Goal: Transaction & Acquisition: Purchase product/service

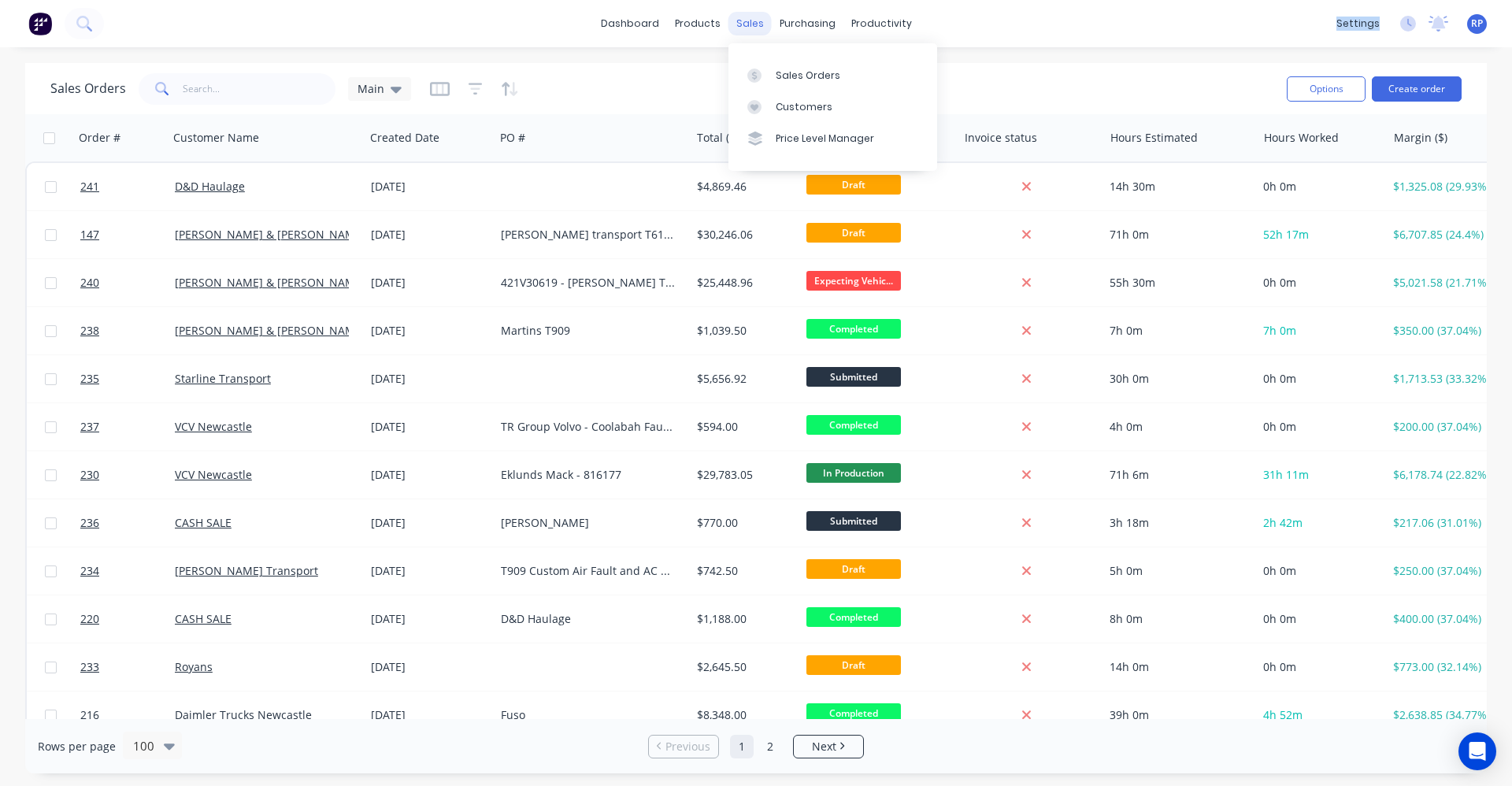
click at [756, 27] on div "sales" at bounding box center [750, 23] width 44 height 24
click at [1418, 89] on button "Create order" at bounding box center [1416, 89] width 90 height 26
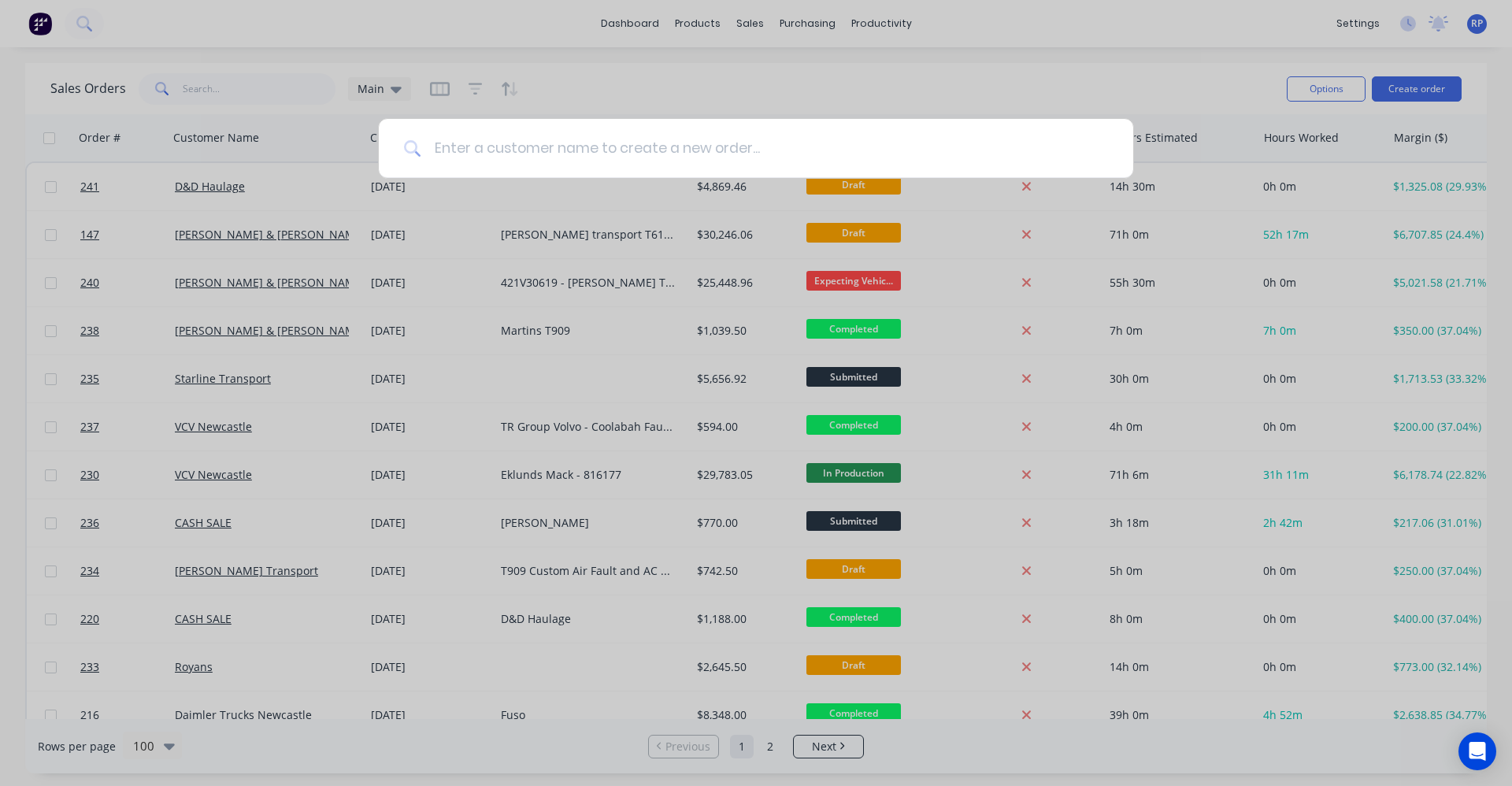
click at [567, 154] on input at bounding box center [765, 148] width 686 height 59
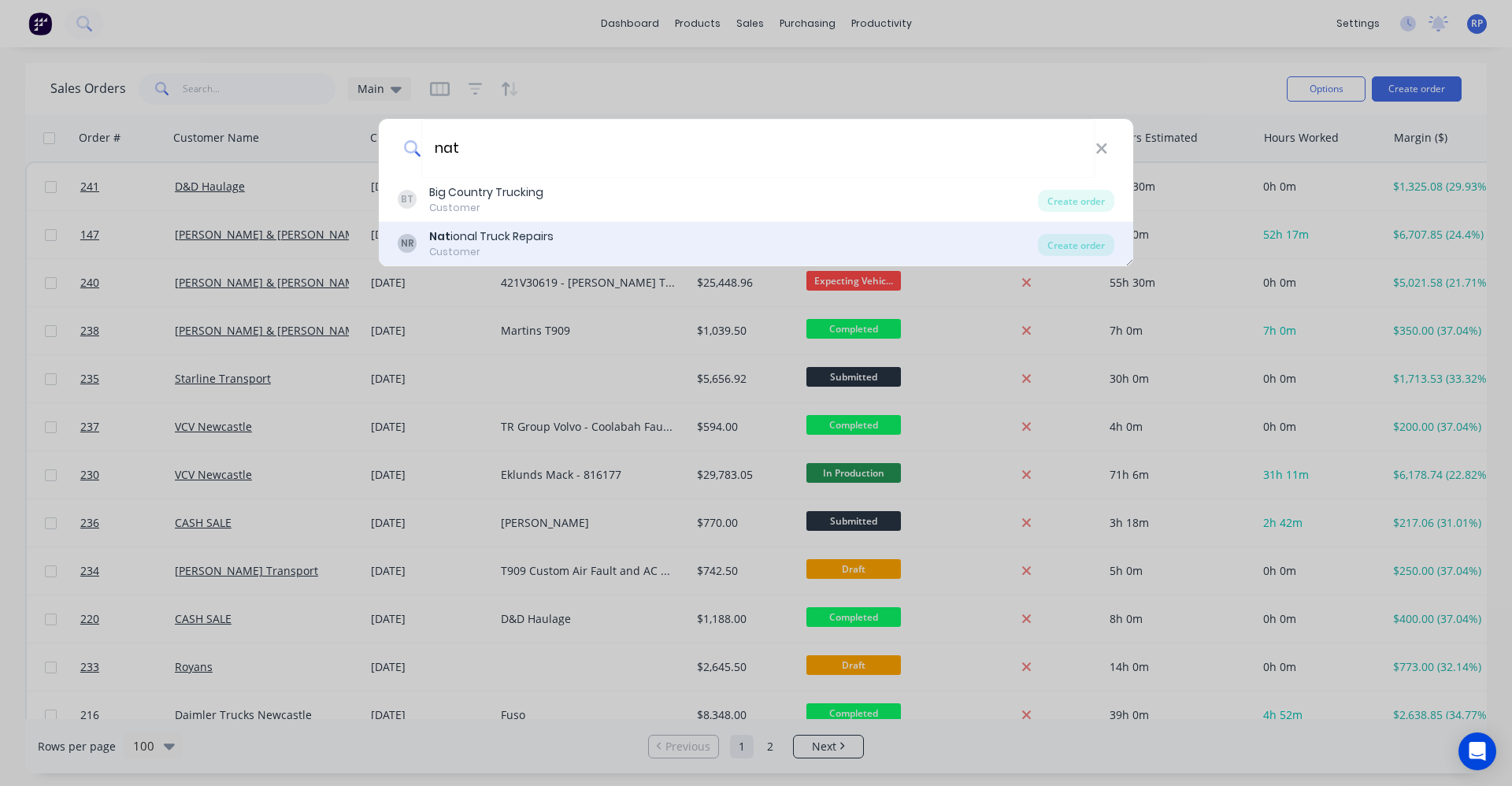
type input "nat"
click at [571, 228] on div "NR Nat ional Truck Repairs Customer" at bounding box center [718, 243] width 640 height 30
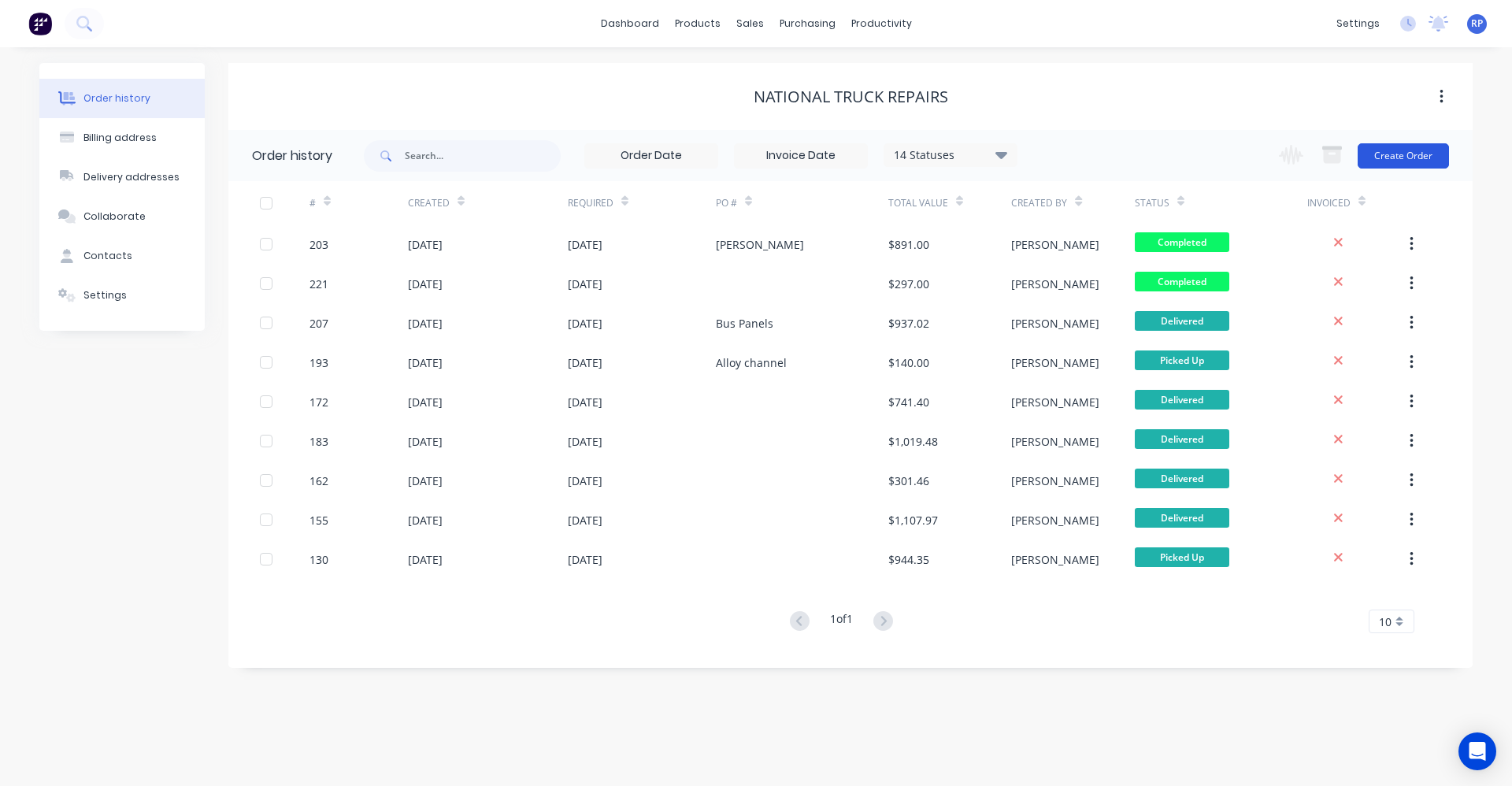
click at [1394, 155] on button "Create Order" at bounding box center [1403, 156] width 91 height 26
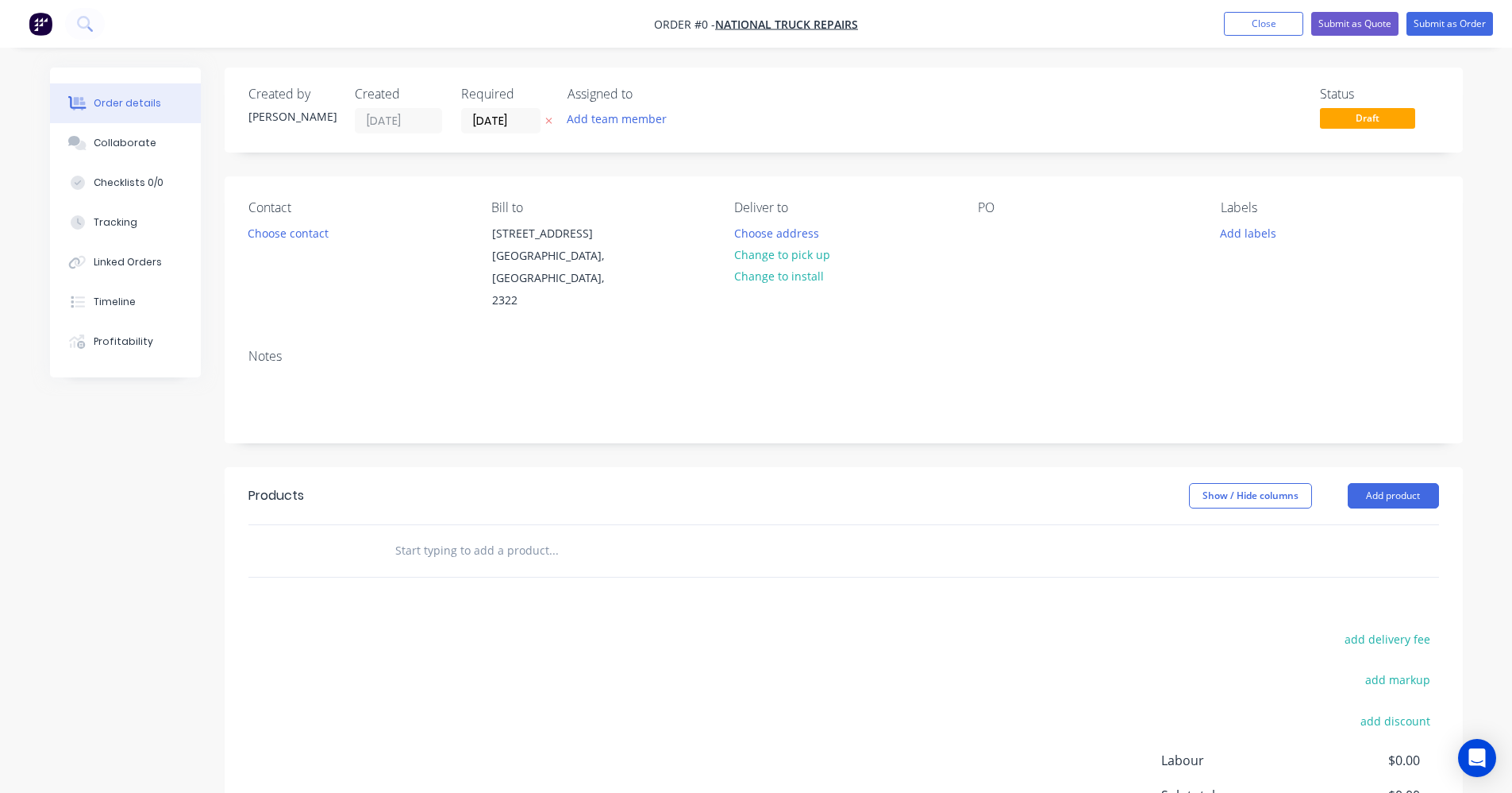
click at [437, 535] on input "text" at bounding box center [553, 551] width 318 height 32
click at [1368, 483] on button "Add product" at bounding box center [1393, 496] width 91 height 26
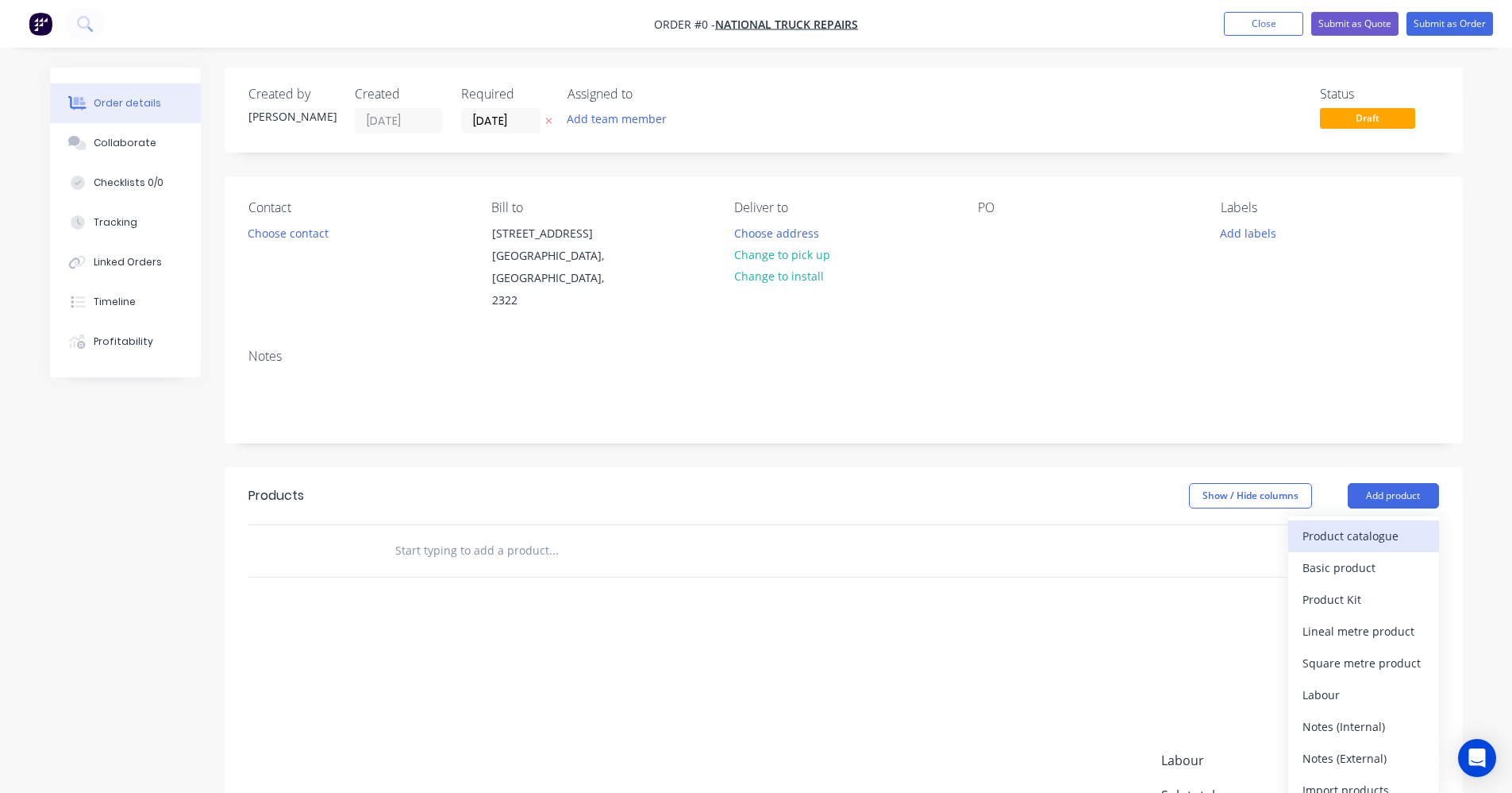
click at [1350, 524] on div "Product catalogue" at bounding box center [1363, 536] width 122 height 23
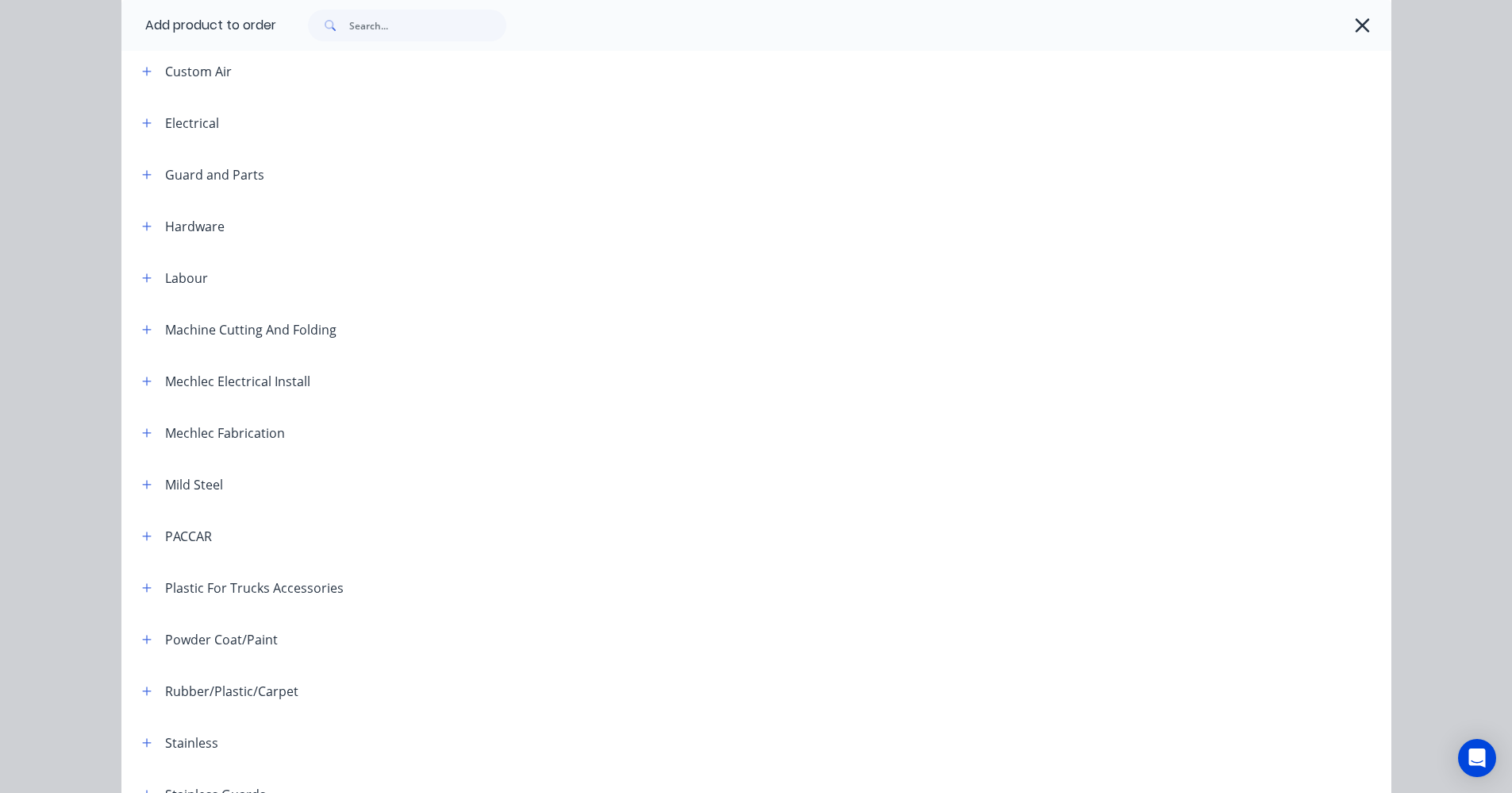
scroll to position [556, 0]
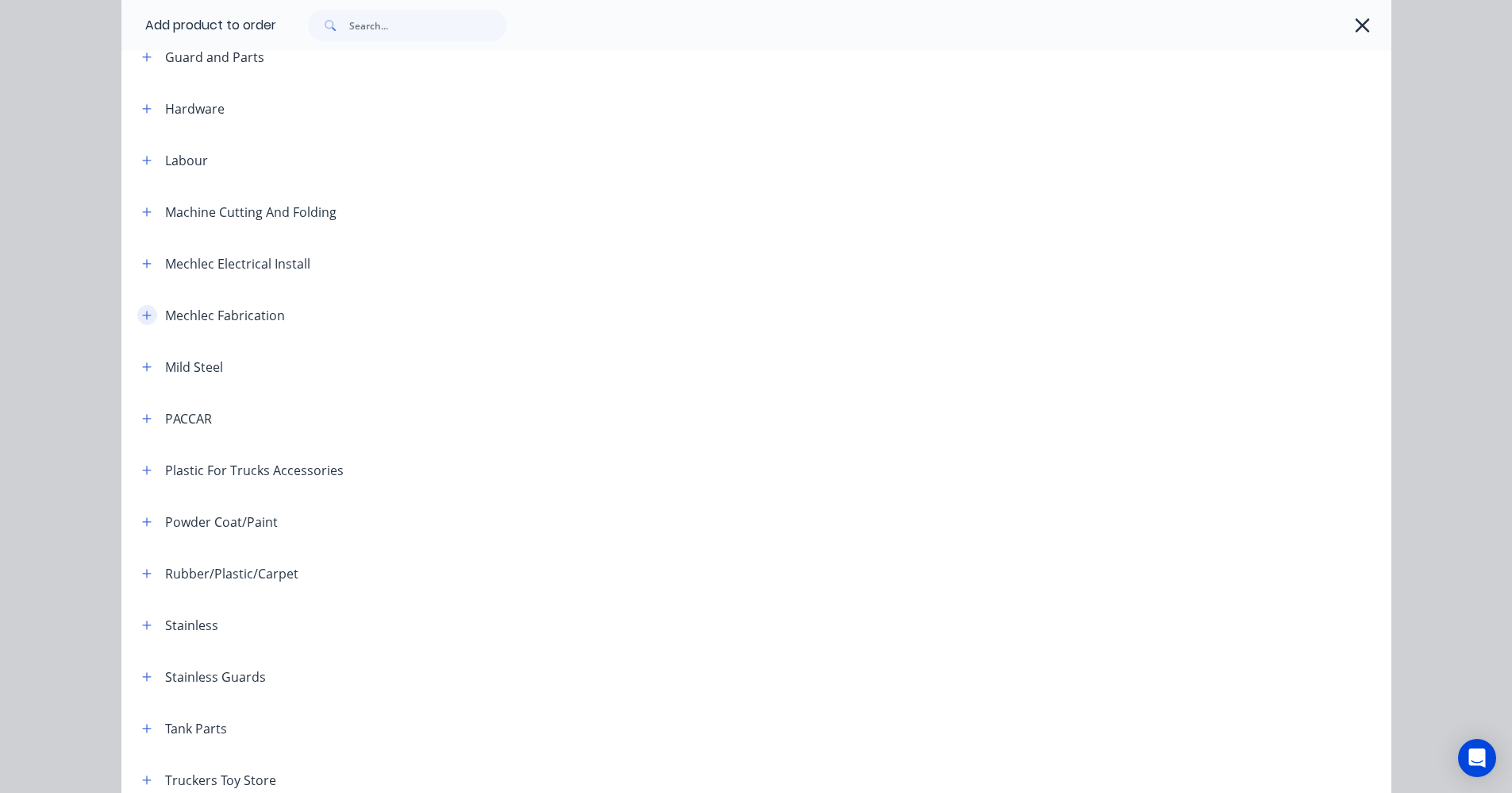
click at [142, 311] on icon "button" at bounding box center [146, 315] width 9 height 11
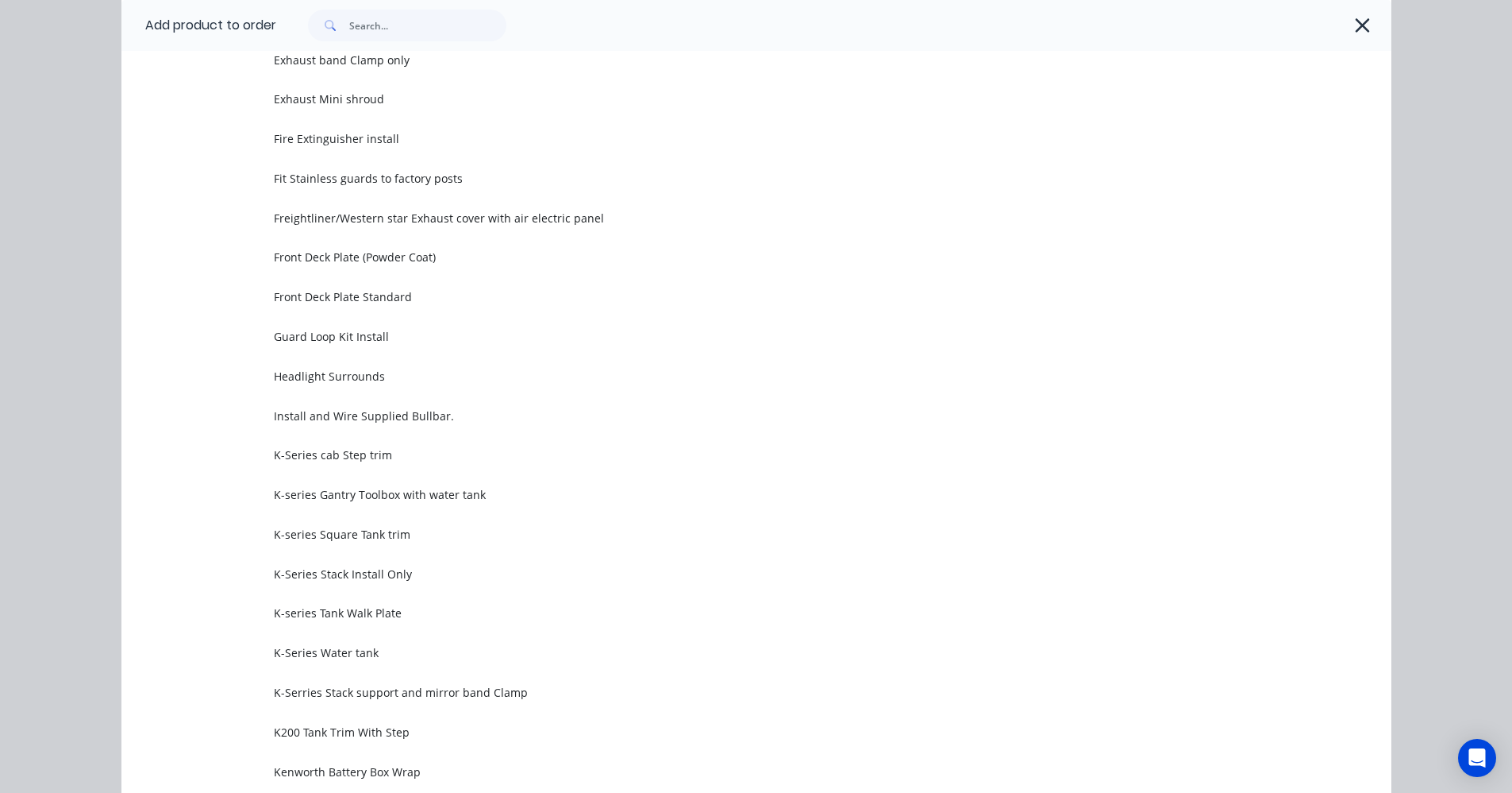
scroll to position [1430, 0]
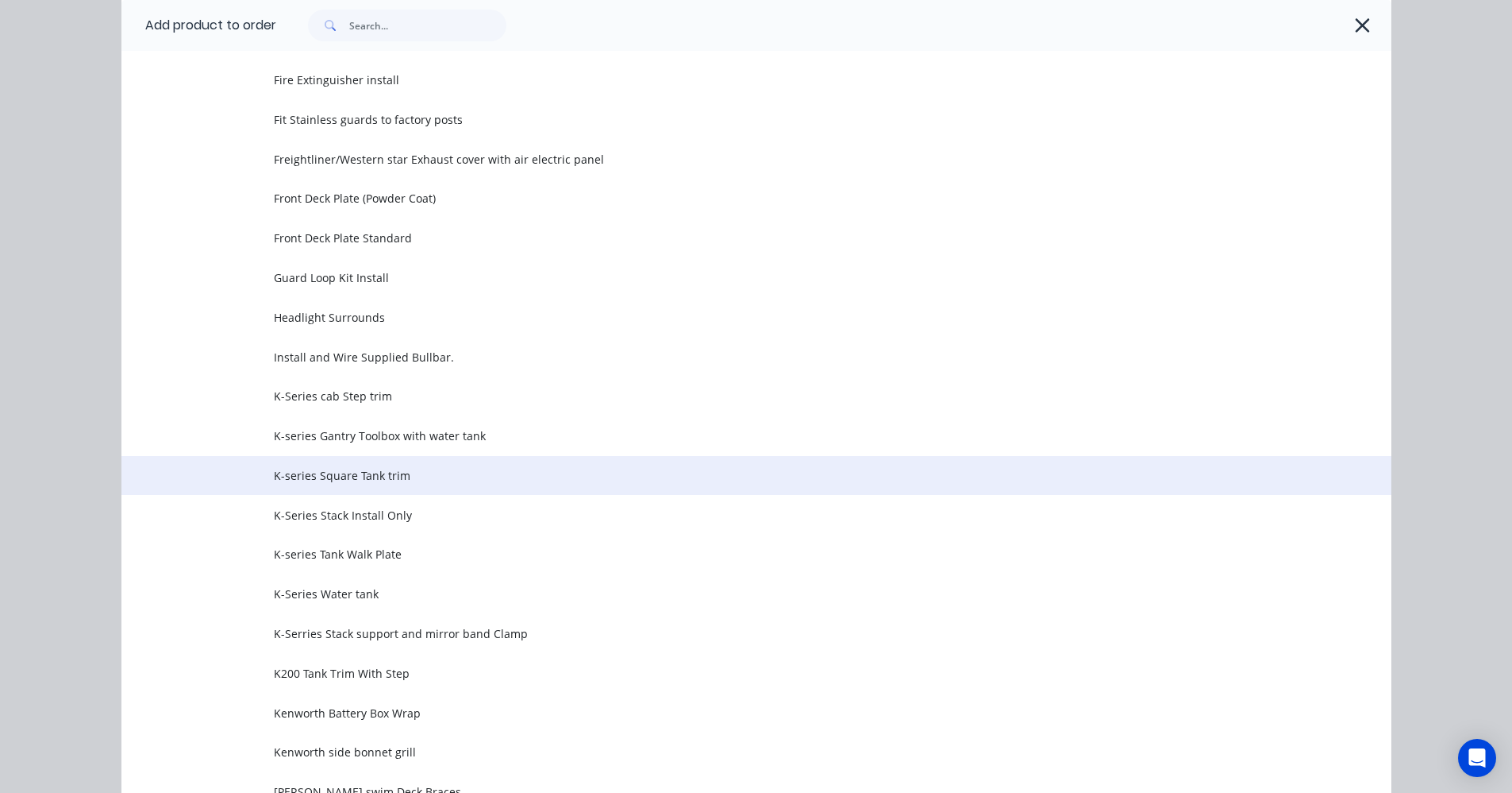
click at [373, 475] on span "K-series Square Tank trim" at bounding box center [720, 475] width 894 height 17
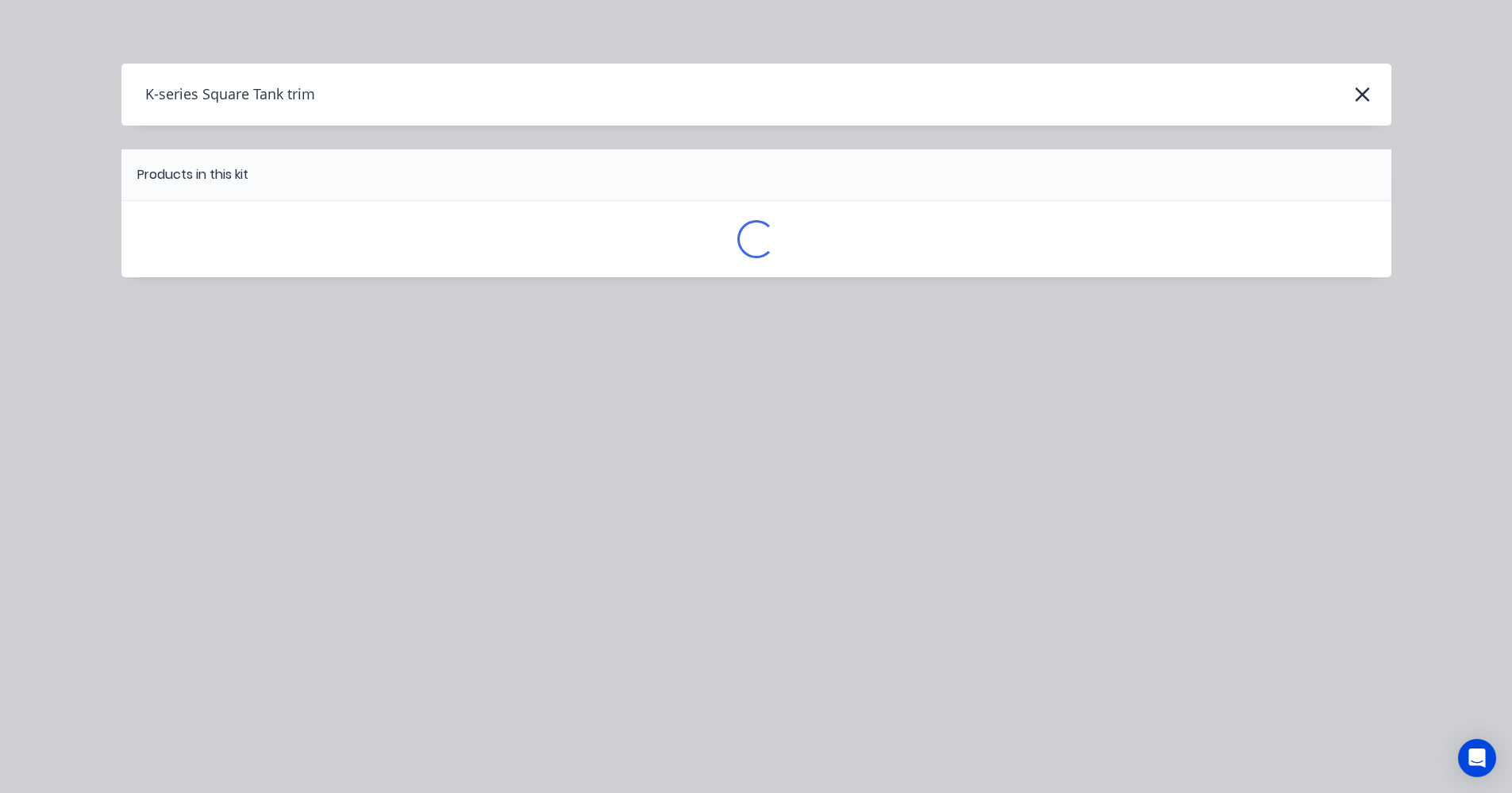
scroll to position [0, 0]
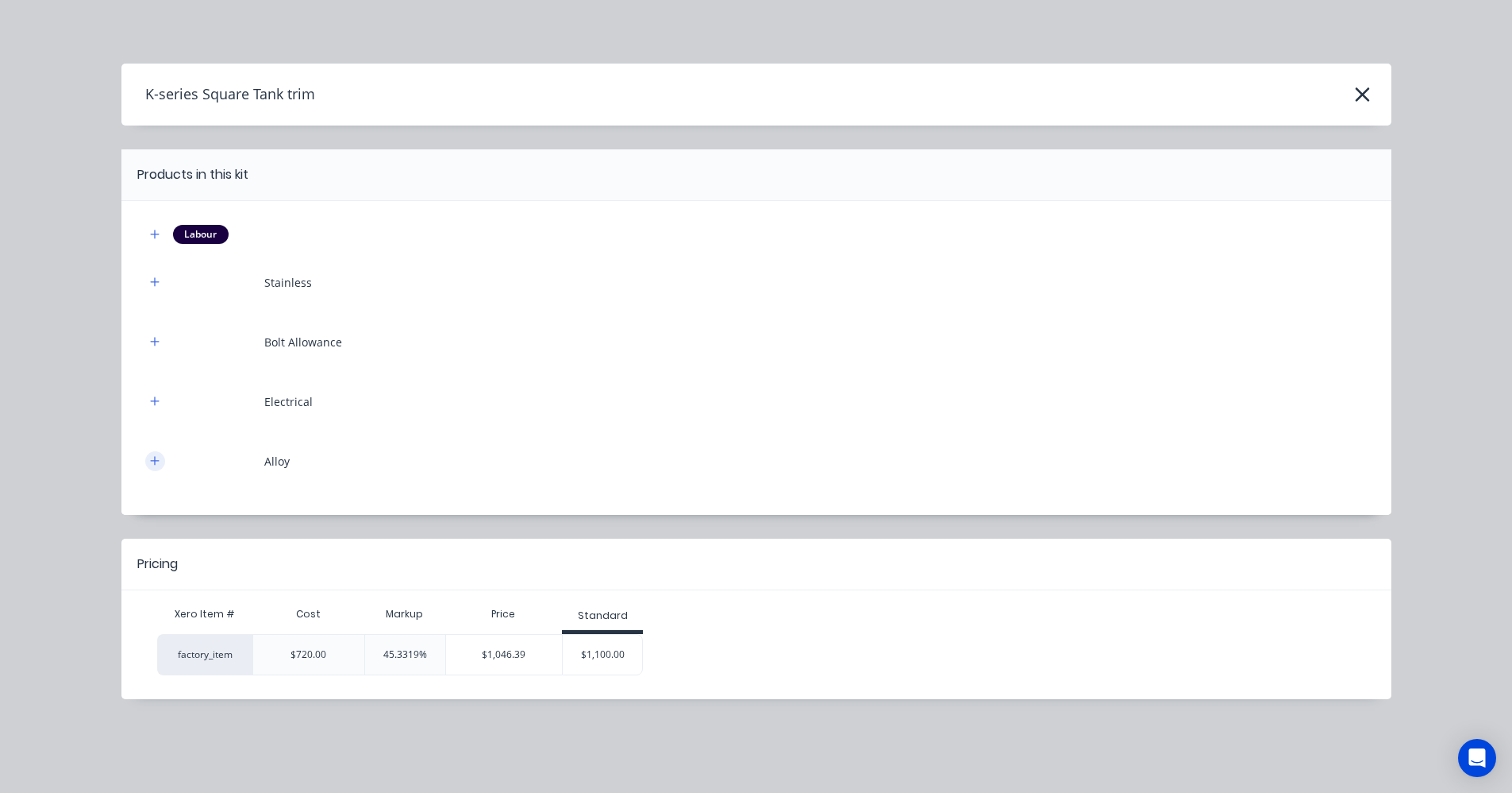
click at [152, 463] on icon "button" at bounding box center [154, 460] width 9 height 11
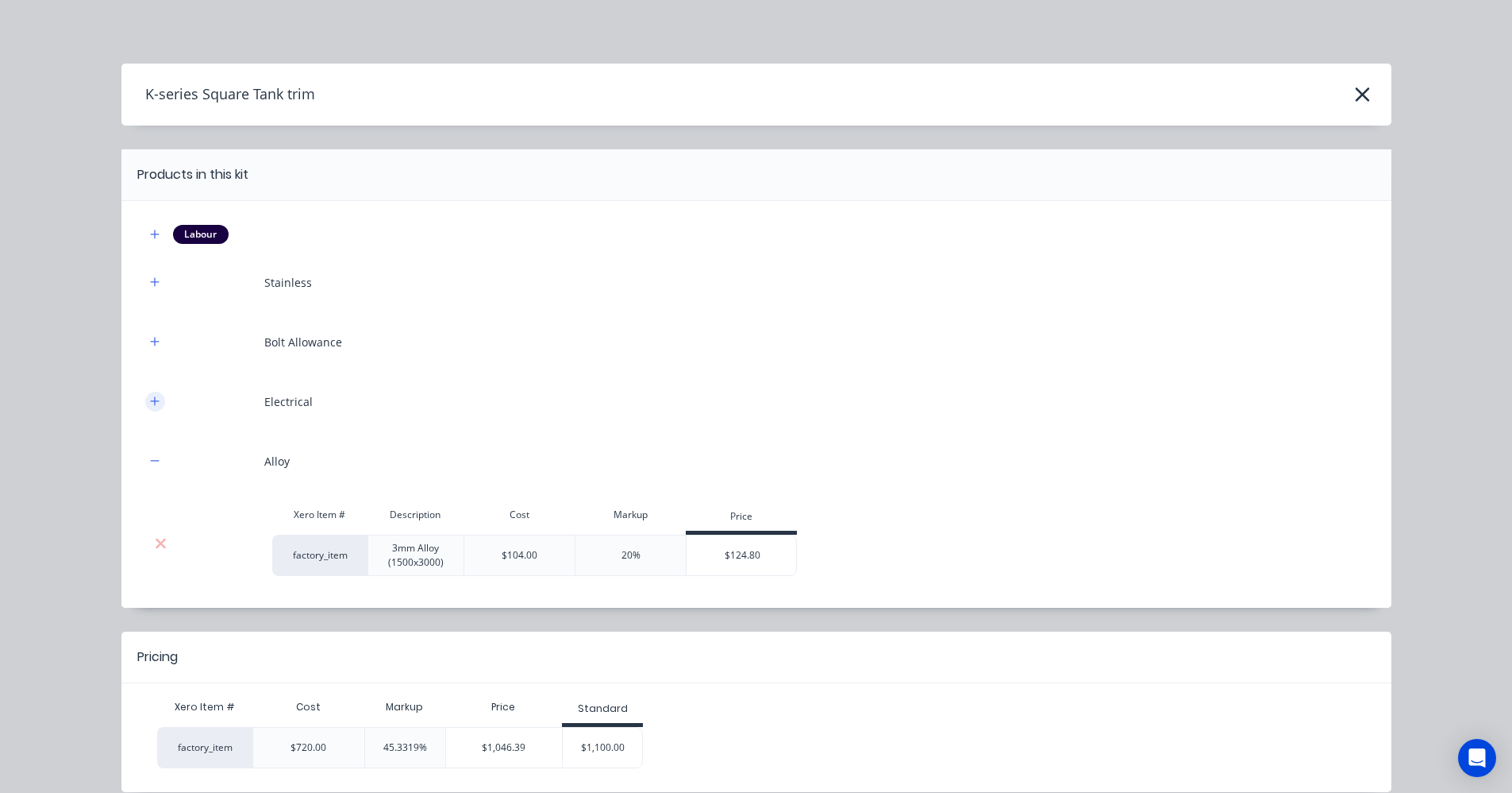
click at [150, 402] on icon "button" at bounding box center [154, 400] width 9 height 11
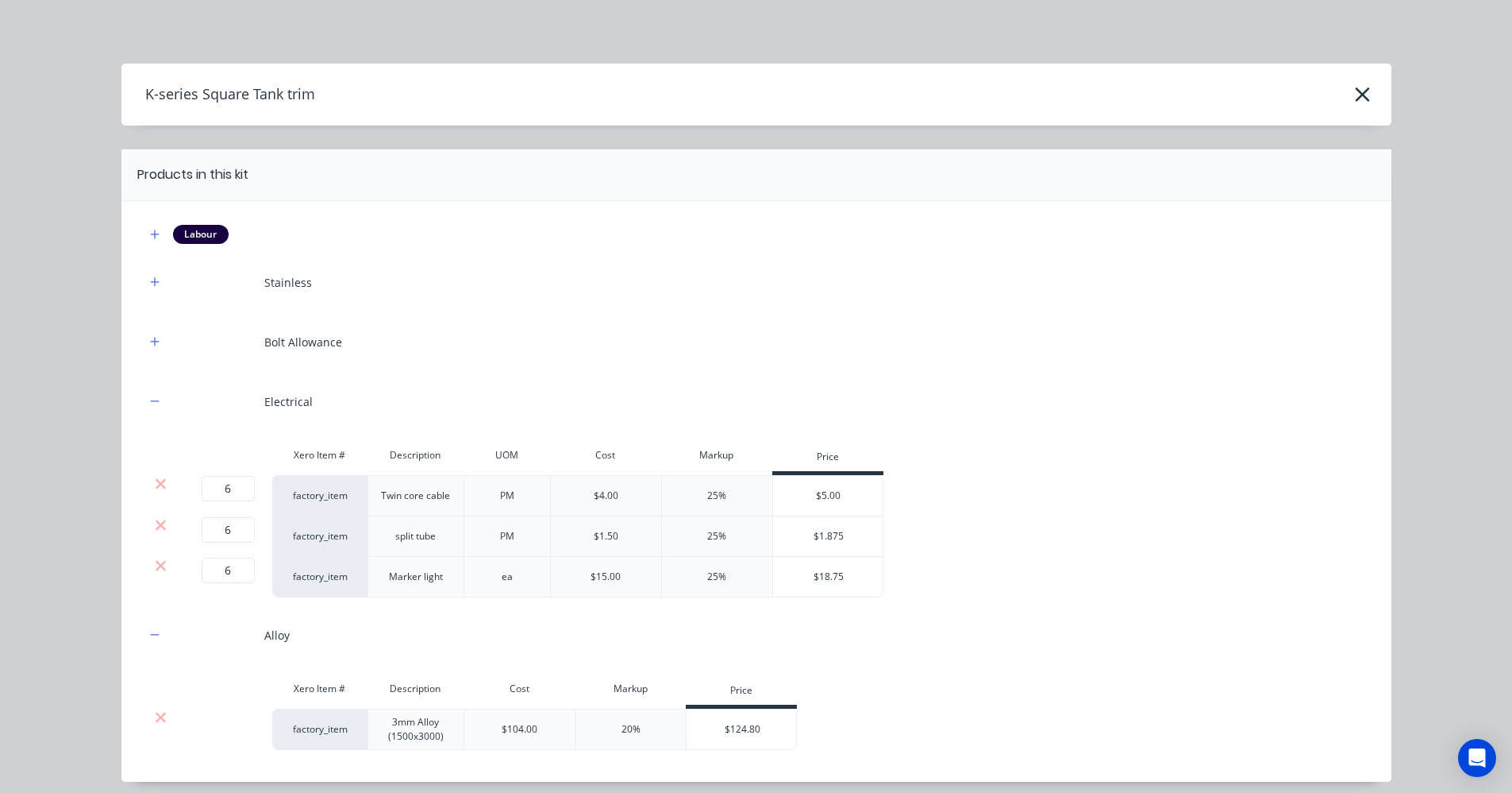
click at [1134, 498] on div "6 6 ? factory_item Twin core cable PM $4.00 25% $5.00" at bounding box center [756, 496] width 1222 height 42
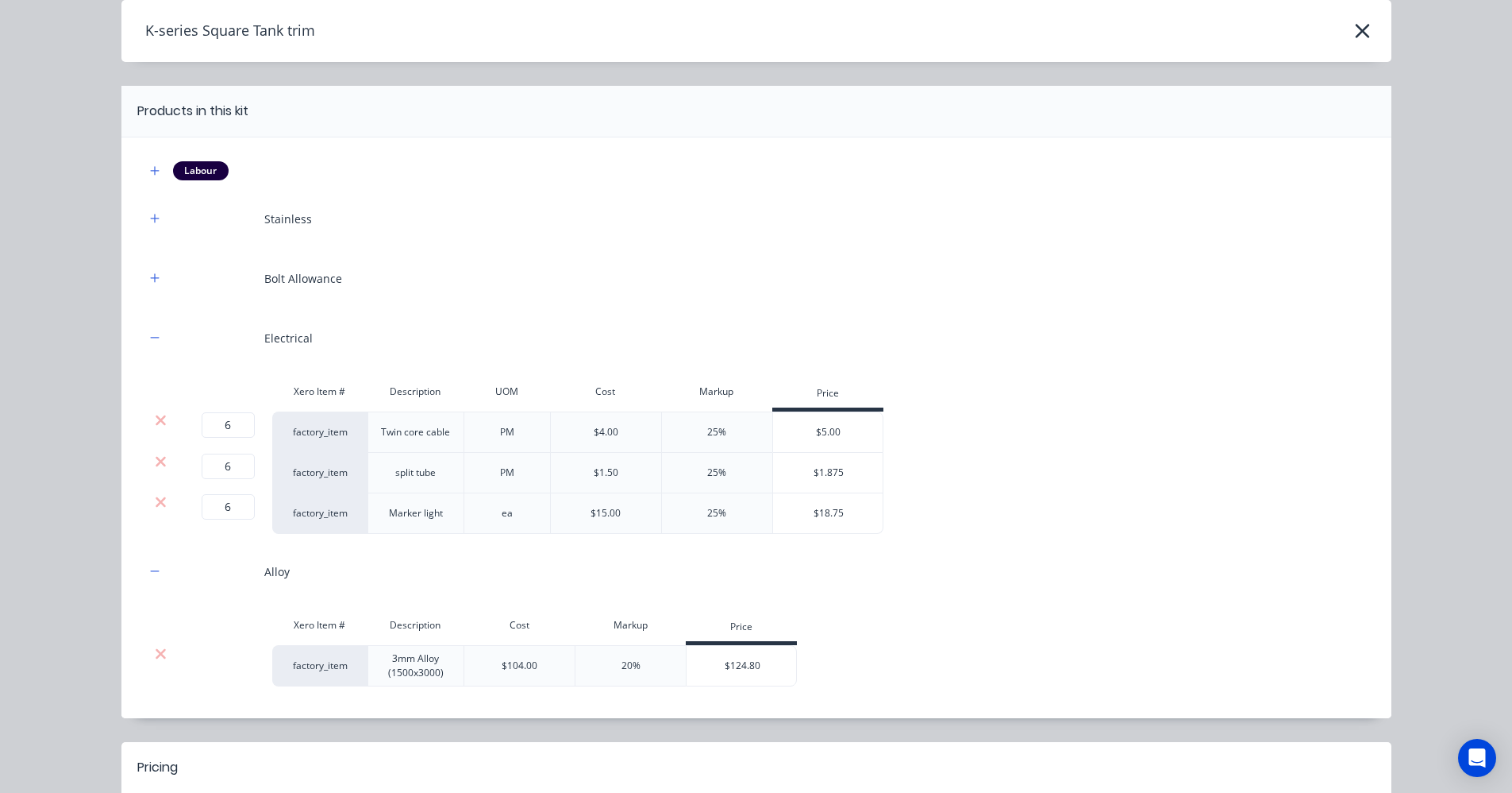
scroll to position [243, 0]
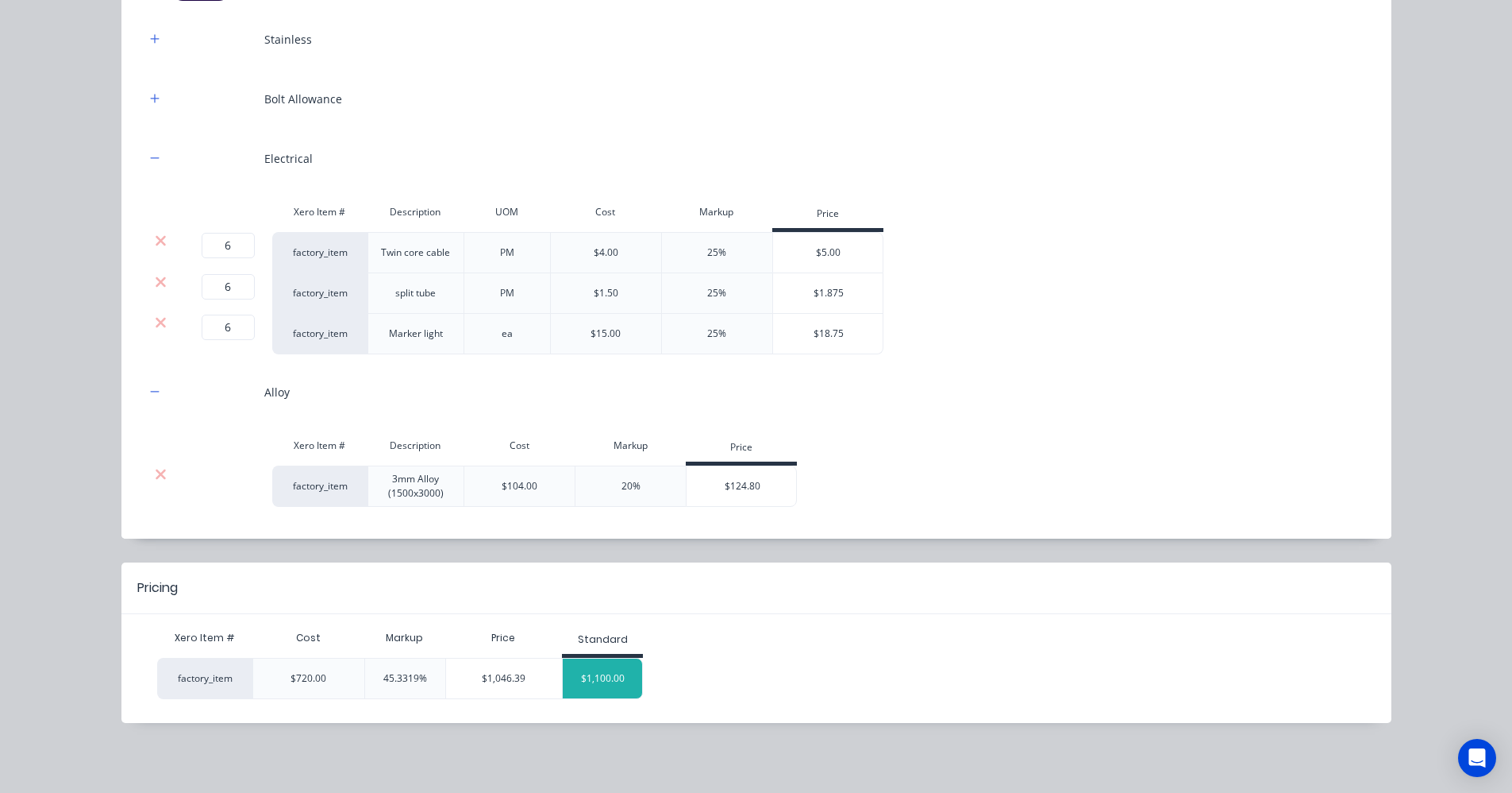
click at [588, 668] on div "$1,100.00" at bounding box center [602, 678] width 80 height 40
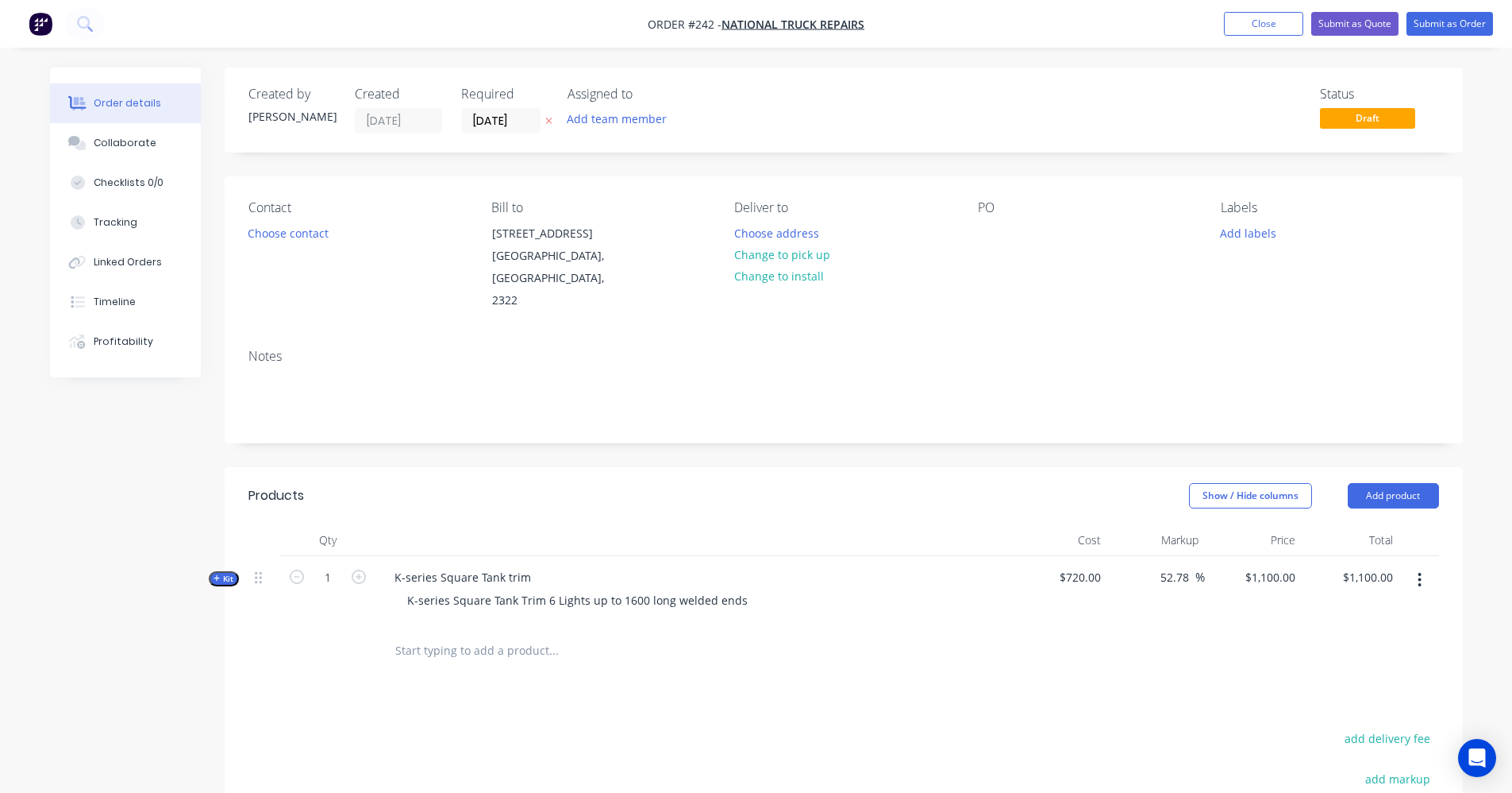
click at [216, 575] on icon "button" at bounding box center [217, 579] width 7 height 8
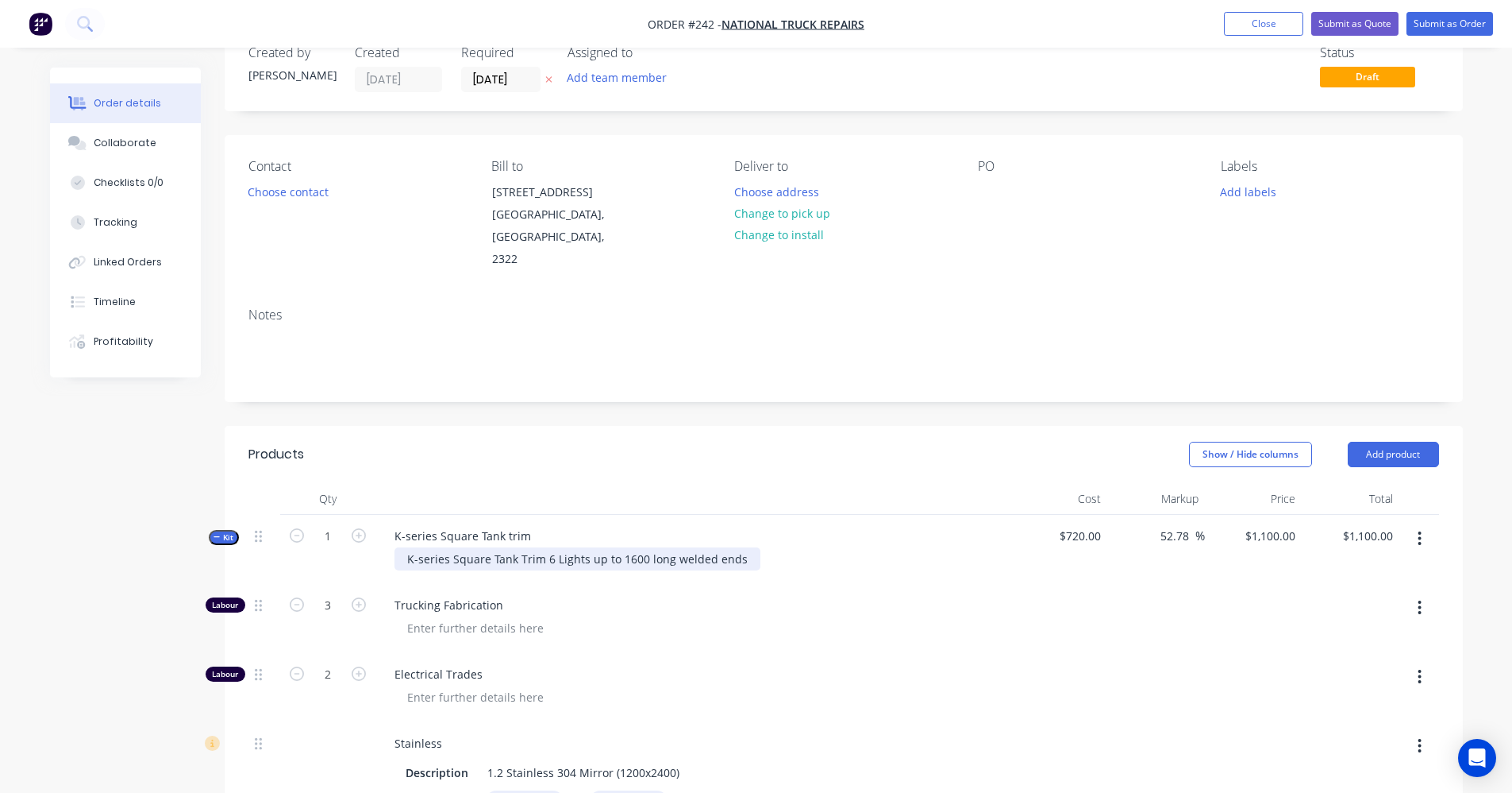
scroll to position [80, 0]
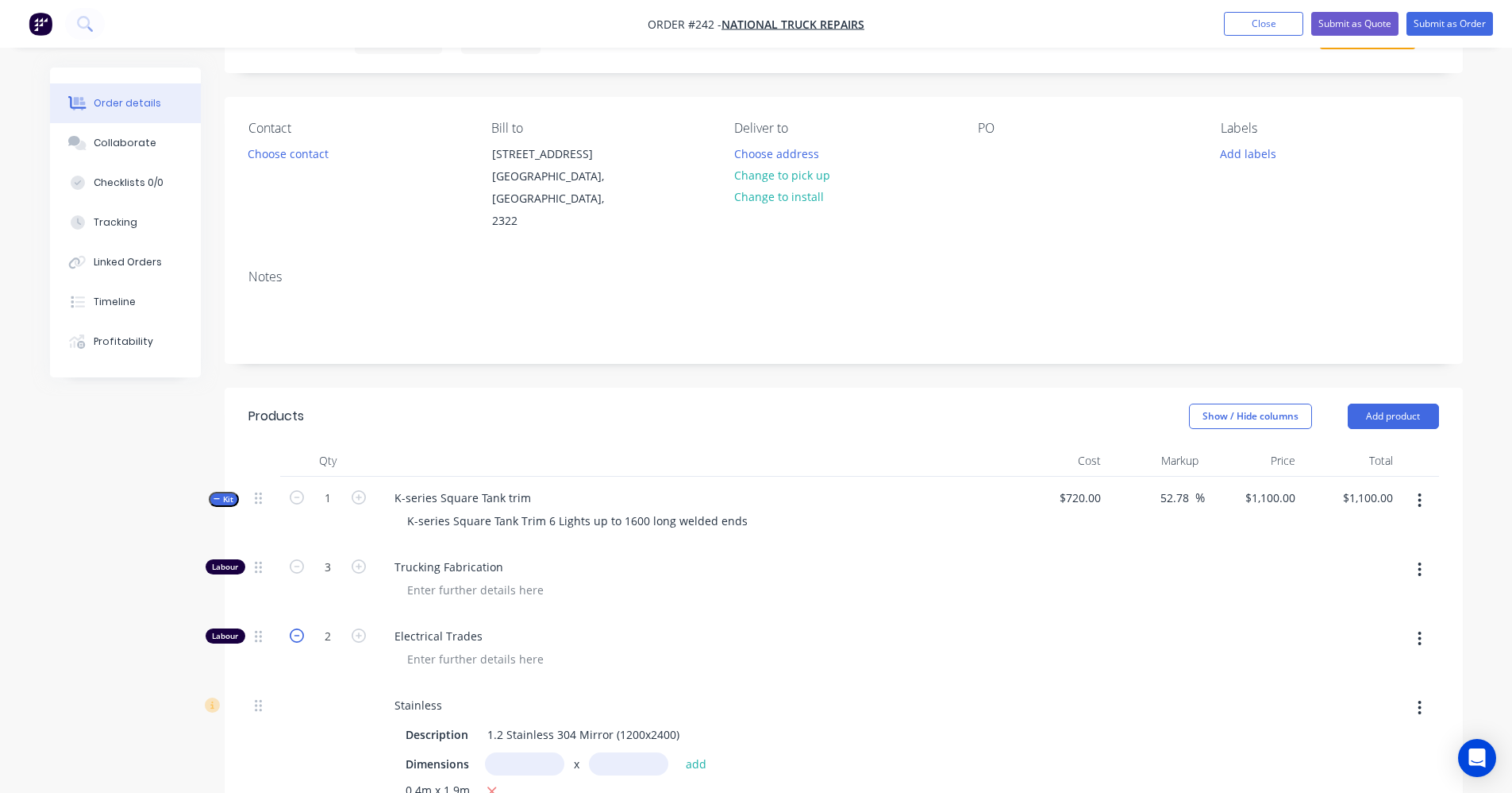
click at [296, 629] on icon "button" at bounding box center [296, 635] width 14 height 14
type input "$970.1389"
type input "$970.14"
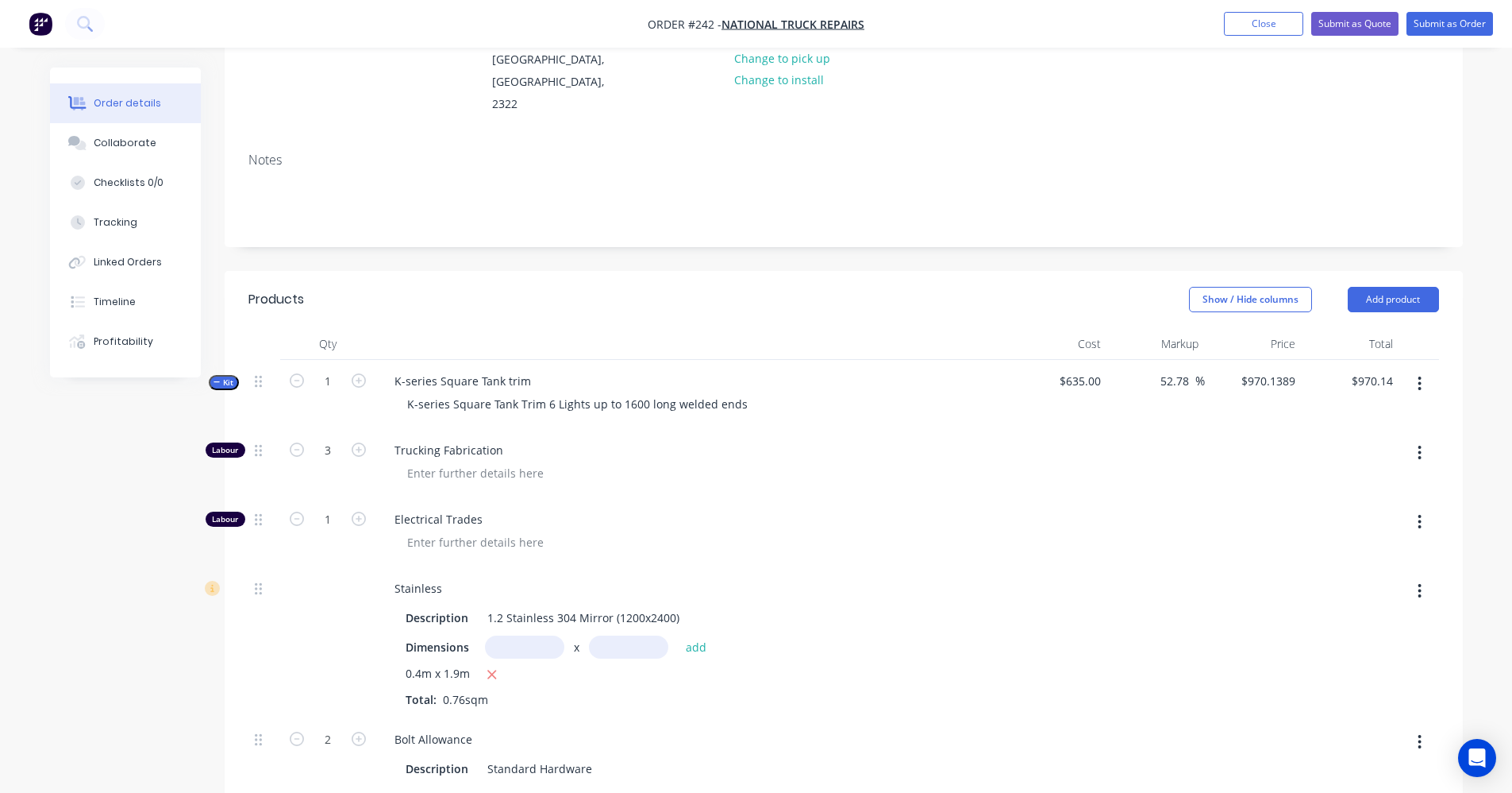
scroll to position [238, 0]
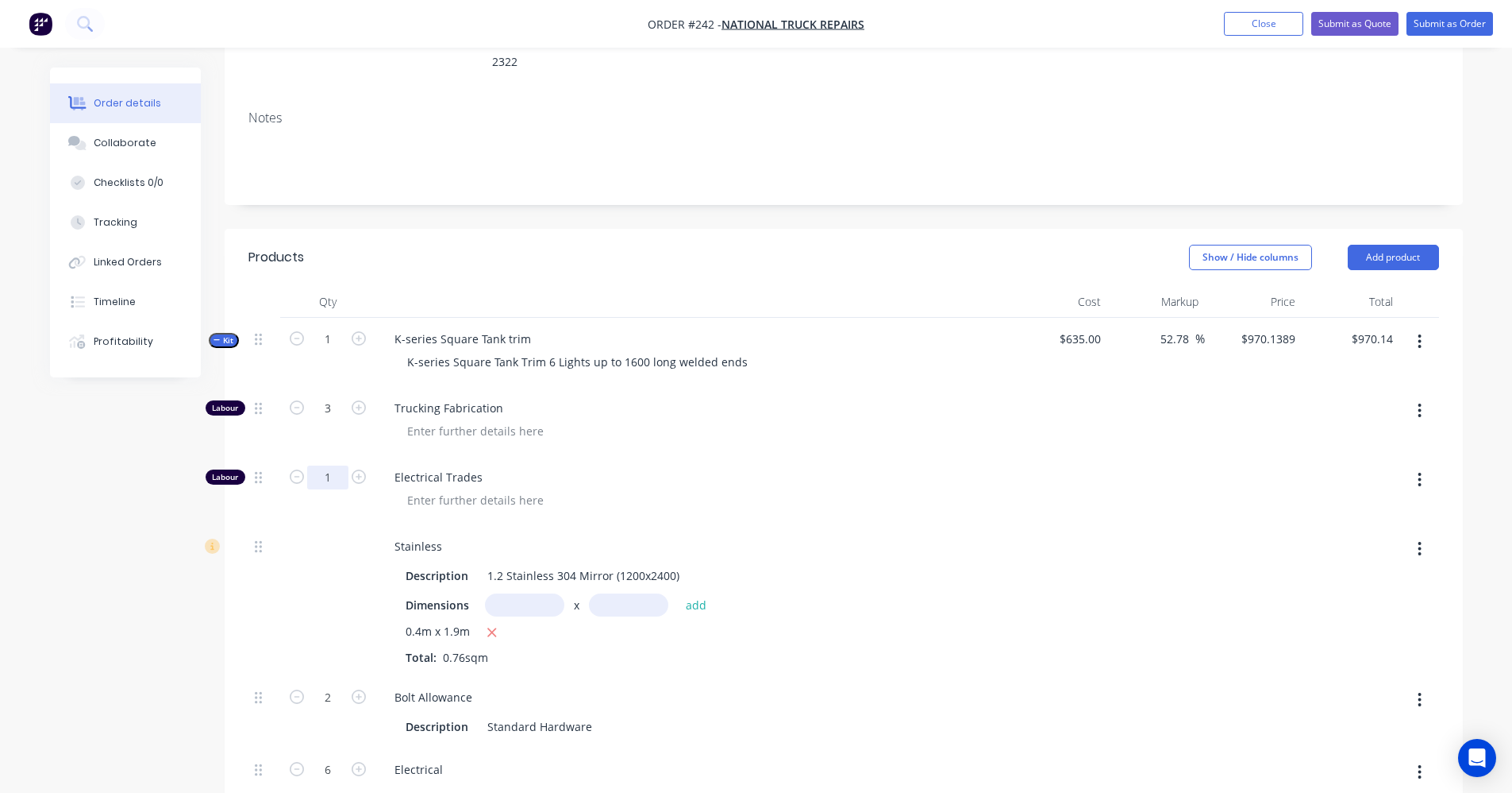
click at [334, 466] on input "1" at bounding box center [328, 477] width 41 height 24
type input ".7"
type input "$931.1806"
type input "$931.18"
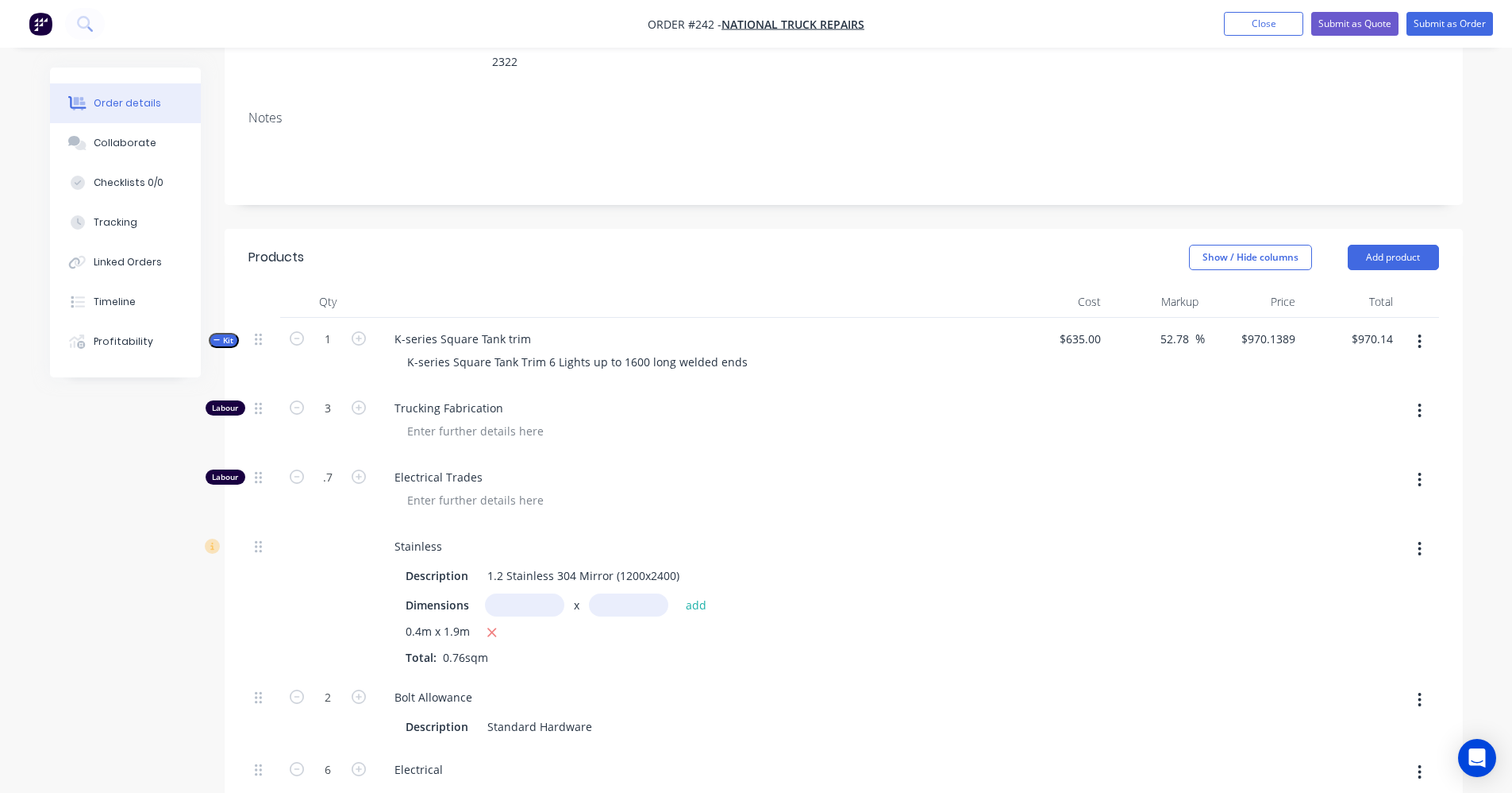
type input "0.7"
click at [784, 419] on div at bounding box center [699, 431] width 610 height 23
click at [338, 466] on input "0.7" at bounding box center [328, 477] width 41 height 24
click at [876, 399] on span "Trucking Fabrication" at bounding box center [699, 408] width 610 height 17
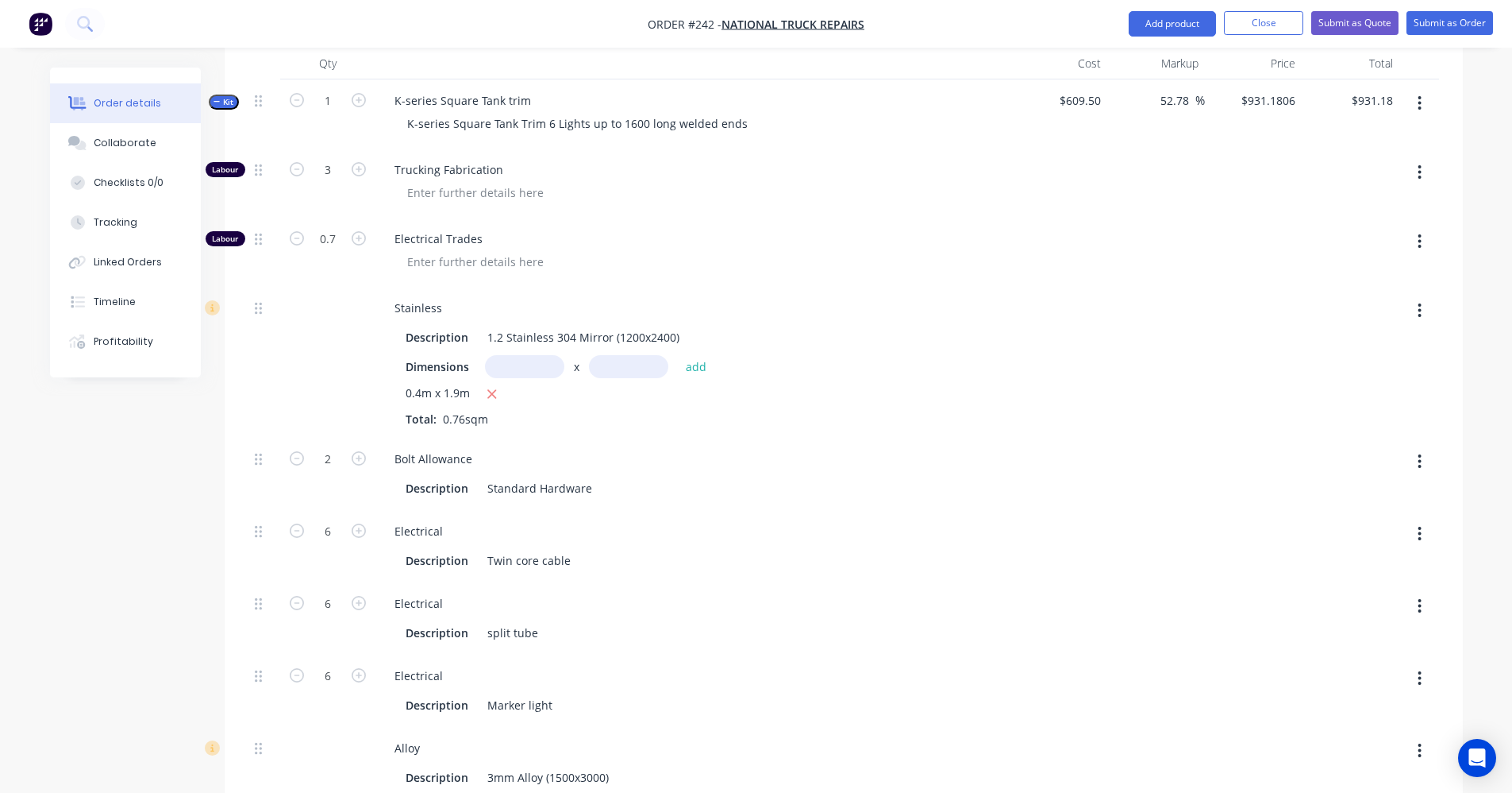
scroll to position [397, 0]
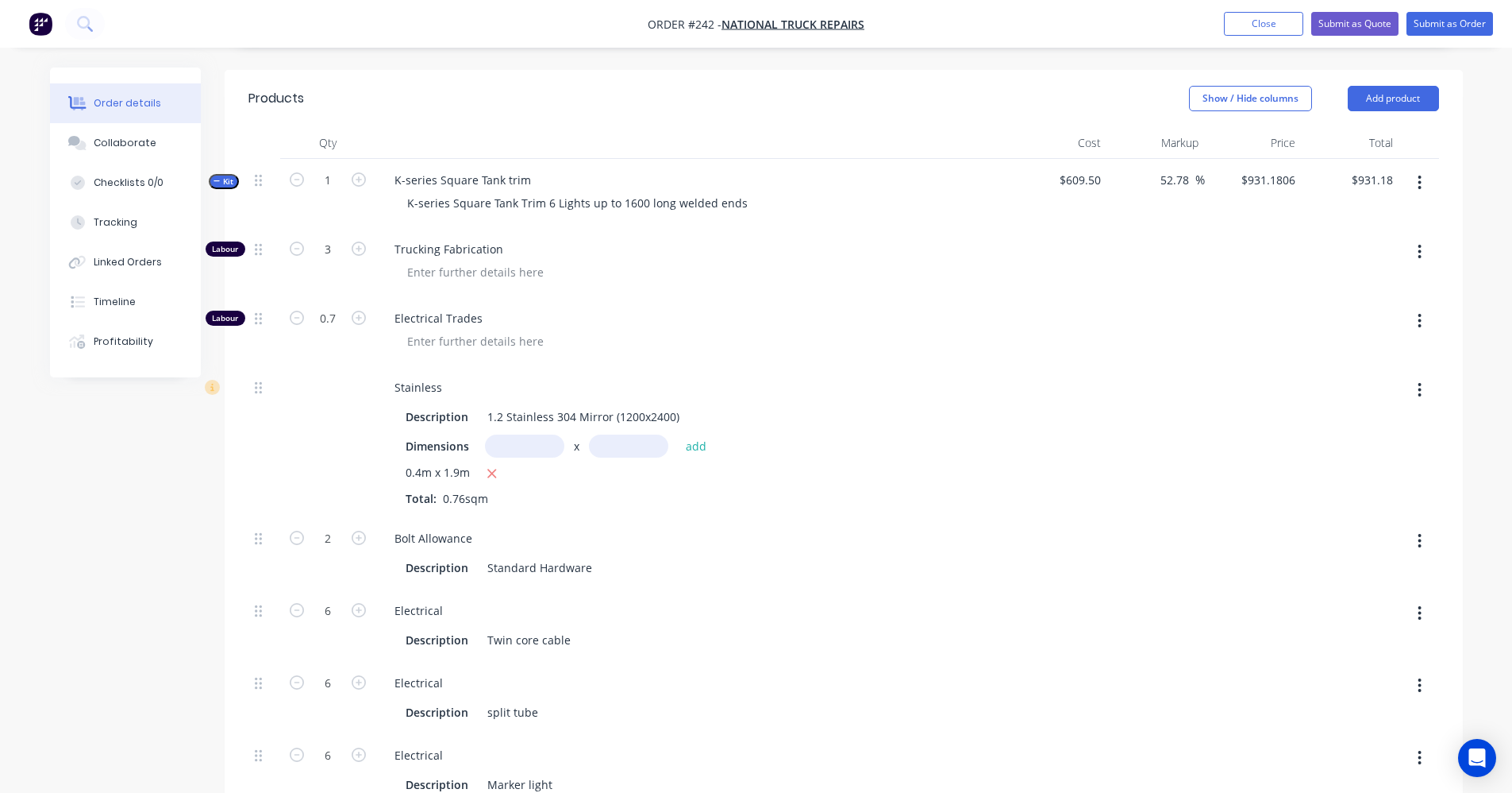
click at [213, 175] on span "Kit" at bounding box center [223, 181] width 21 height 12
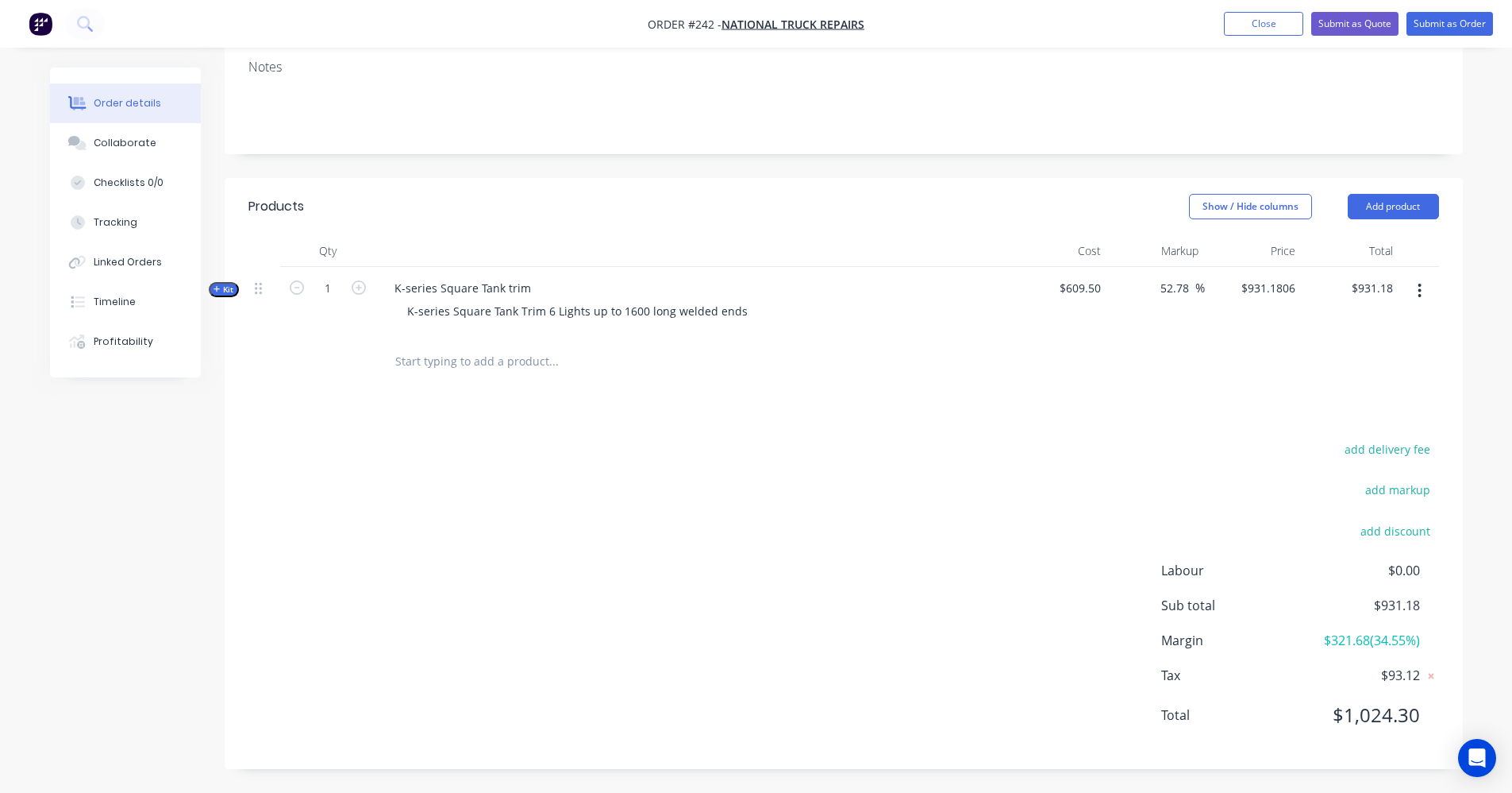
scroll to position [267, 0]
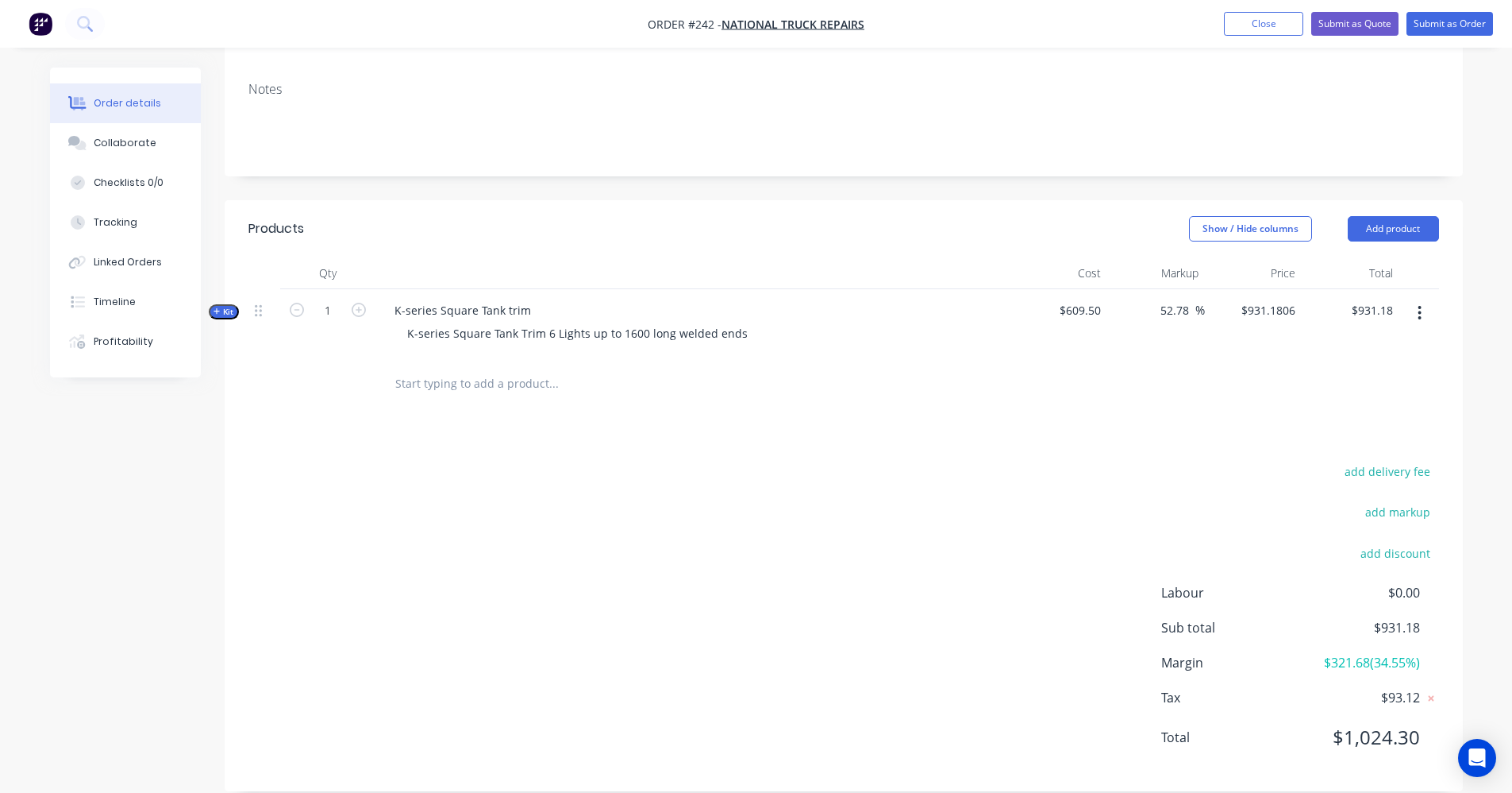
click at [412, 370] on input "text" at bounding box center [553, 384] width 318 height 32
click at [1417, 216] on button "Add product" at bounding box center [1393, 228] width 91 height 26
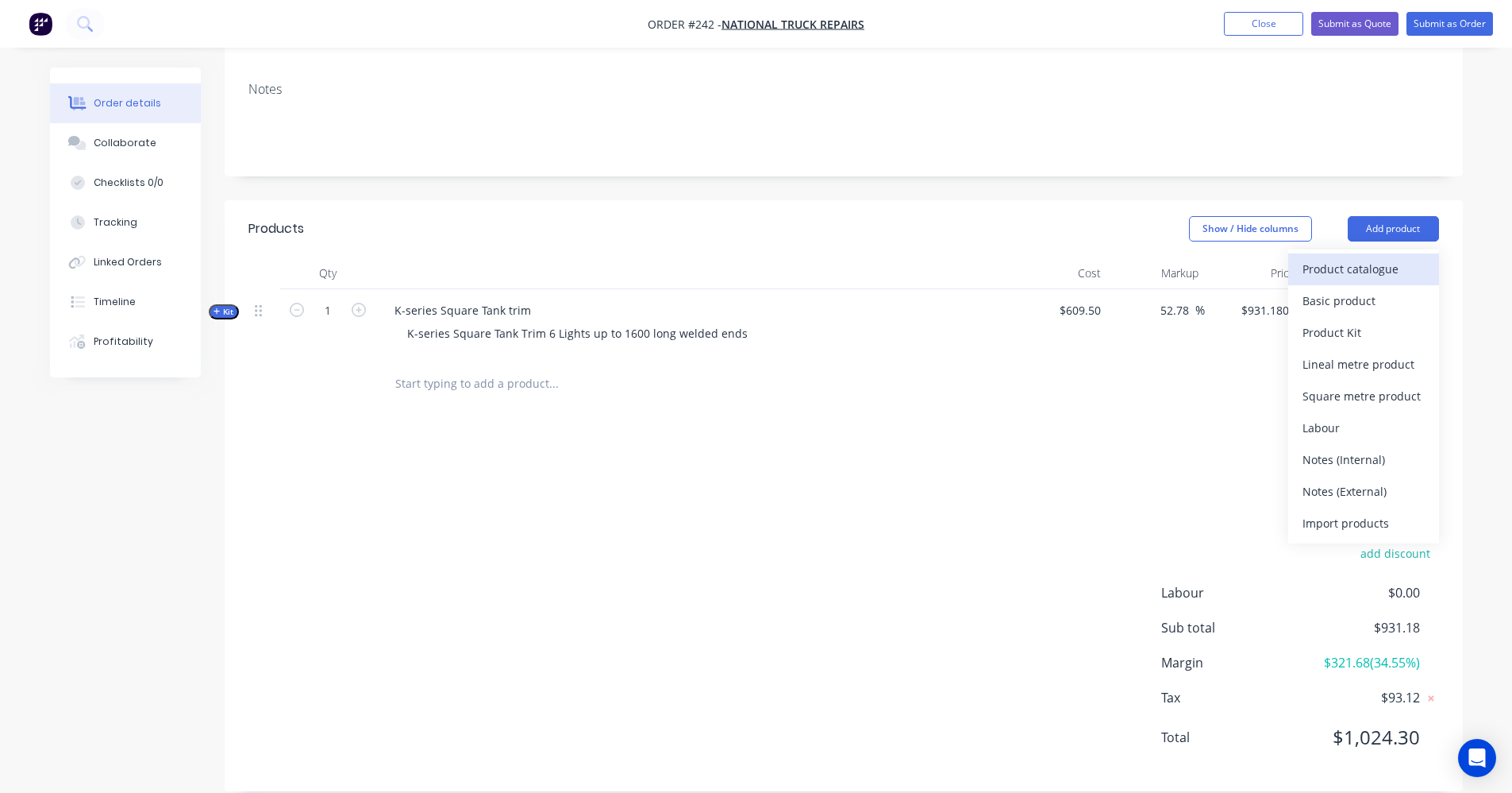
click at [1335, 257] on div "Product catalogue" at bounding box center [1363, 269] width 122 height 23
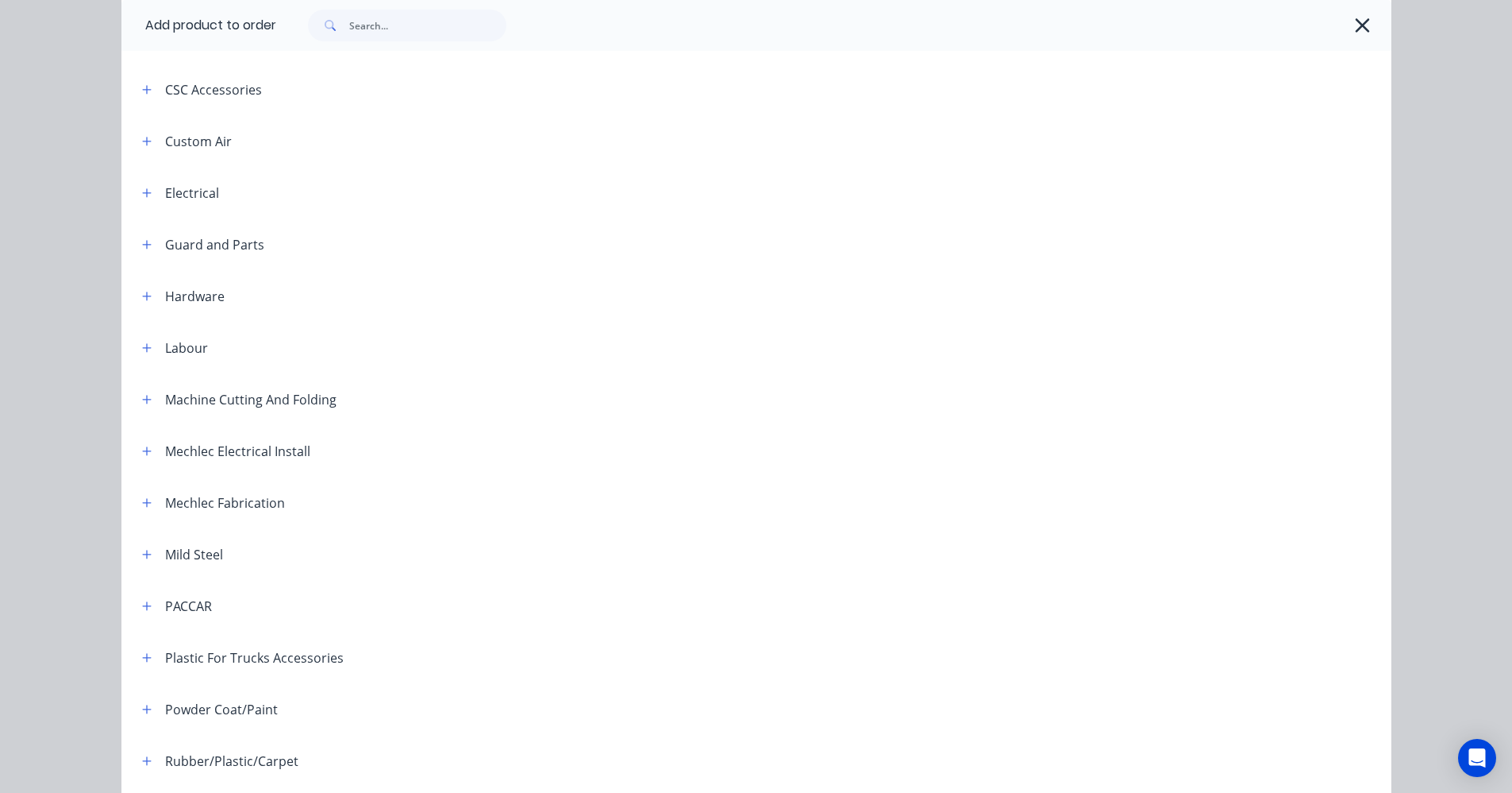
scroll to position [397, 0]
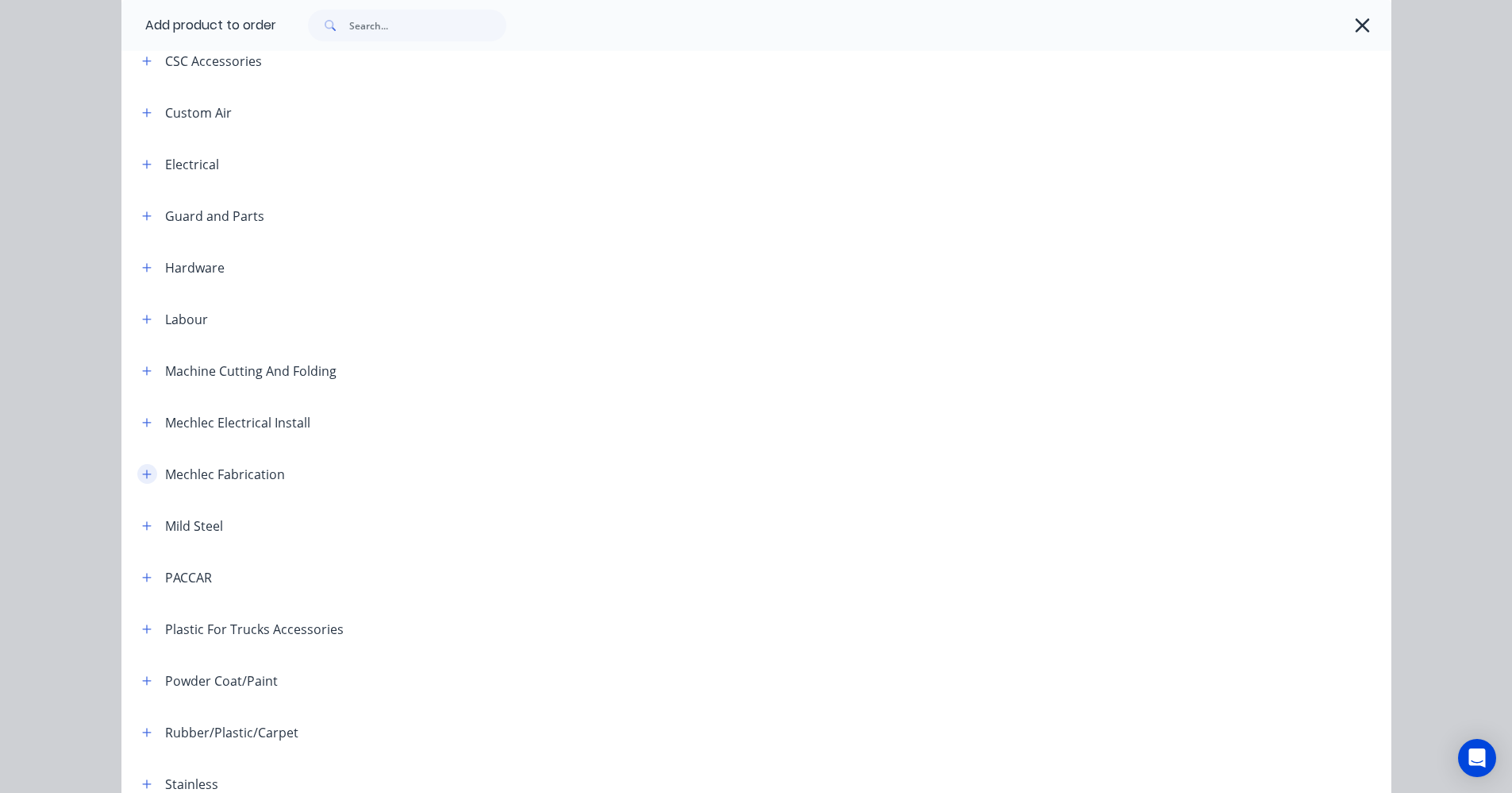
click at [142, 472] on icon "button" at bounding box center [146, 473] width 9 height 9
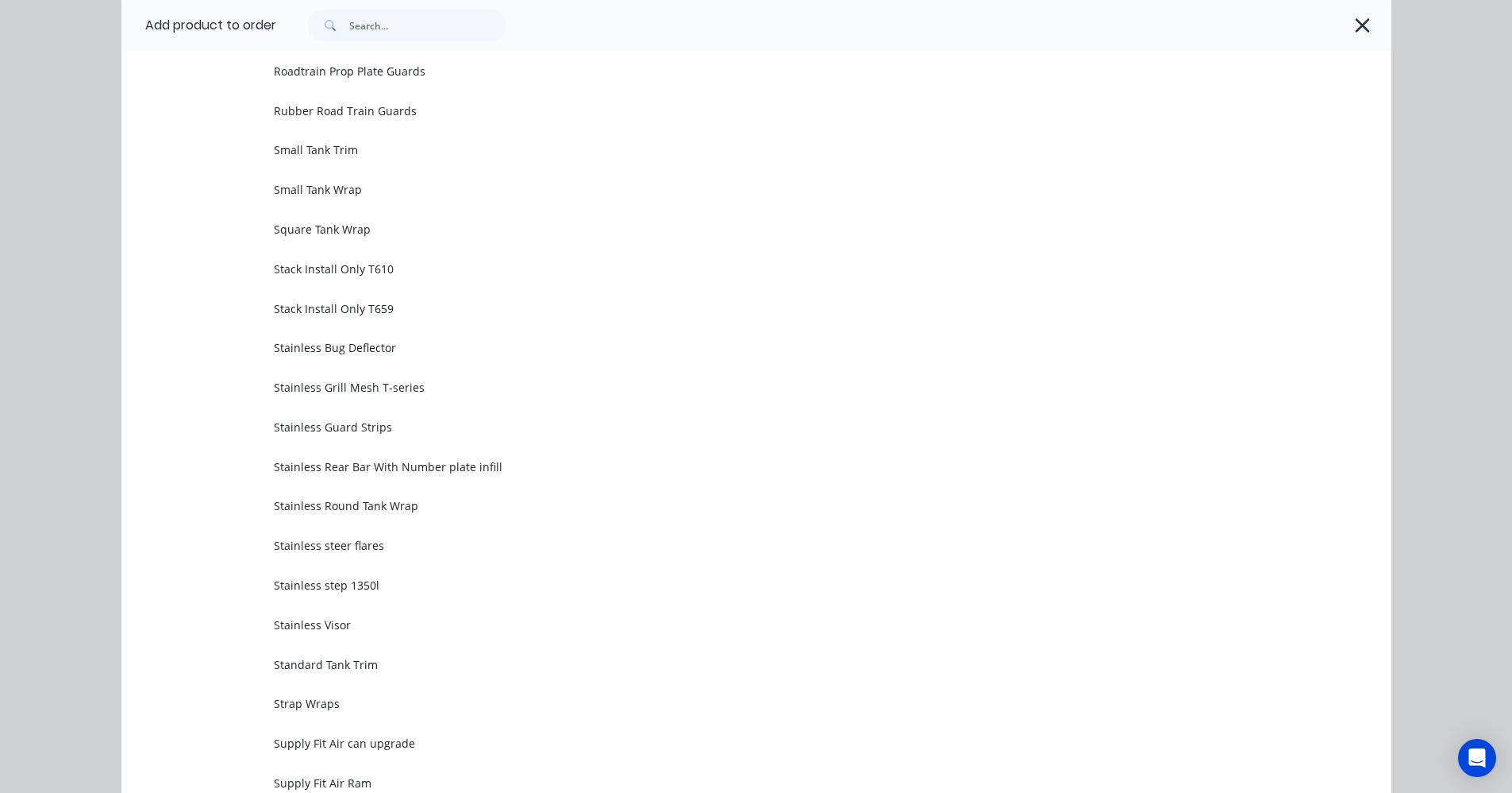
scroll to position [3654, 0]
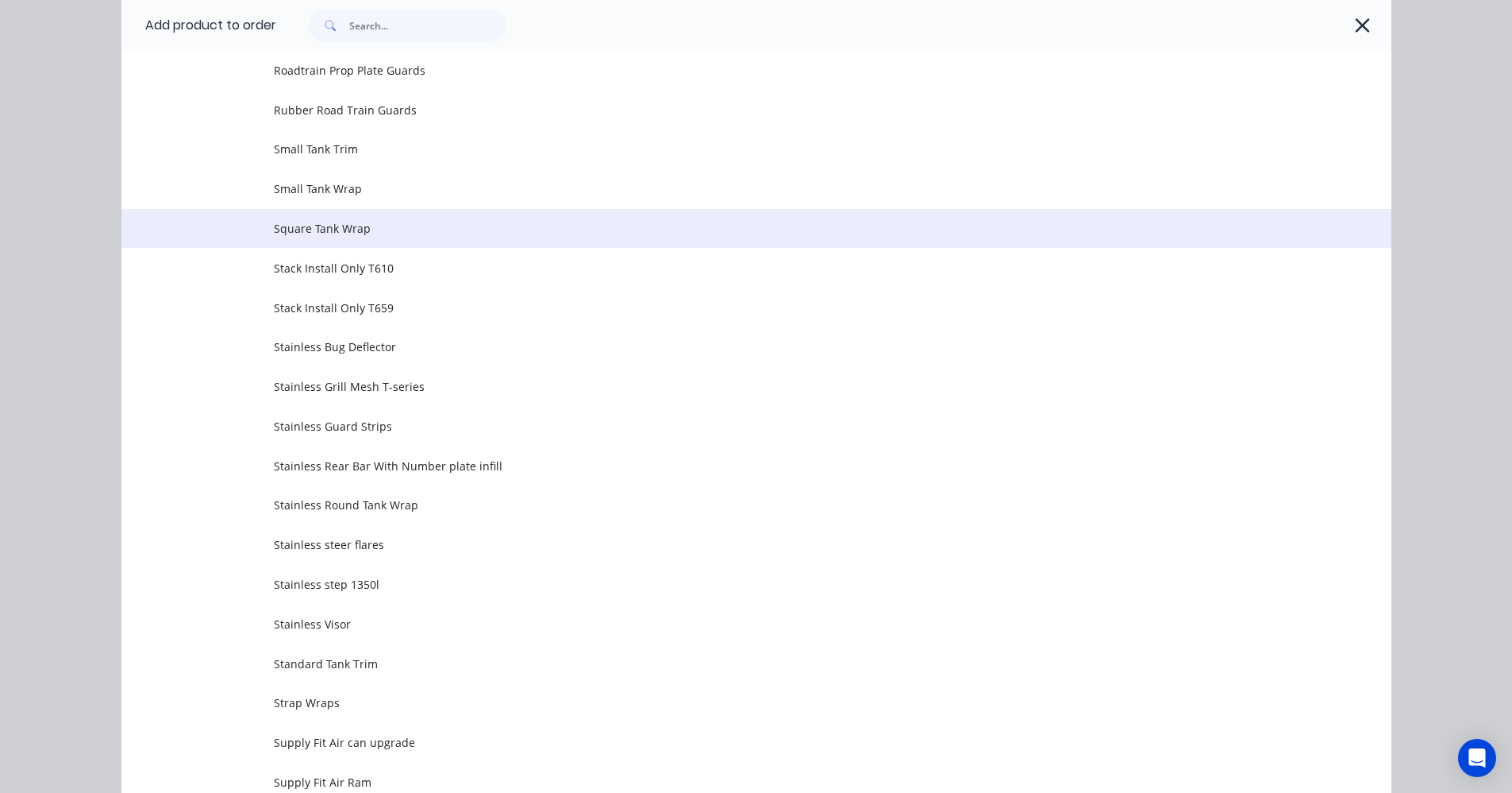
click at [337, 228] on span "Square Tank Wrap" at bounding box center [720, 228] width 894 height 17
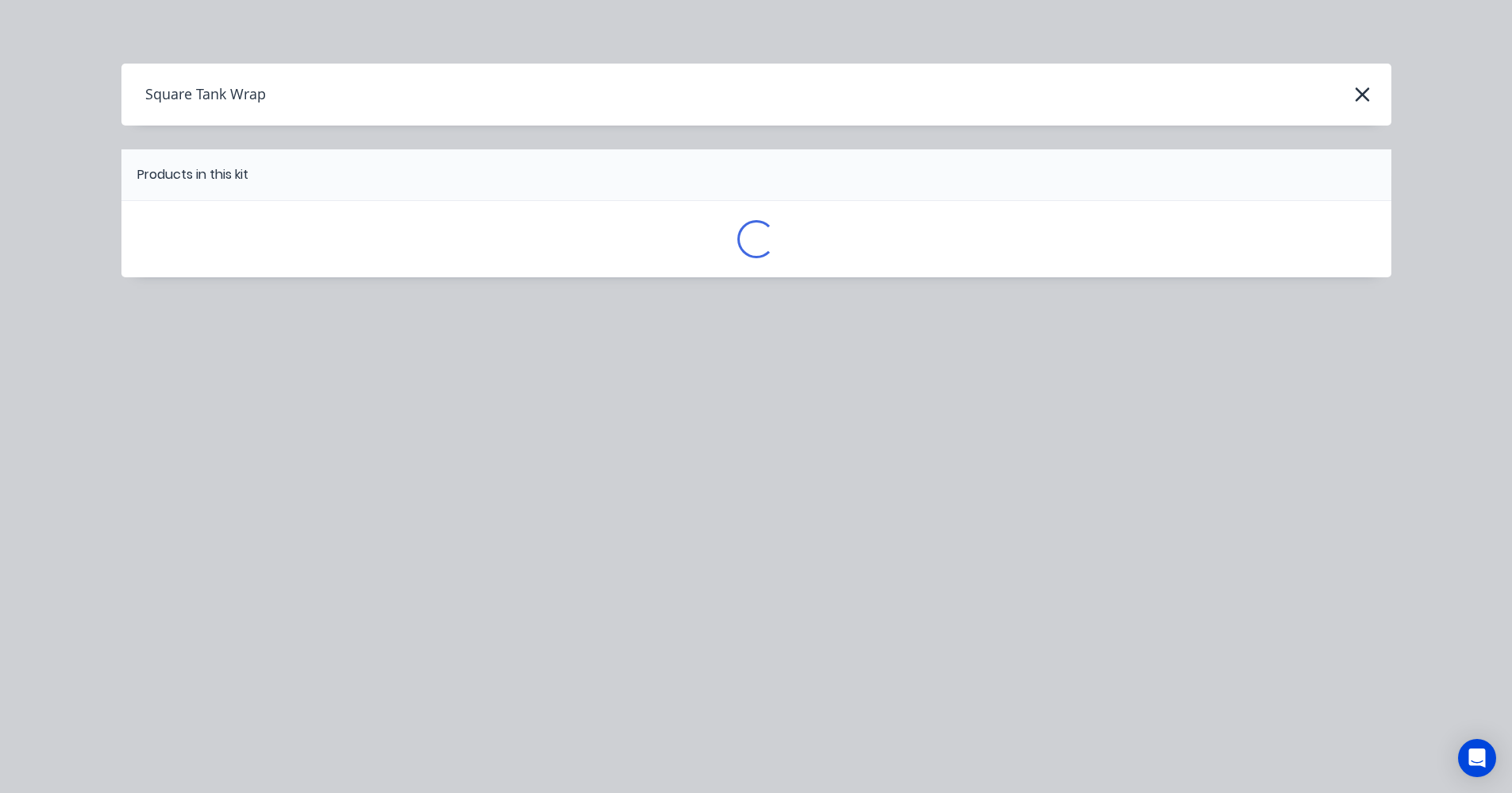
scroll to position [0, 0]
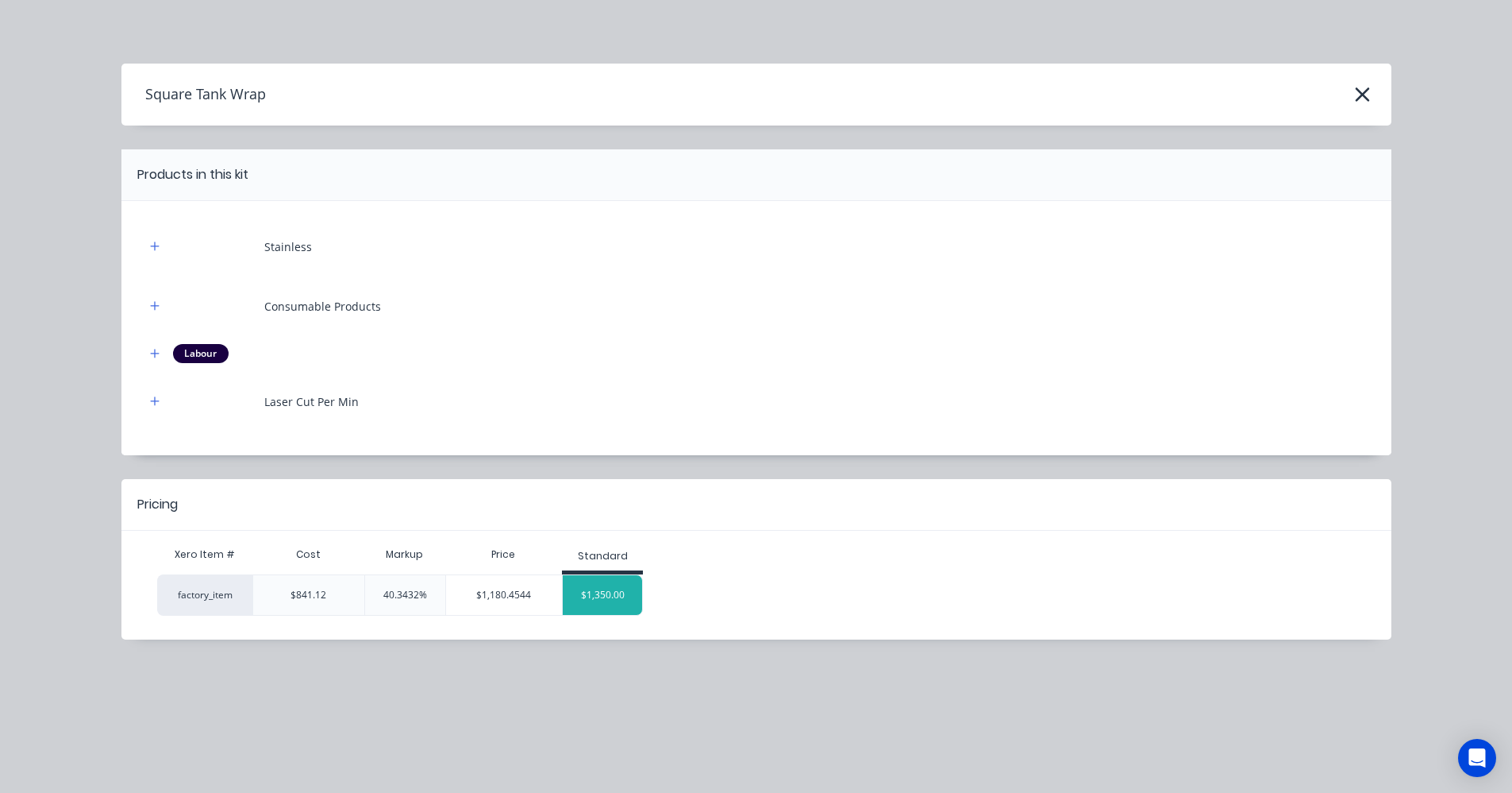
click at [594, 589] on div "$1,350.00" at bounding box center [602, 595] width 80 height 40
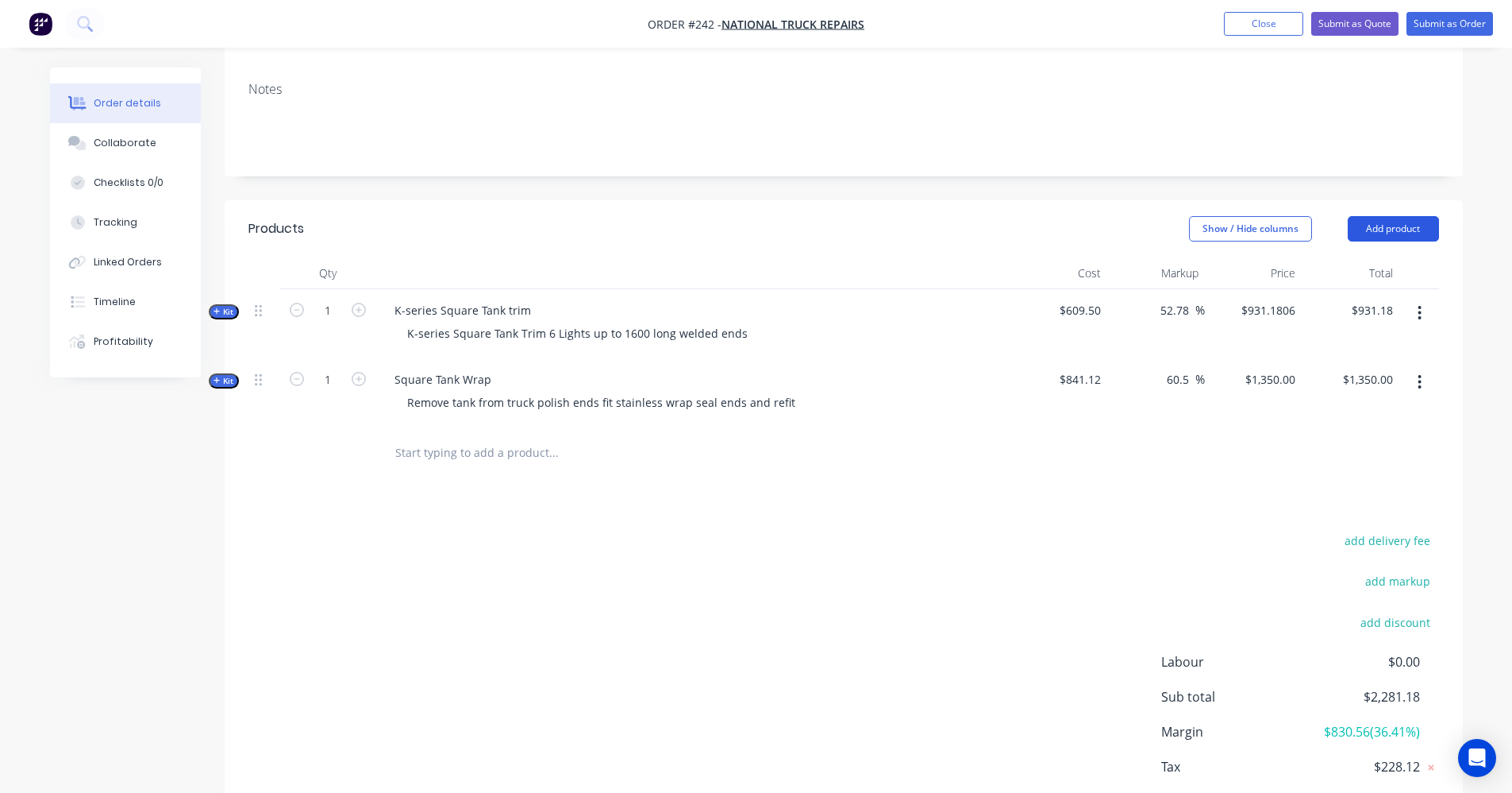
click at [1392, 216] on button "Add product" at bounding box center [1393, 228] width 91 height 26
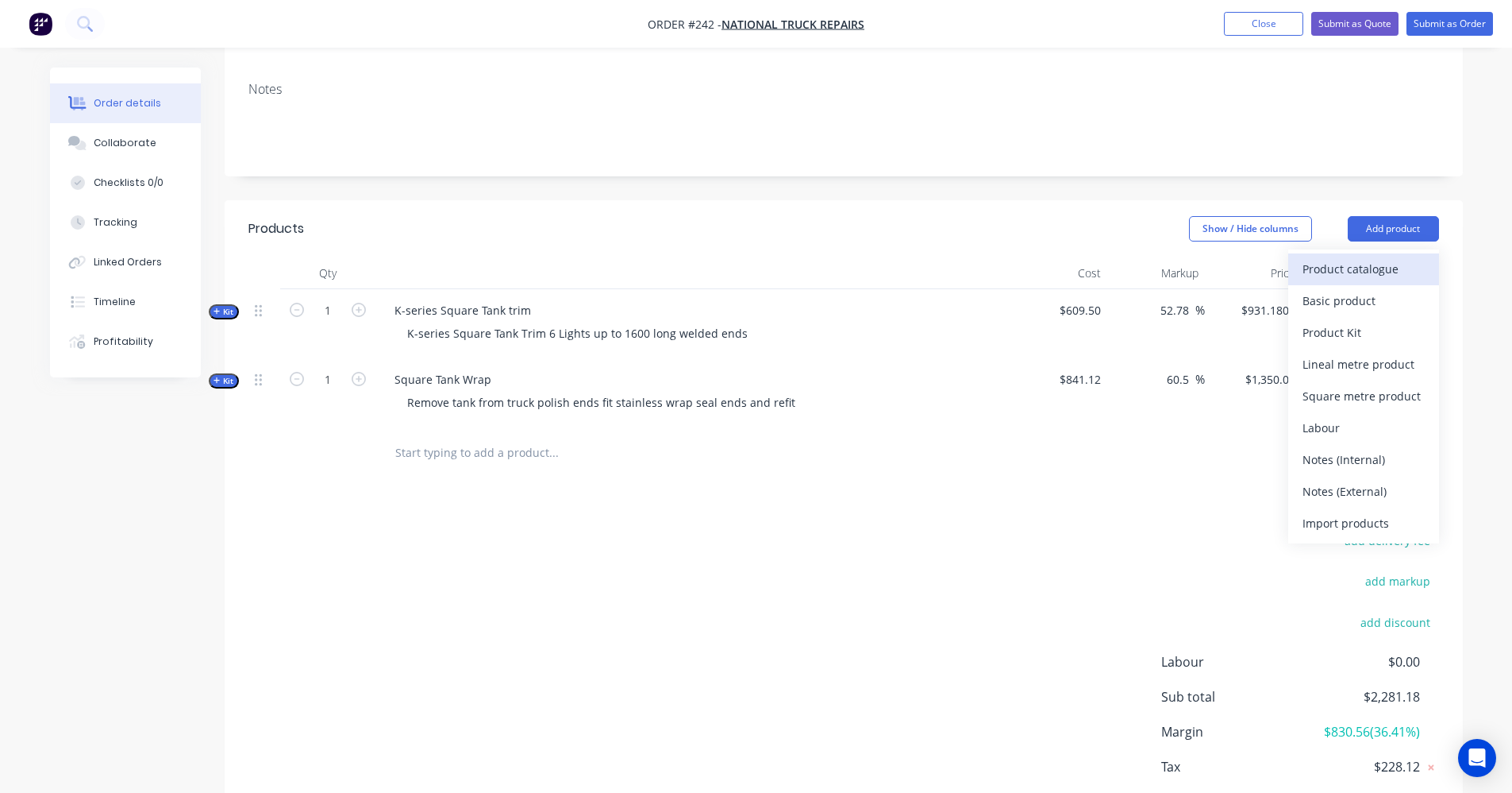
click at [1343, 257] on div "Product catalogue" at bounding box center [1363, 269] width 122 height 23
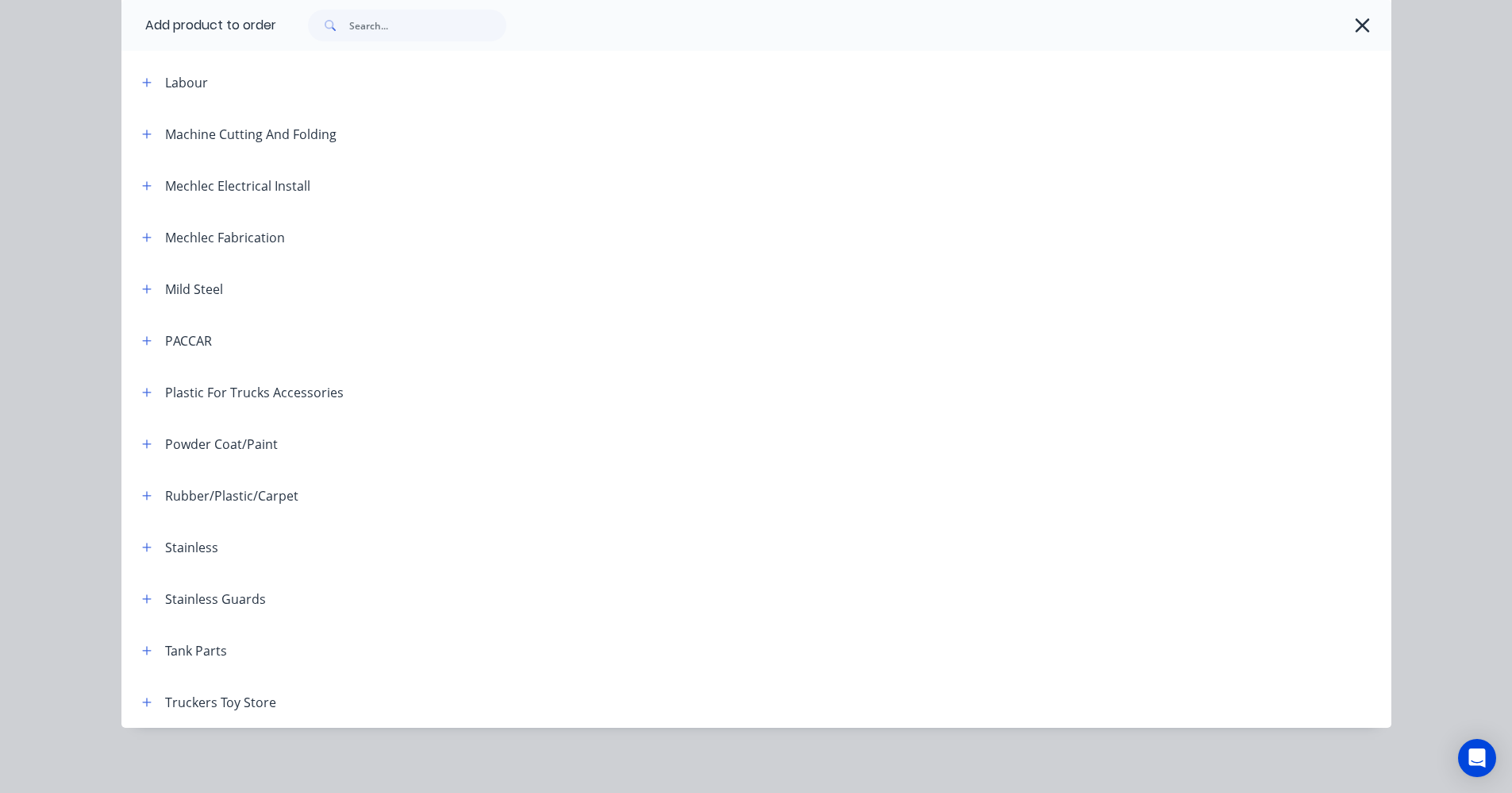
scroll to position [639, 0]
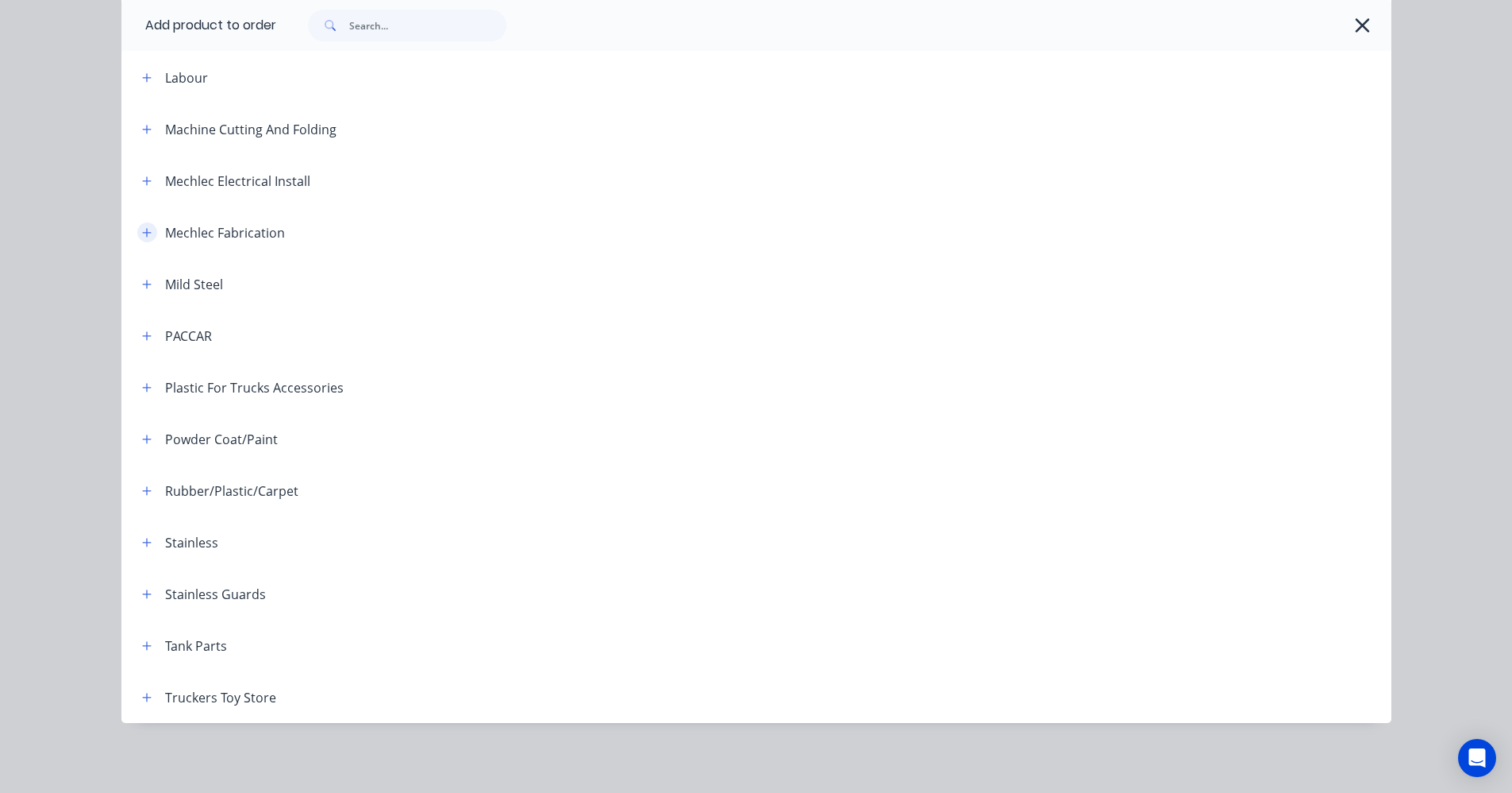
click at [147, 230] on button "button" at bounding box center [147, 233] width 20 height 20
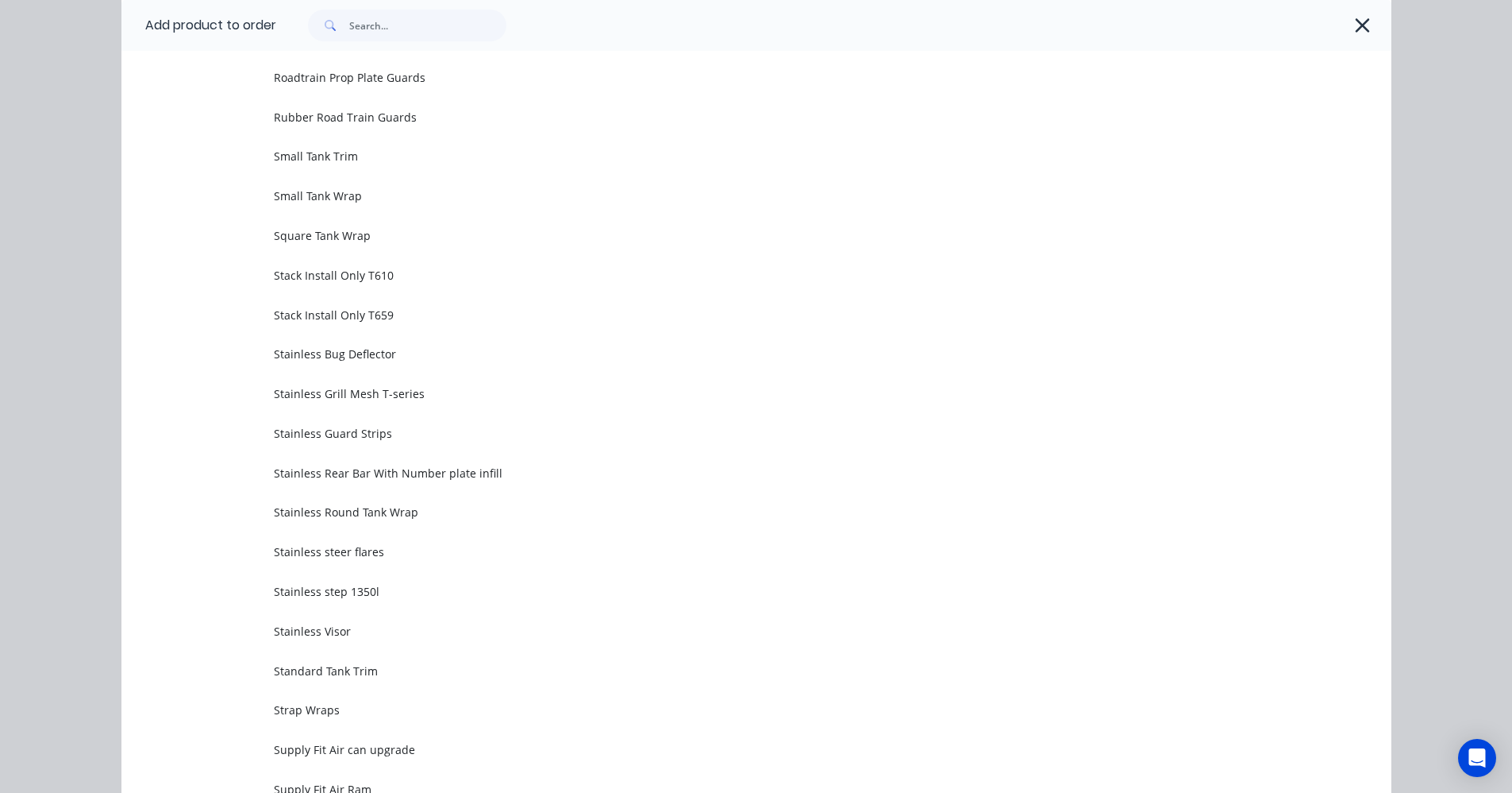
scroll to position [3737, 0]
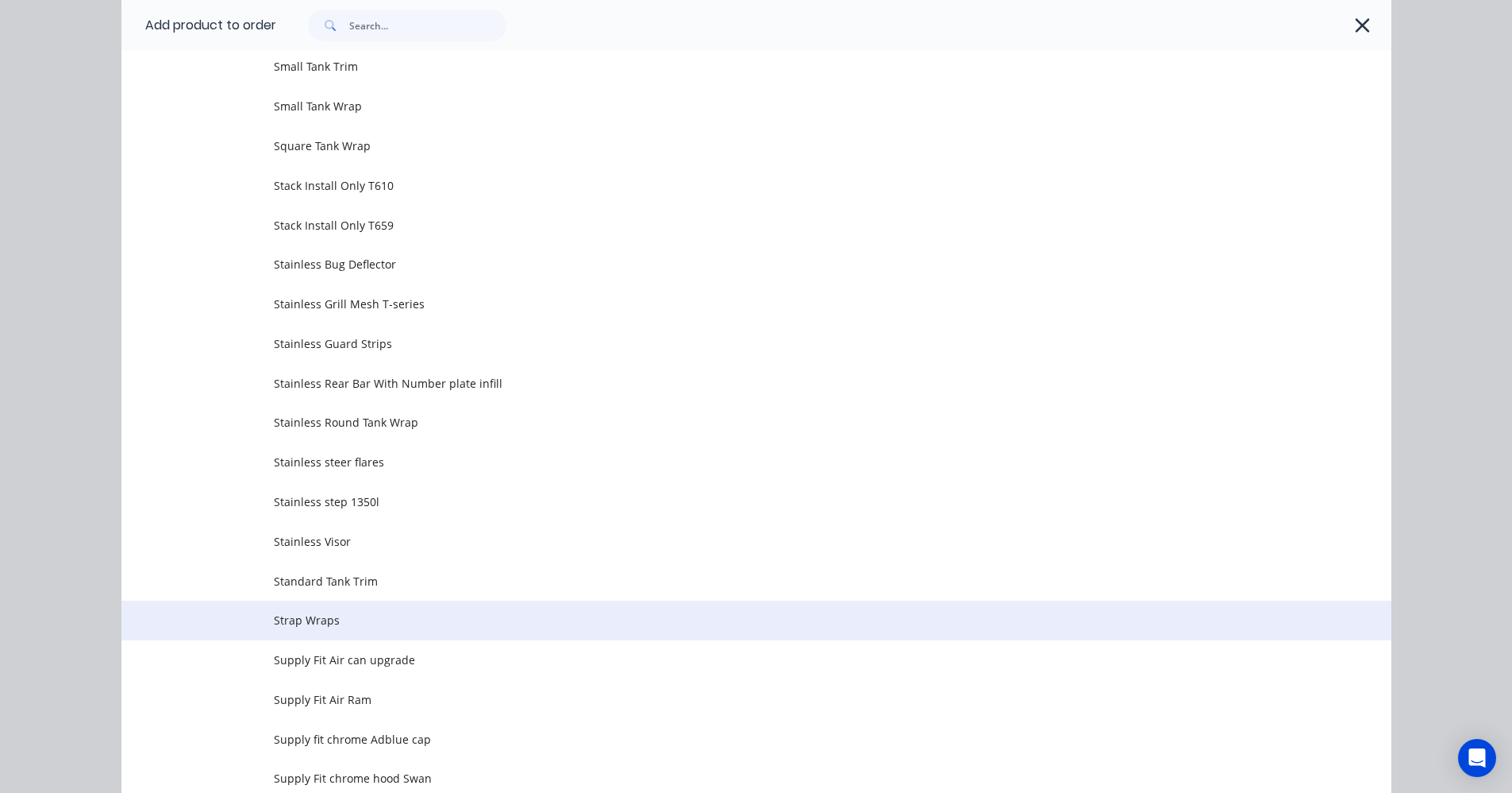
click at [340, 614] on span "Strap Wraps" at bounding box center [720, 620] width 894 height 17
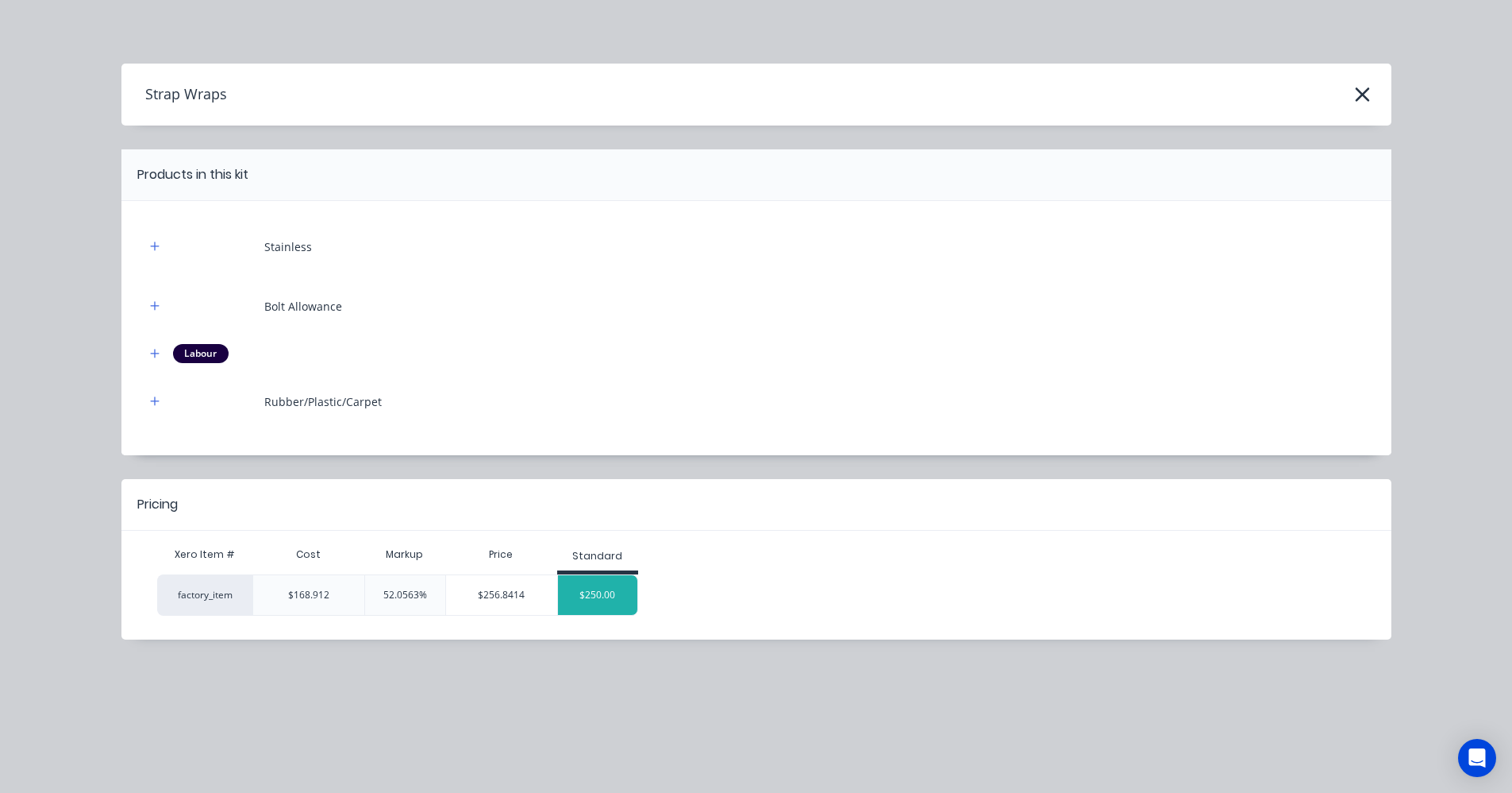
click at [582, 590] on div "$250.00" at bounding box center [598, 595] width 80 height 40
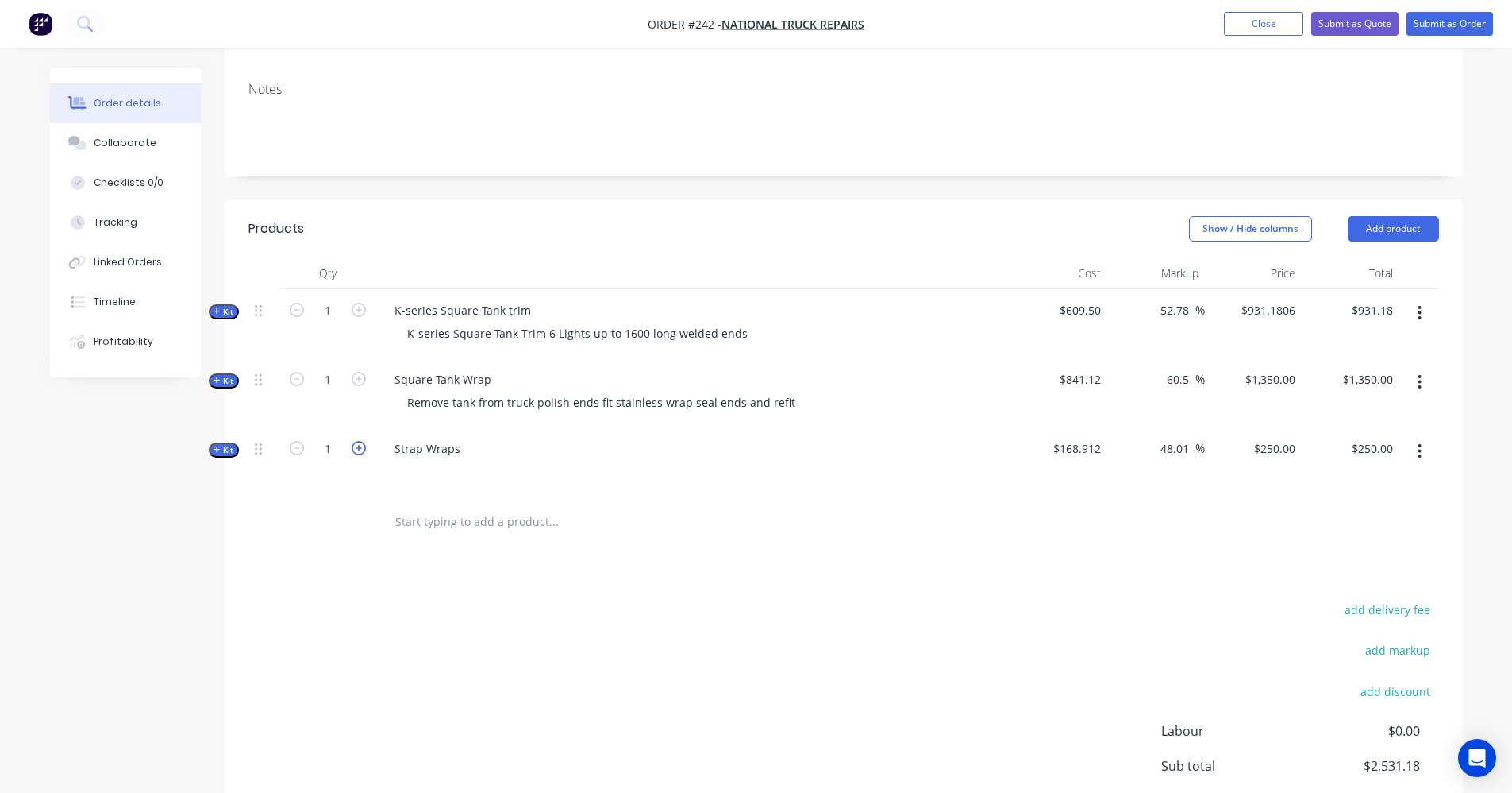
click at [362, 441] on icon "button" at bounding box center [358, 448] width 14 height 14
type input "2"
type input "$500.00"
click at [362, 441] on icon "button" at bounding box center [358, 448] width 14 height 14
type input "3"
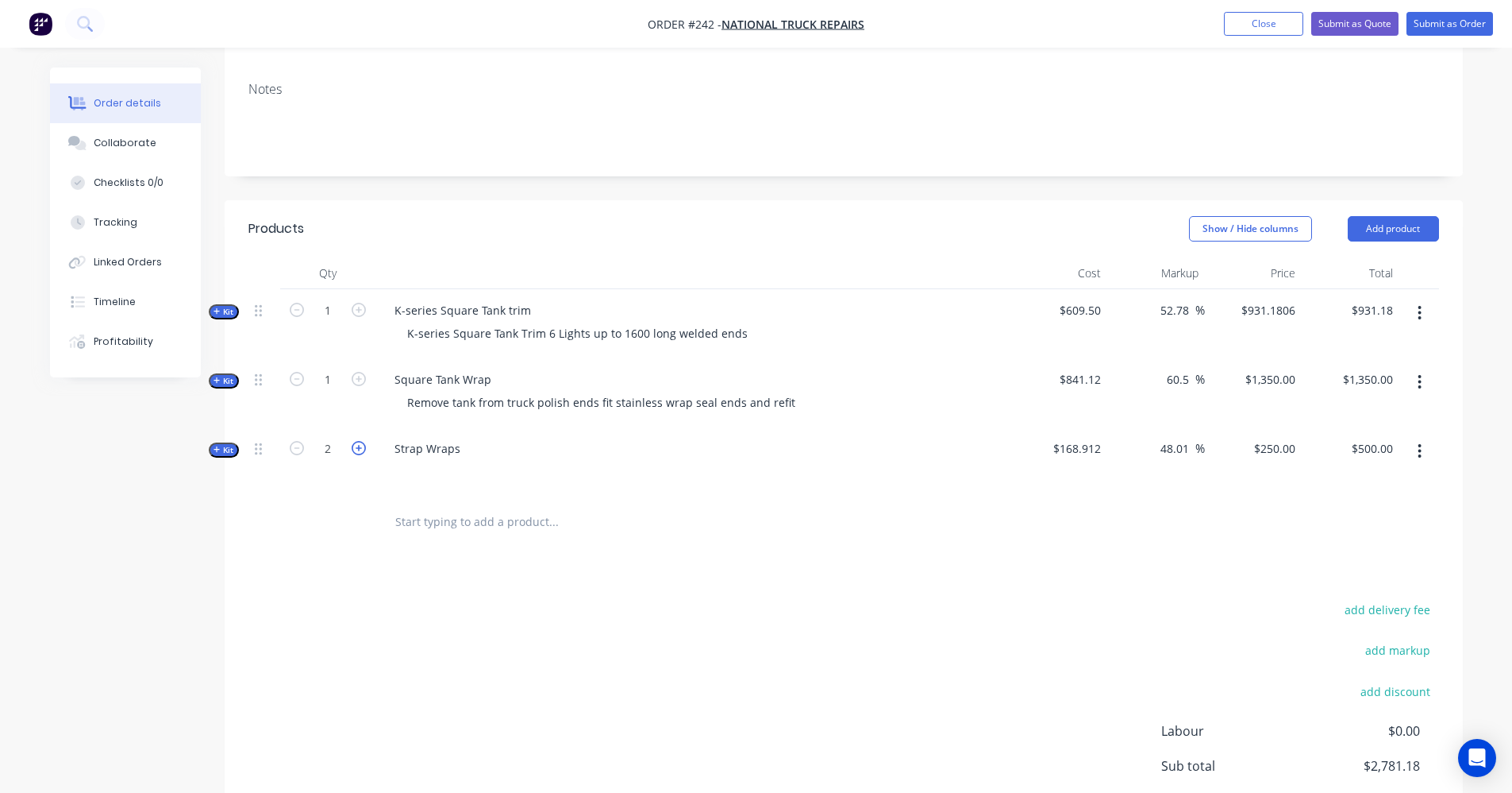
type input "$750.00"
click at [504, 506] on input "text" at bounding box center [553, 521] width 318 height 32
click at [1403, 216] on button "Add product" at bounding box center [1393, 228] width 91 height 26
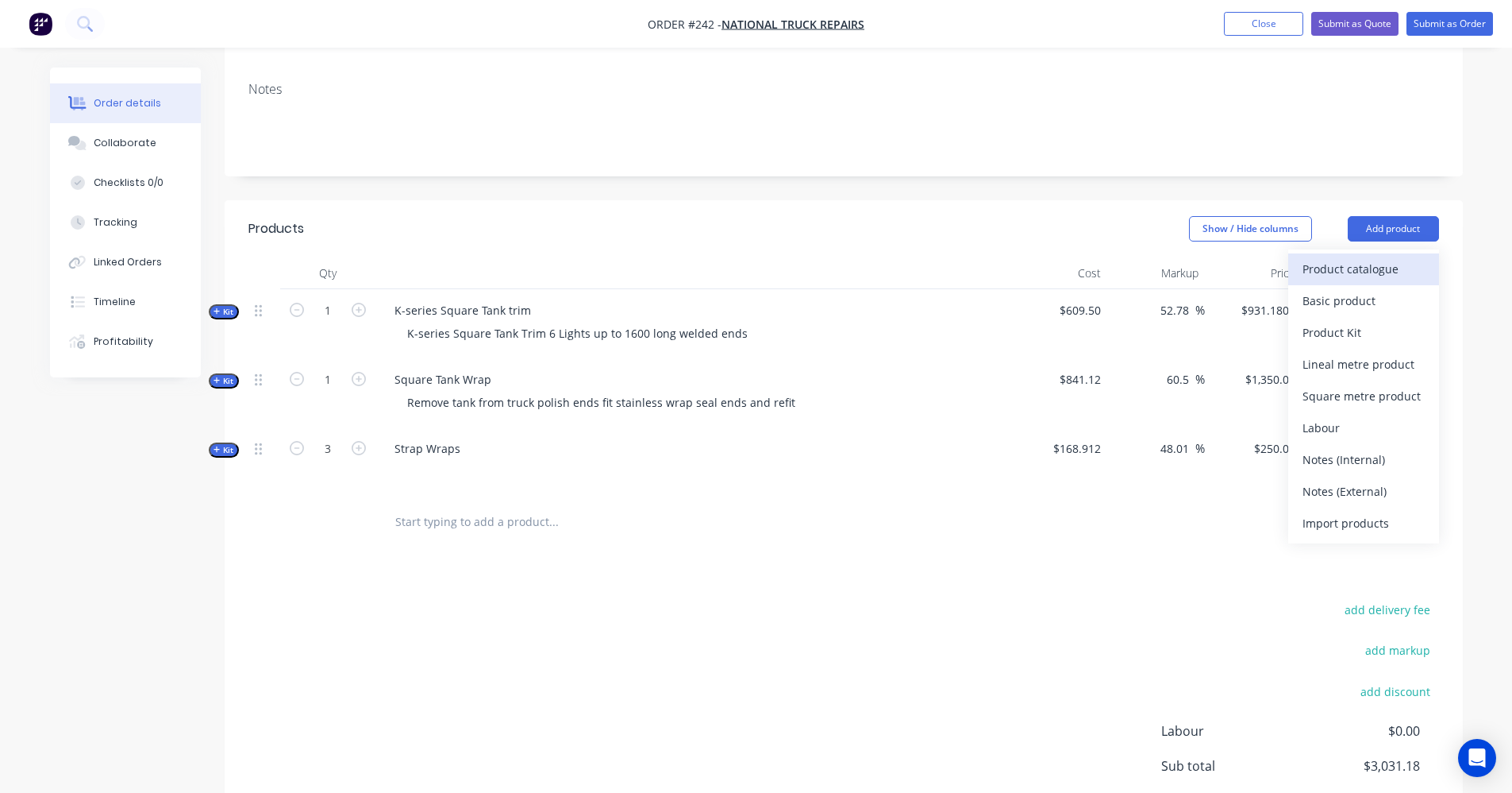
click at [1412, 258] on div "Product catalogue" at bounding box center [1363, 269] width 122 height 23
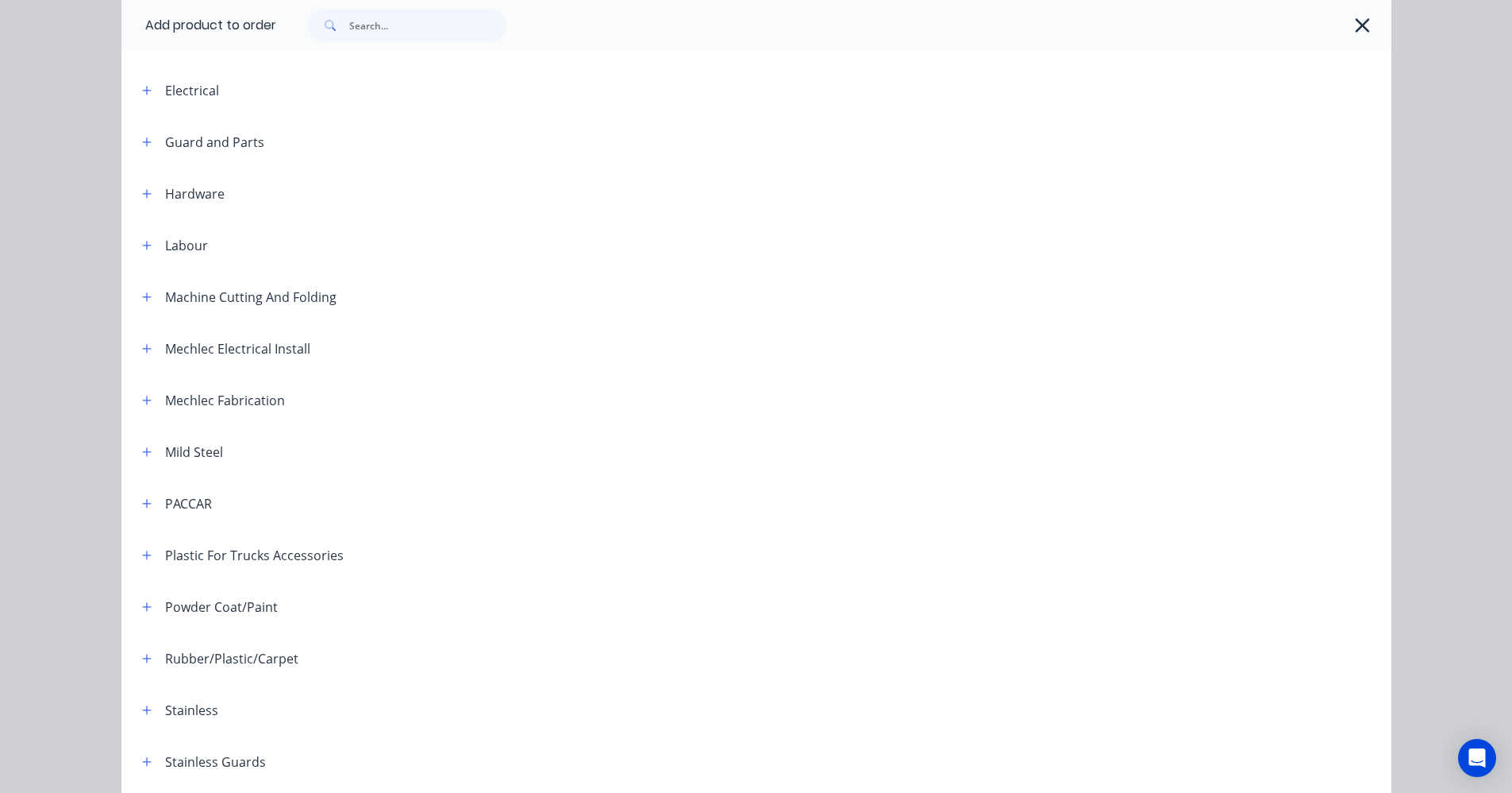
scroll to position [477, 0]
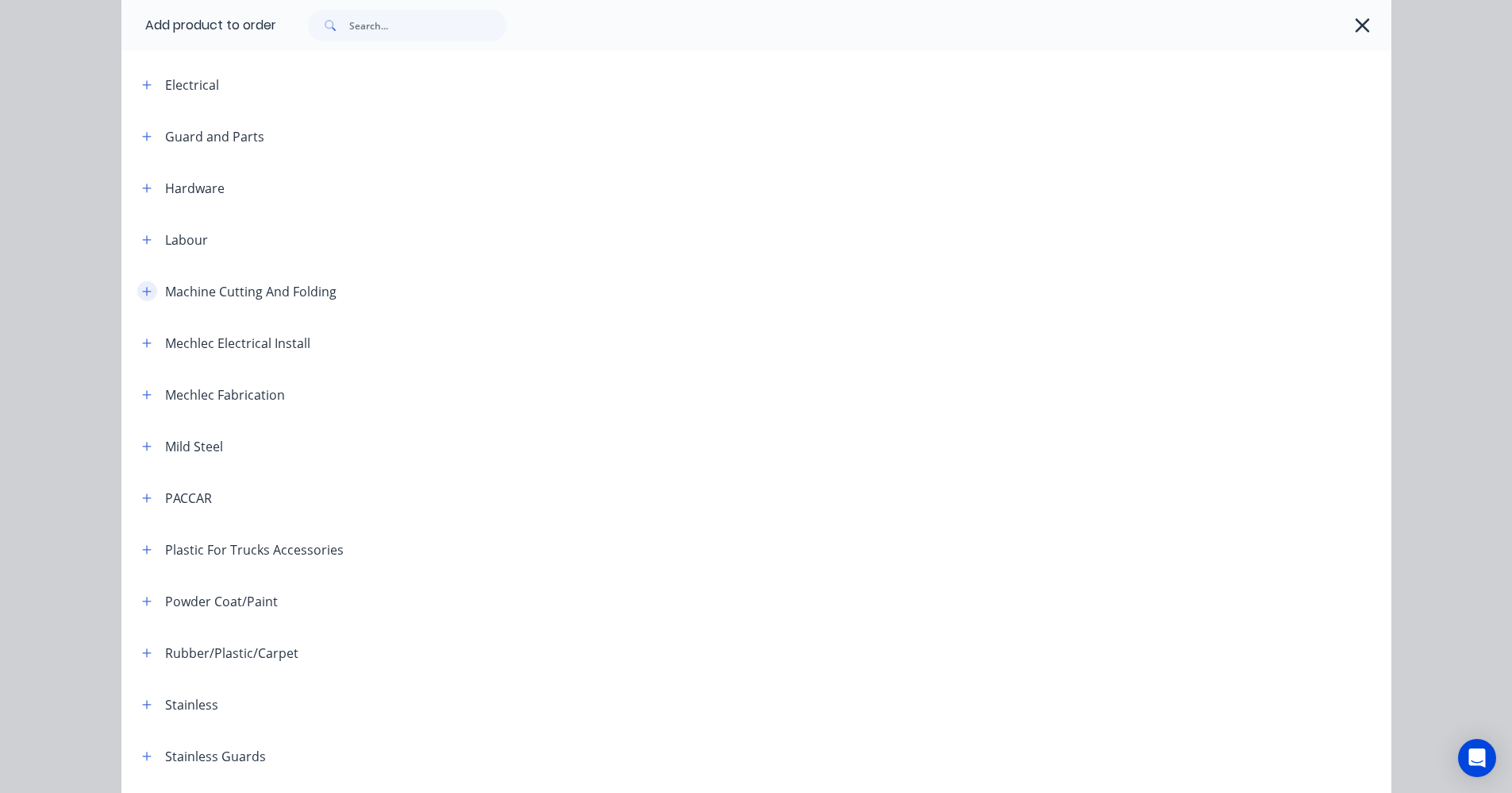
click at [142, 291] on icon "button" at bounding box center [146, 291] width 9 height 9
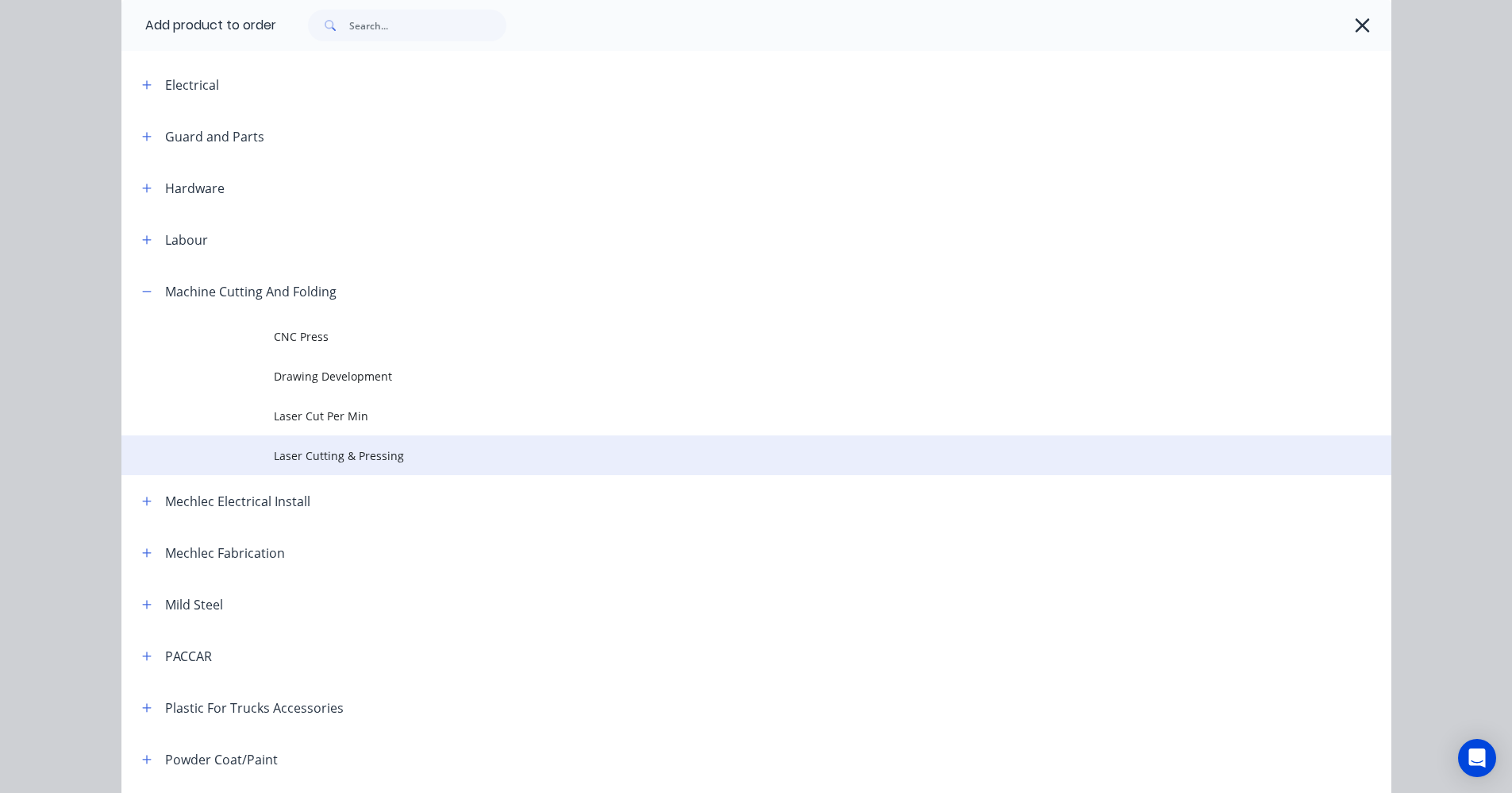
click at [371, 461] on span "Laser Cutting & Pressing" at bounding box center [720, 456] width 894 height 17
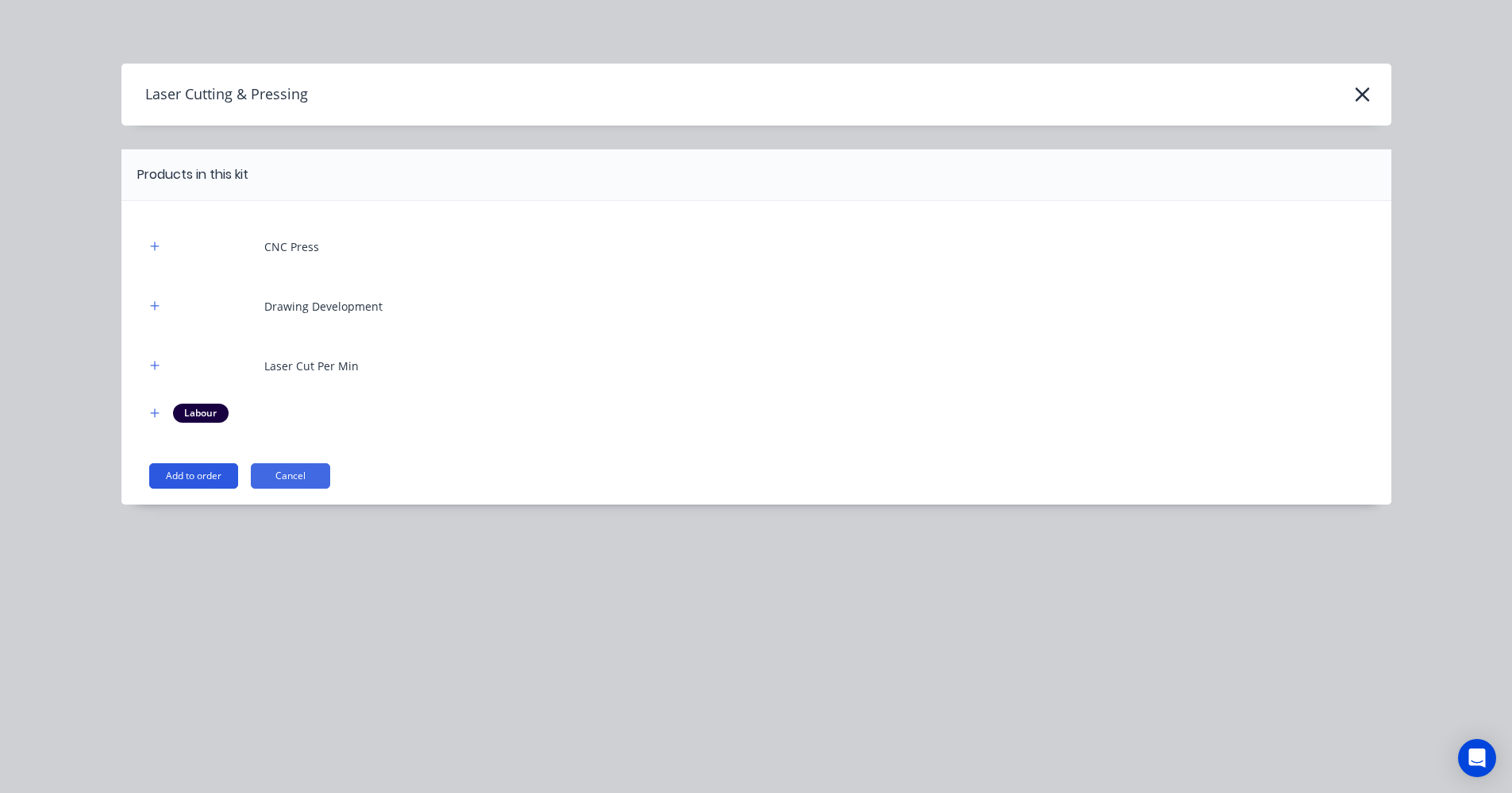
click at [193, 475] on button "Add to order" at bounding box center [193, 476] width 89 height 26
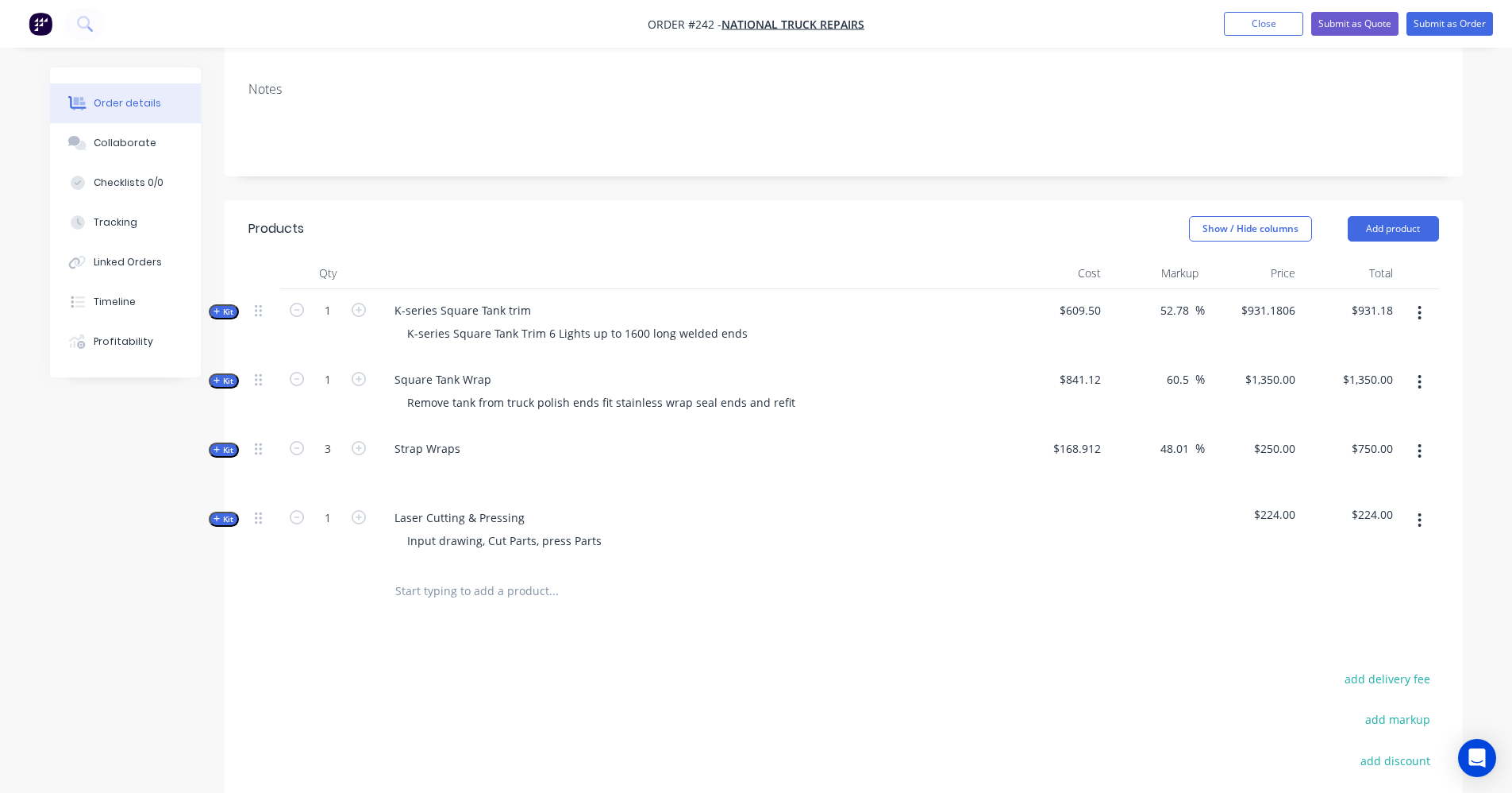
click at [220, 515] on icon "button" at bounding box center [217, 519] width 7 height 8
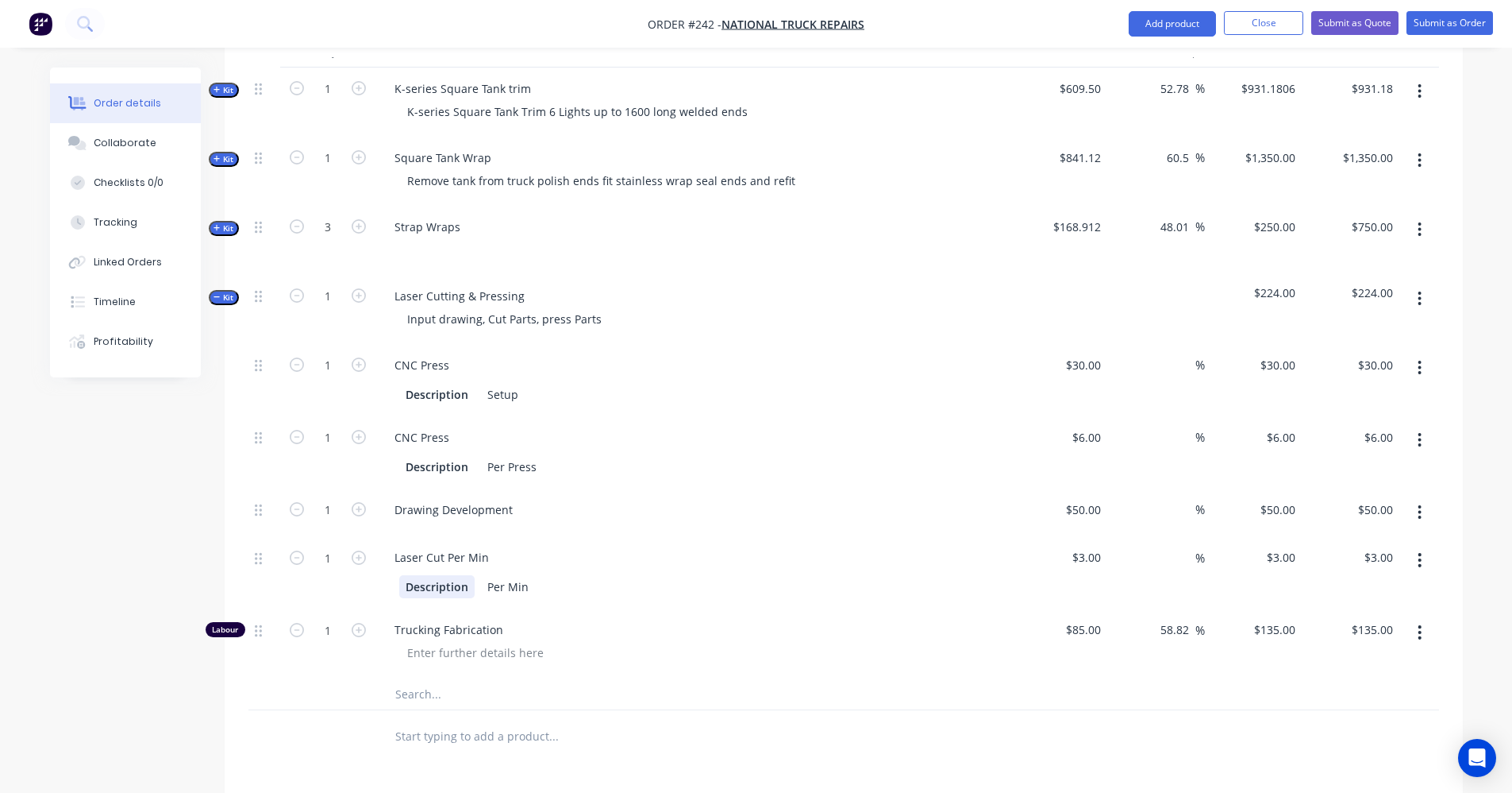
scroll to position [505, 0]
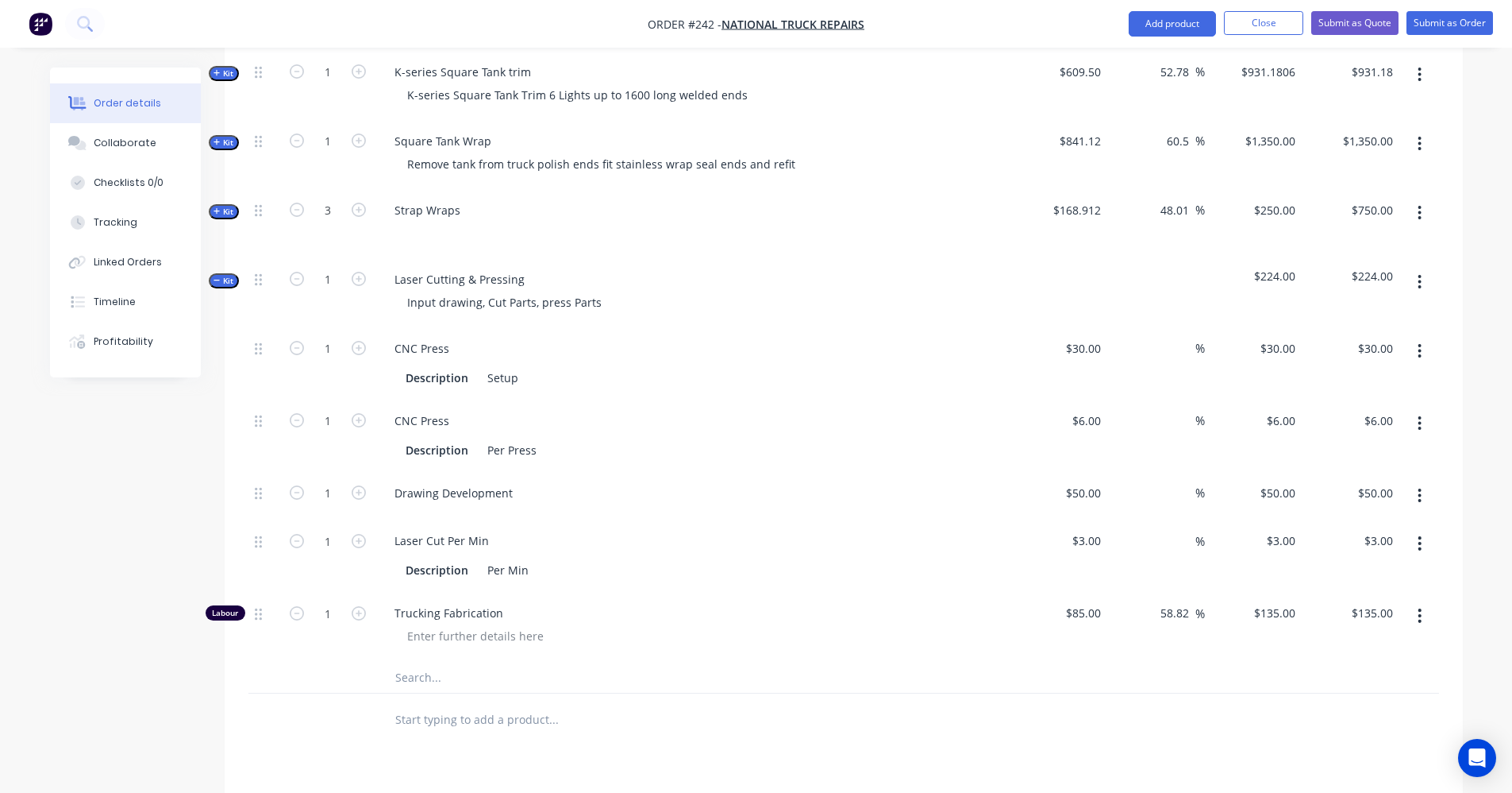
click at [1419, 342] on icon "button" at bounding box center [1420, 350] width 4 height 17
click at [1394, 445] on div "Delete" at bounding box center [1363, 457] width 122 height 23
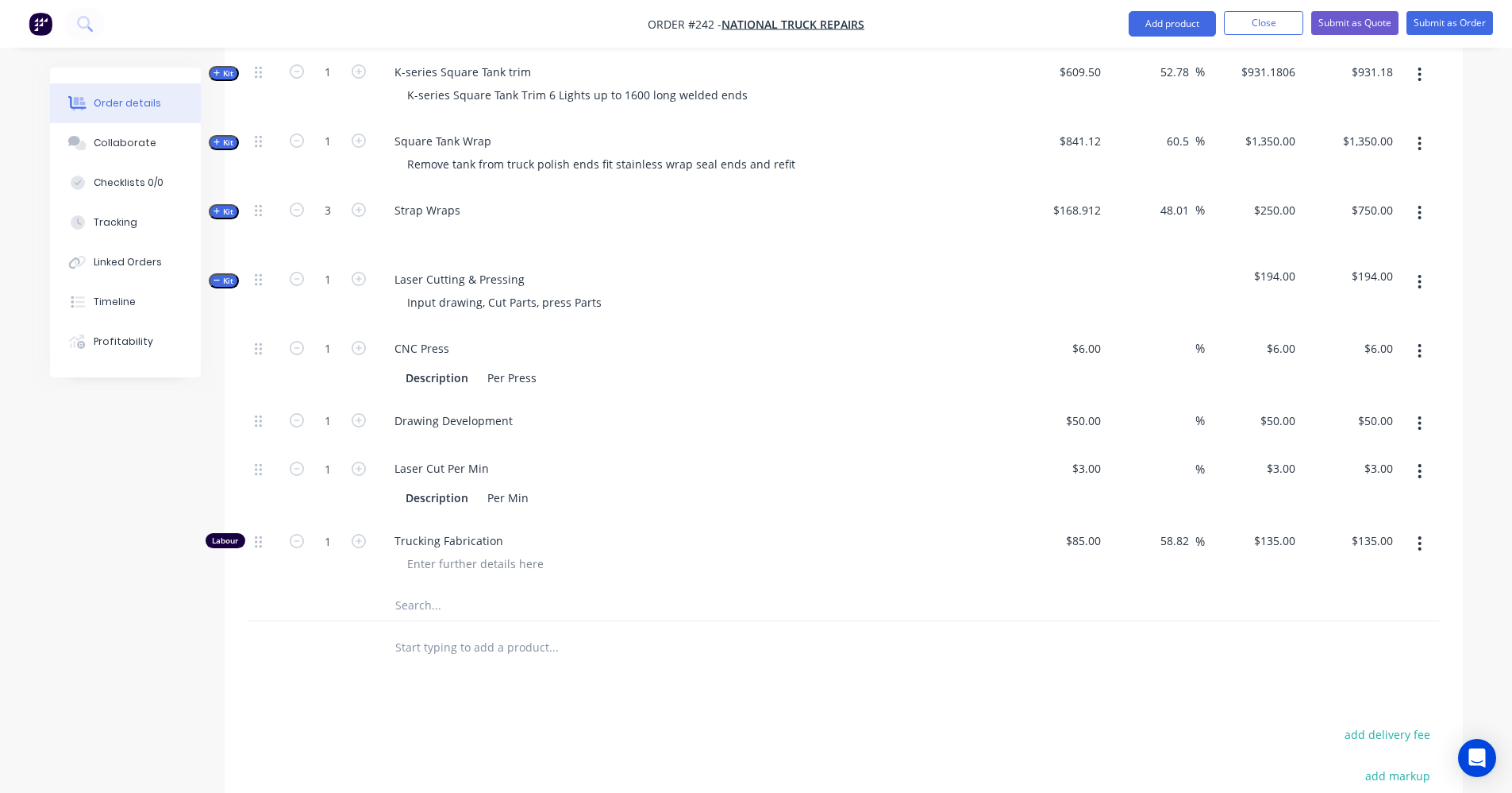
click at [1421, 342] on icon "button" at bounding box center [1420, 350] width 4 height 17
click at [1390, 445] on div "Delete" at bounding box center [1363, 457] width 122 height 23
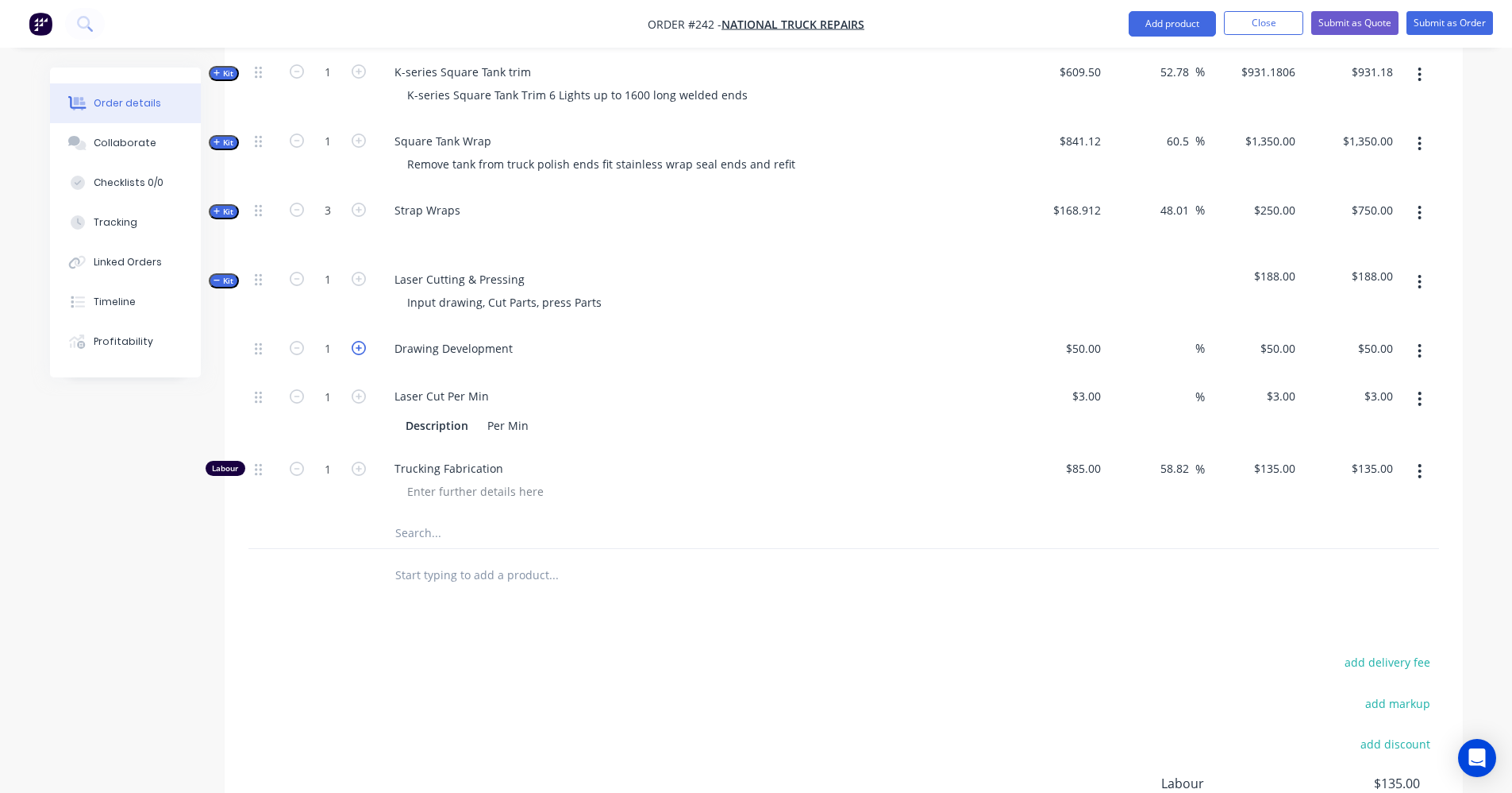
click at [363, 340] on icon "button" at bounding box center [358, 347] width 14 height 14
type input "2"
type input "$100.00"
click at [363, 340] on icon "button" at bounding box center [358, 347] width 14 height 14
type input "3"
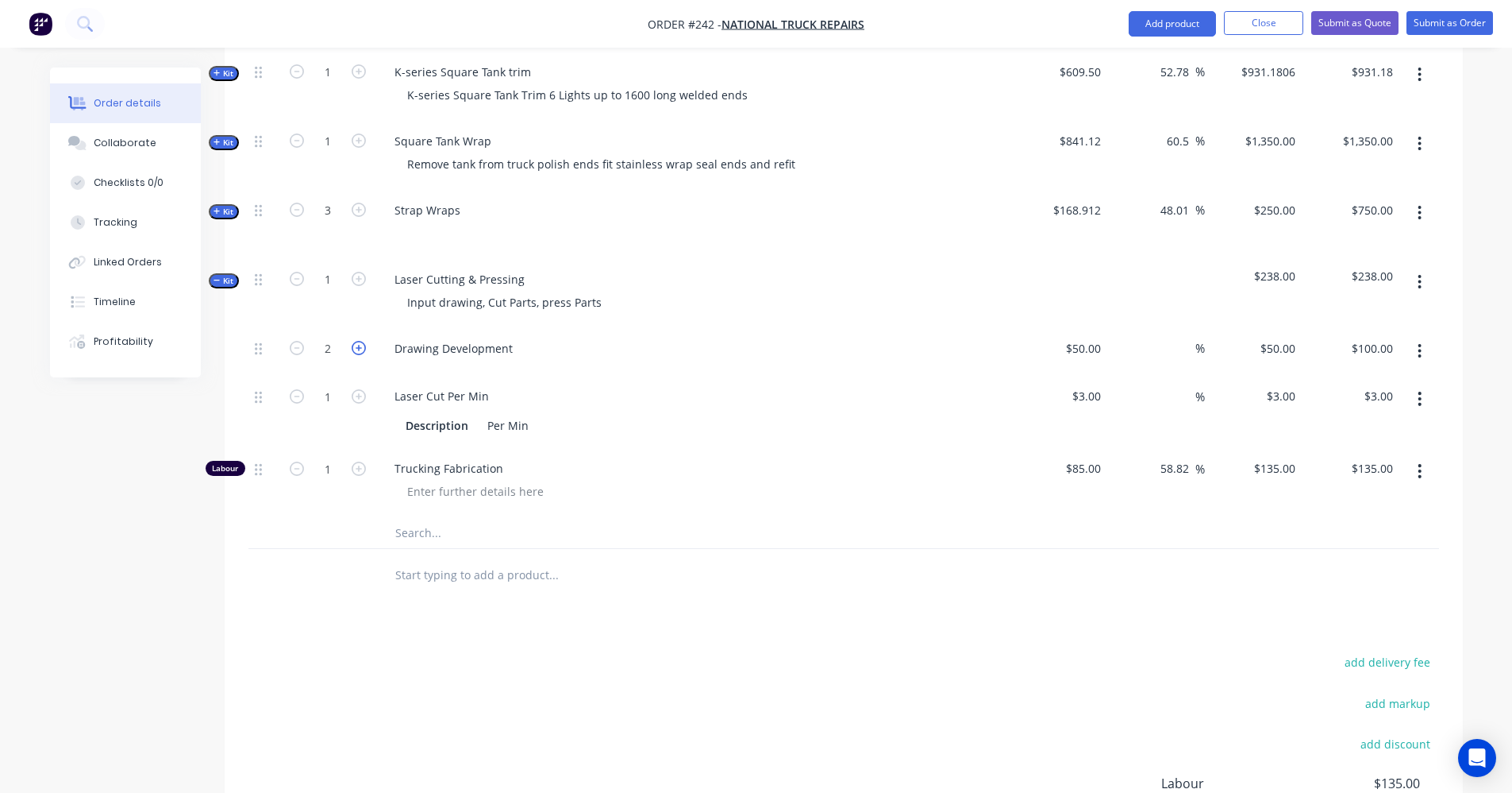
type input "$150.00"
click at [1418, 390] on icon "button" at bounding box center [1420, 399] width 4 height 17
drag, startPoint x: 1102, startPoint y: 599, endPoint x: 1150, endPoint y: 546, distance: 71.5
click at [1101, 599] on div "Products Show / Hide columns Add product Qty Cost Markup Price Total Kit 1 K-se…" at bounding box center [844, 472] width 1238 height 1021
click at [1419, 390] on icon "button" at bounding box center [1420, 399] width 4 height 17
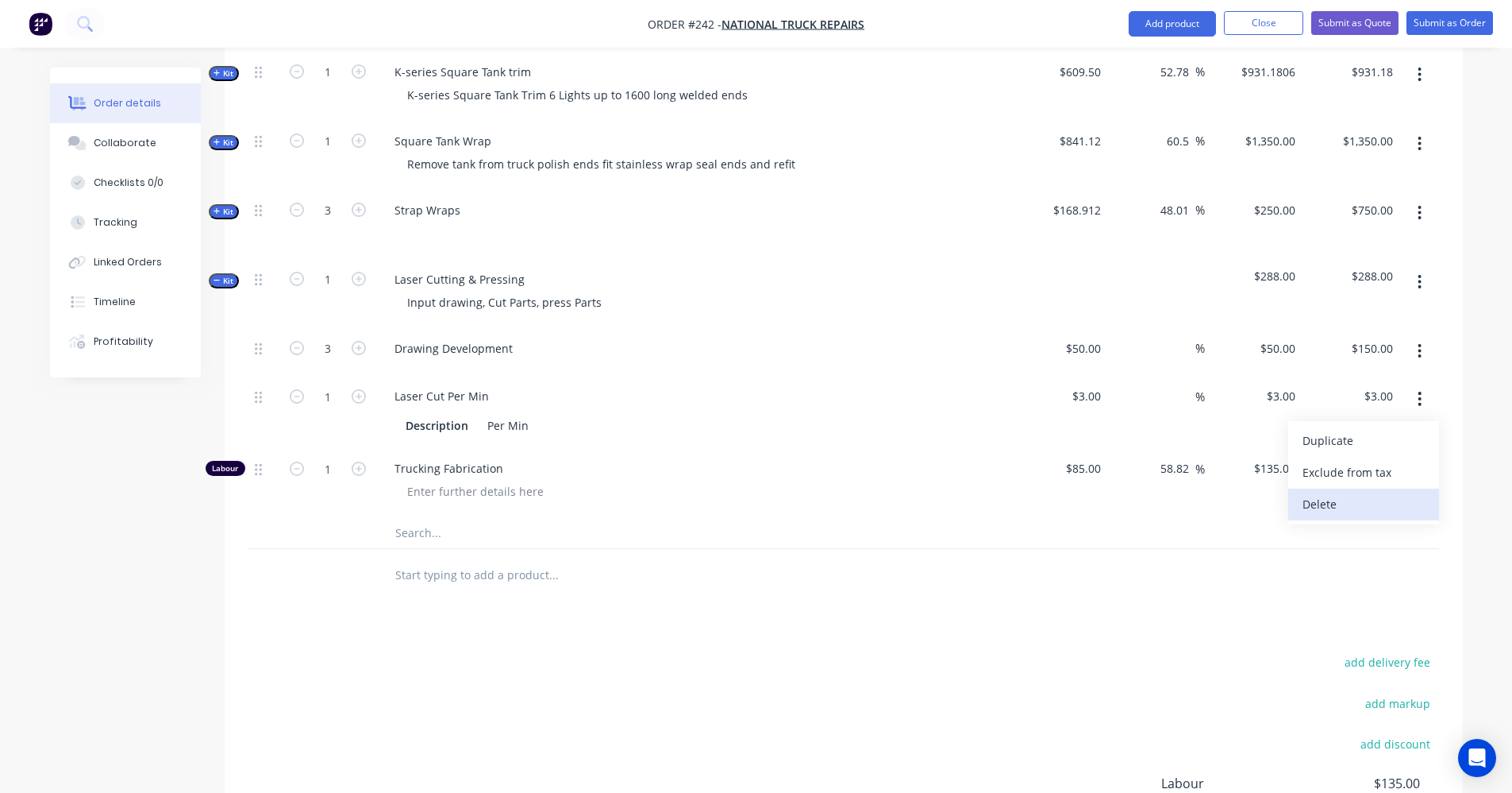
click at [1342, 492] on div "Delete" at bounding box center [1363, 504] width 122 height 23
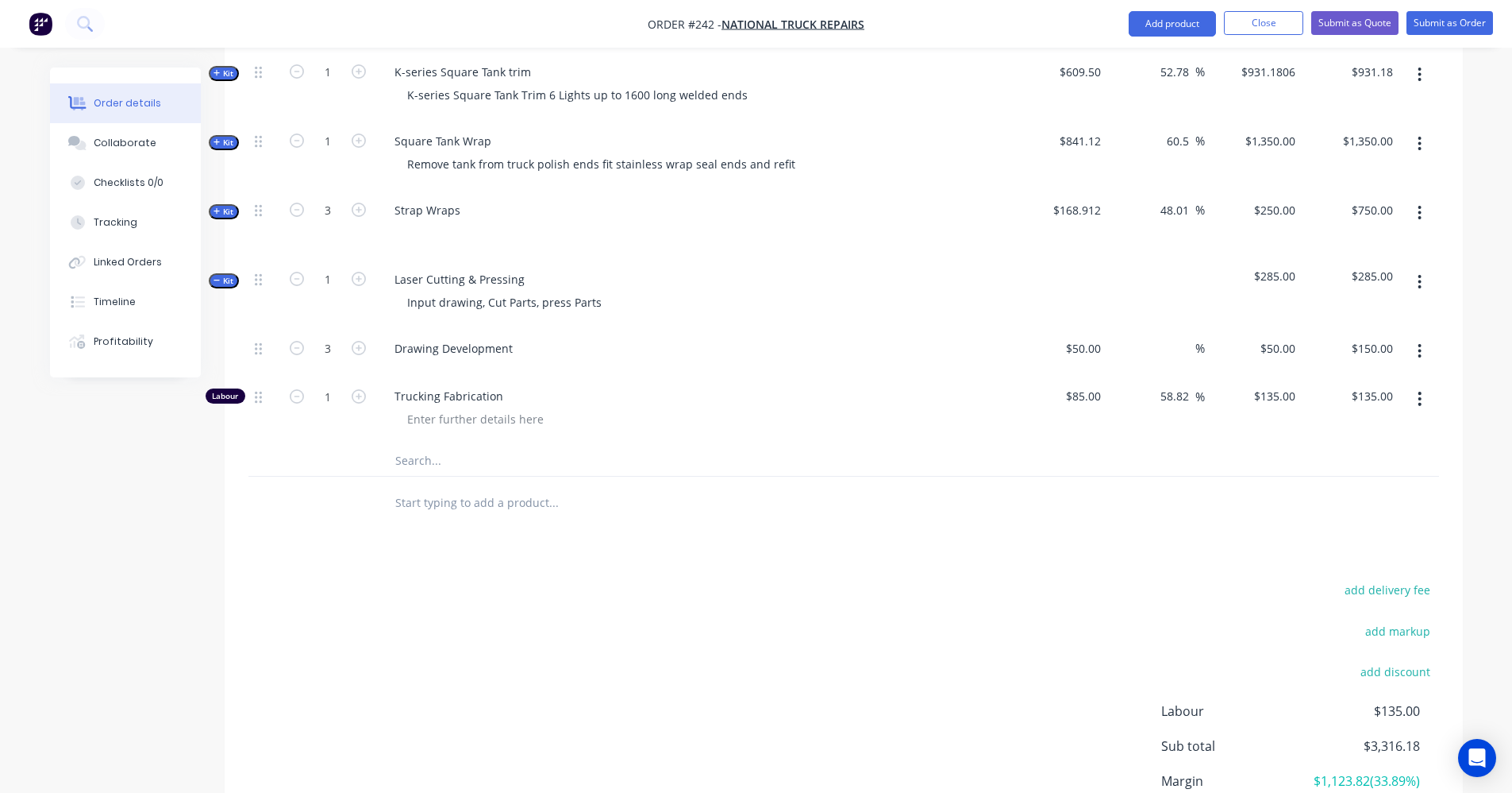
click at [1421, 390] on icon "button" at bounding box center [1420, 399] width 4 height 17
click at [1352, 492] on div "Delete" at bounding box center [1363, 504] width 122 height 23
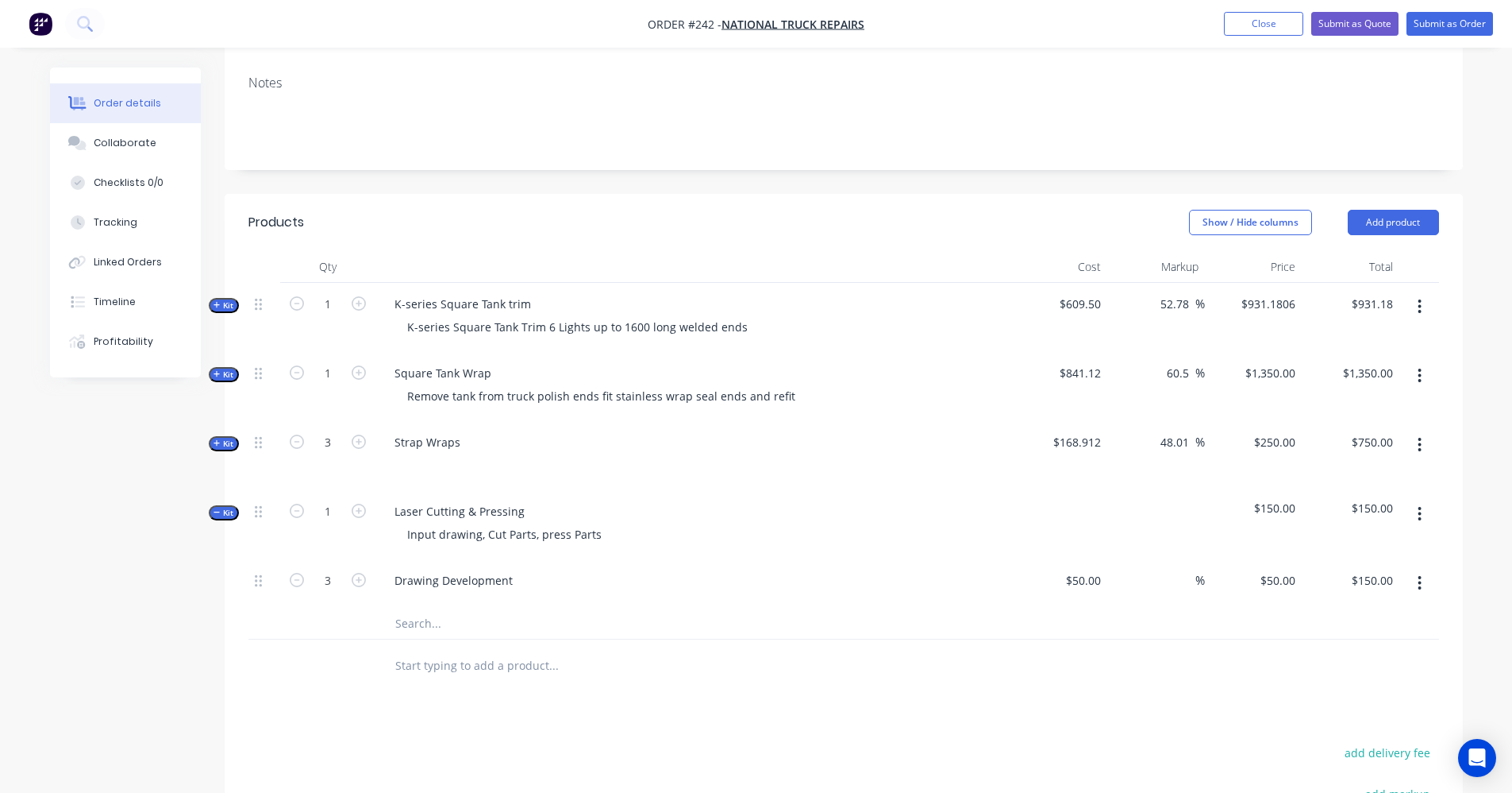
scroll to position [267, 0]
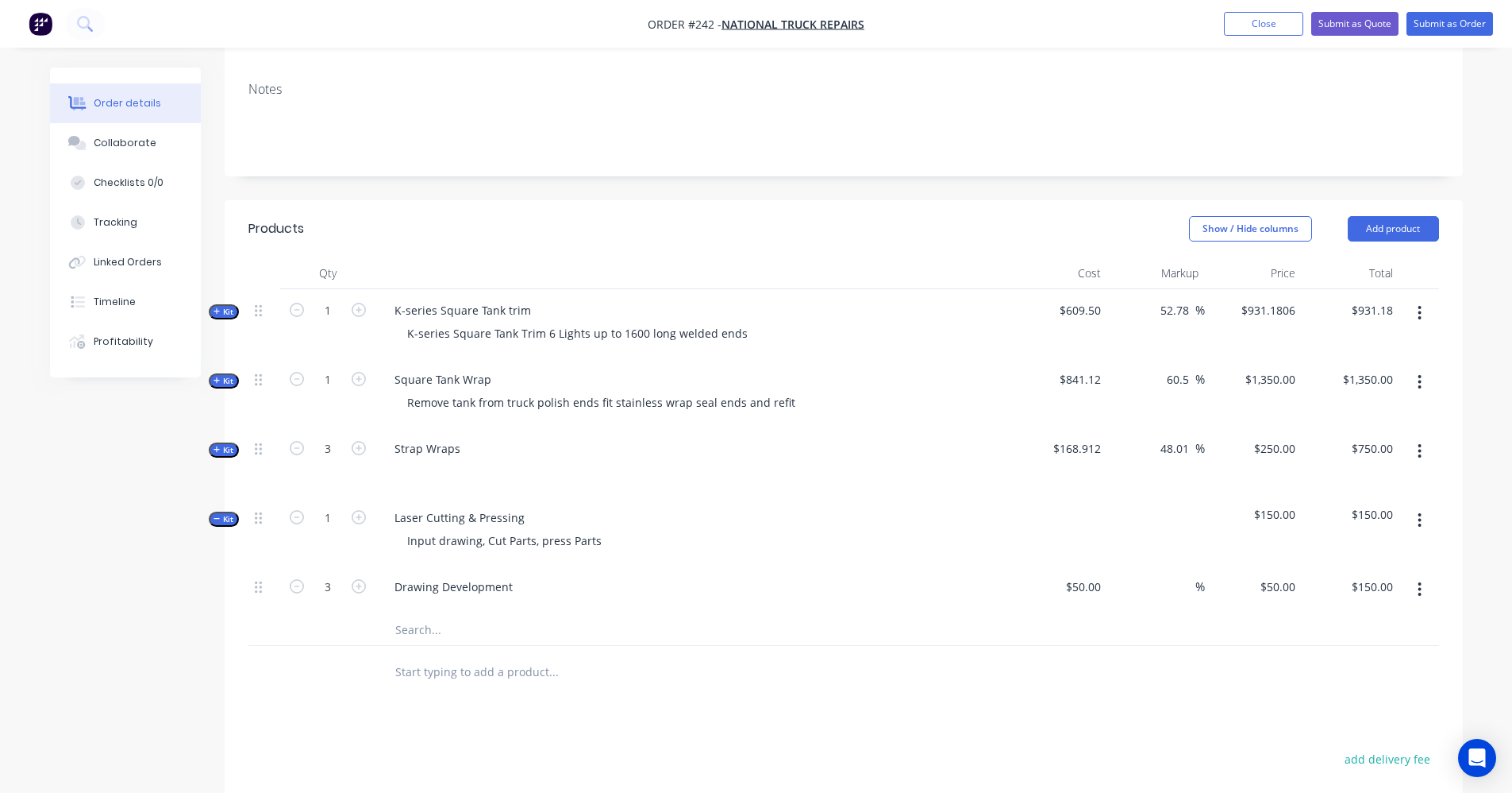
click at [221, 513] on span "Kit" at bounding box center [223, 519] width 21 height 12
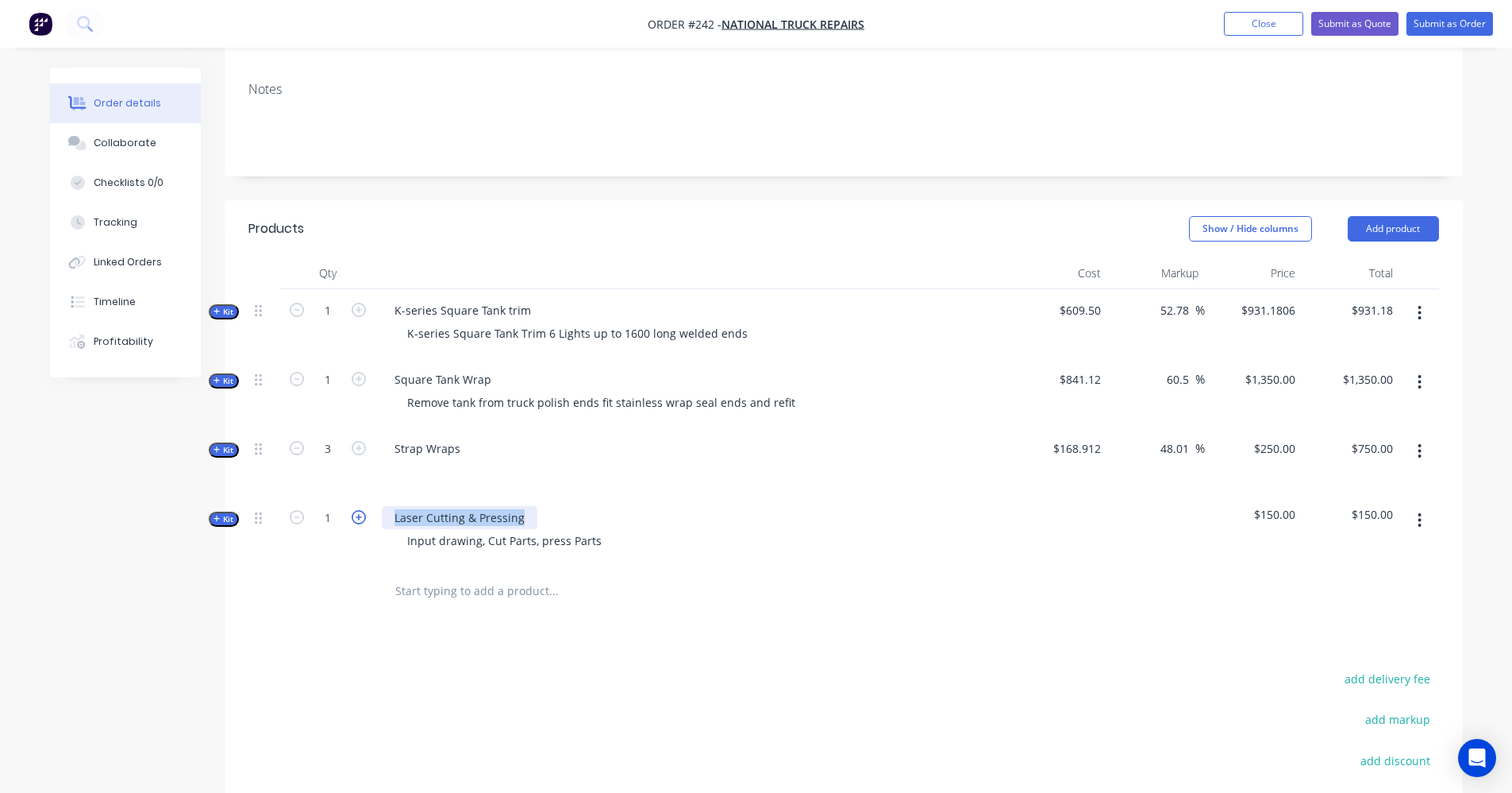
drag, startPoint x: 522, startPoint y: 496, endPoint x: 353, endPoint y: 501, distance: 169.1
click at [353, 501] on div "Kit 1 Laser Cutting & Pressing Input drawing, Cut Parts, press Parts $150.00 $1…" at bounding box center [843, 531] width 1191 height 69
click at [1419, 512] on icon "button" at bounding box center [1420, 520] width 4 height 17
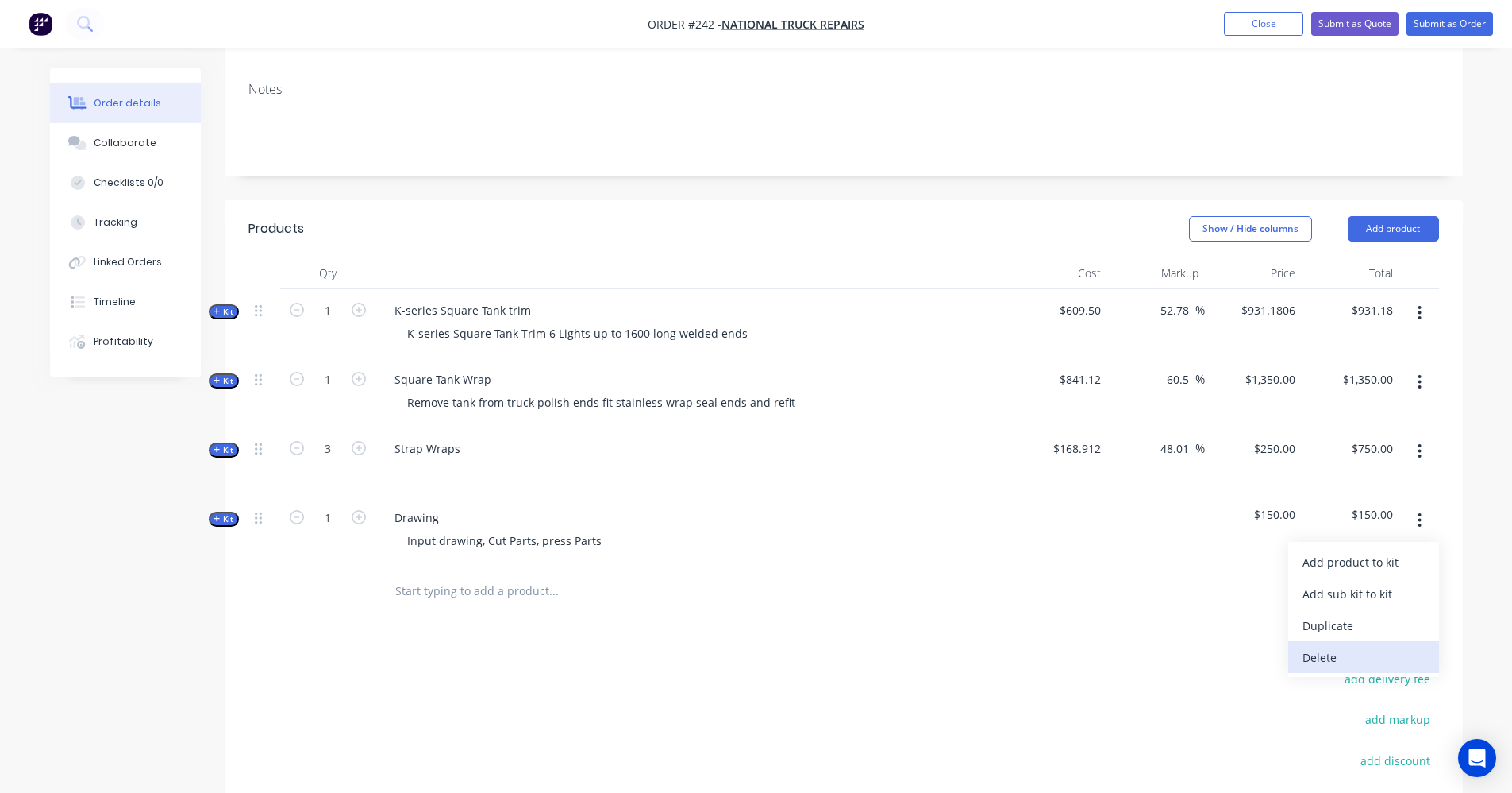
click at [1360, 646] on div "Delete" at bounding box center [1363, 658] width 122 height 23
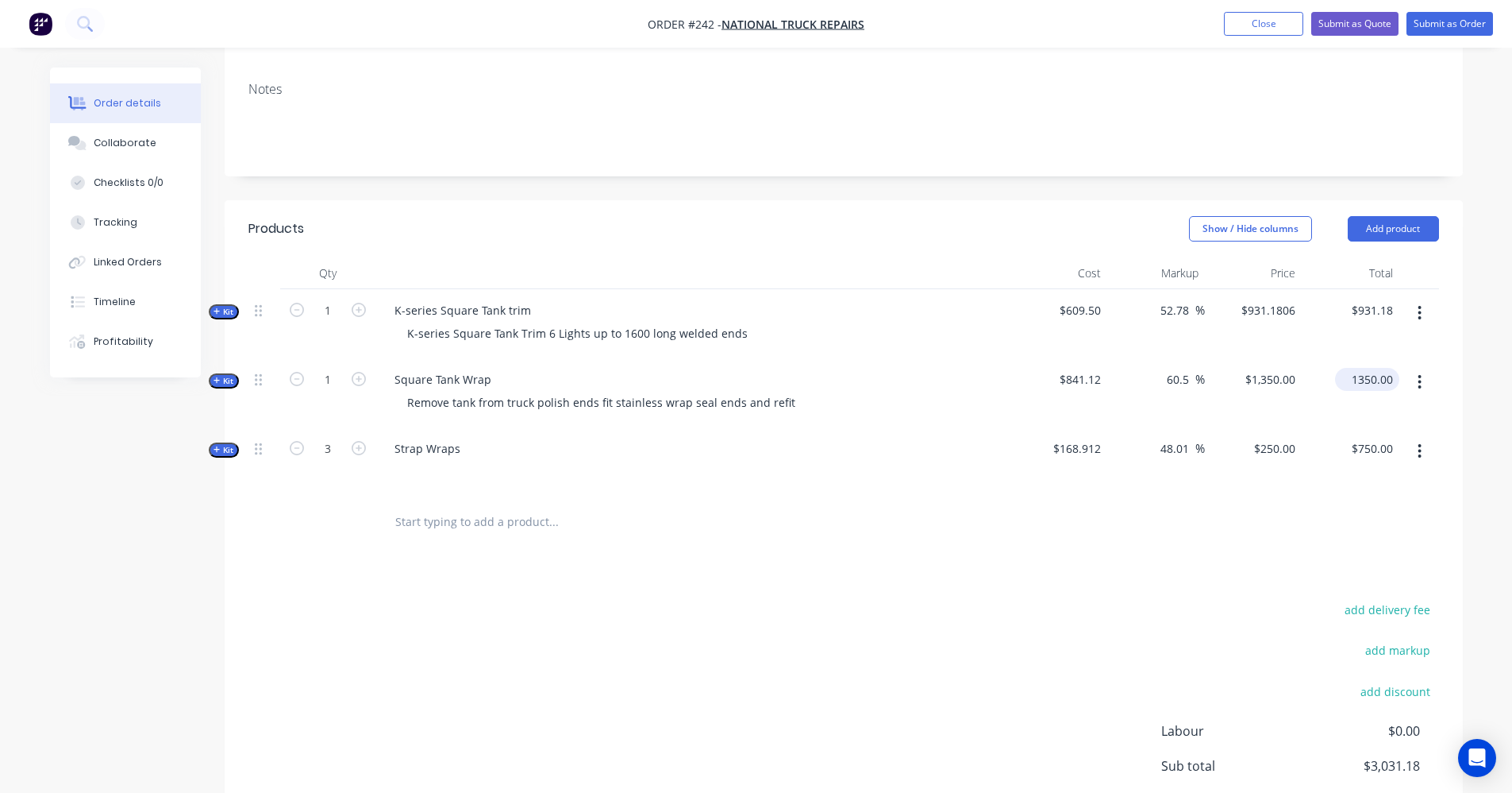
click at [1360, 368] on input "1350.00" at bounding box center [1371, 379] width 58 height 23
type input "1450"
type input "72.39"
type input "$1,450.00"
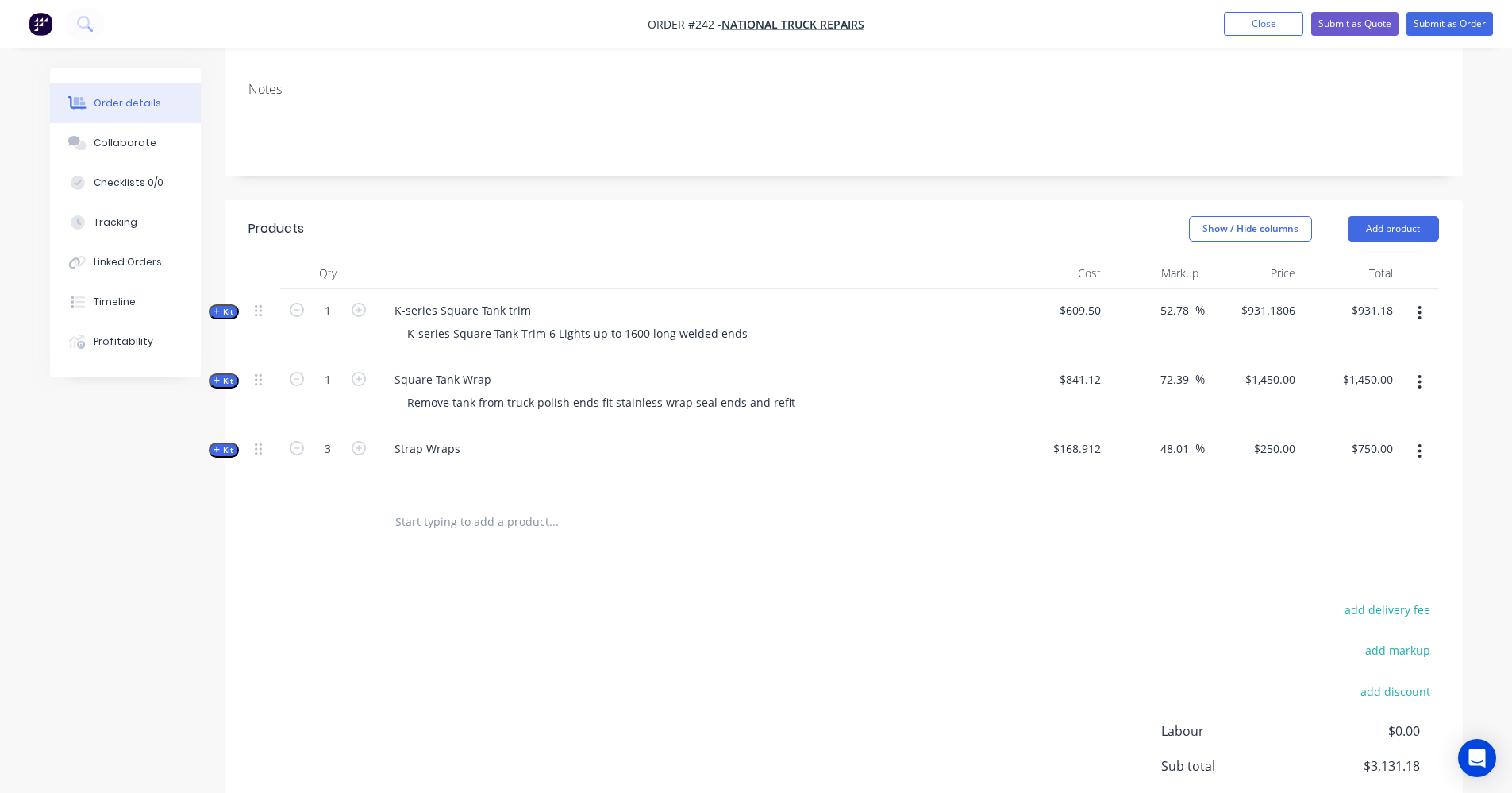
click at [1370, 467] on div "$750.00 $750.00" at bounding box center [1351, 462] width 98 height 69
click at [1275, 437] on input "250" at bounding box center [1277, 448] width 49 height 23
type input "260"
type input "53.93"
type input "$260.00"
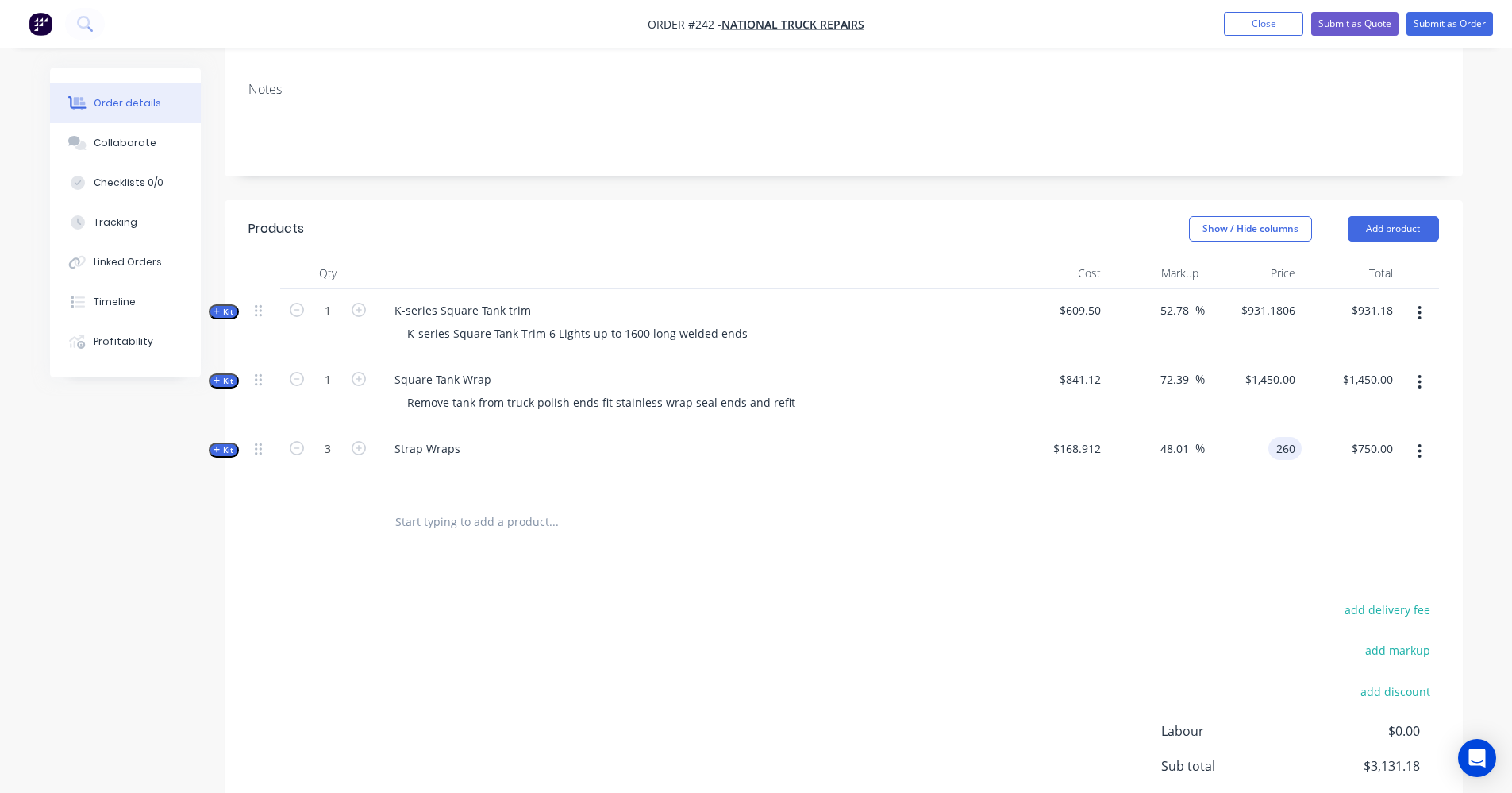
type input "$780.00"
drag, startPoint x: 1238, startPoint y: 513, endPoint x: 1234, endPoint y: 541, distance: 28.3
click at [1238, 518] on div at bounding box center [843, 522] width 1191 height 51
type input "931.18"
click at [1373, 299] on input "931.18" at bounding box center [1374, 311] width 49 height 23
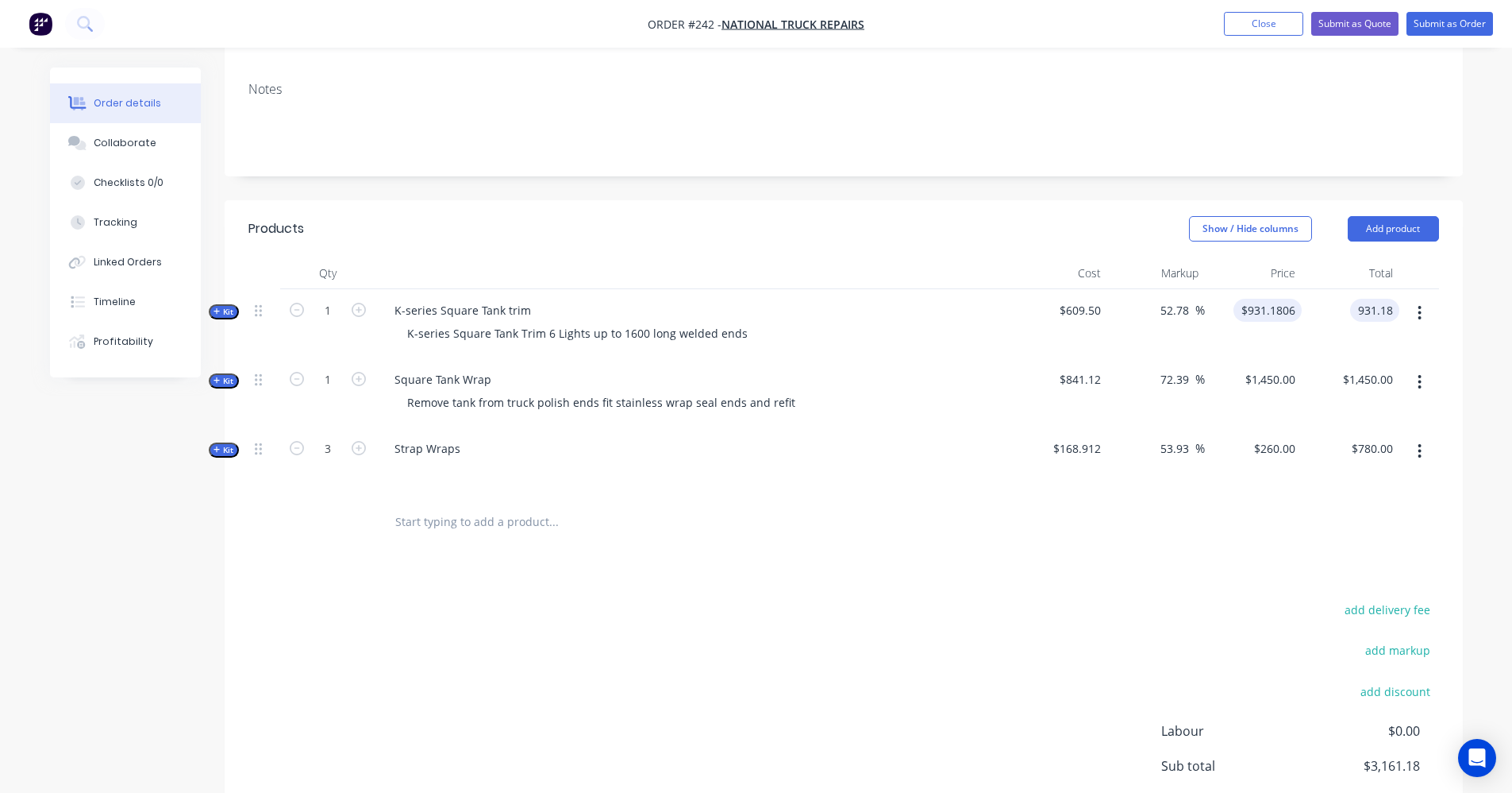
type input "931.18"
type input "$931.18"
click at [1285, 299] on input "931.18" at bounding box center [1271, 311] width 62 height 23
type input "950"
type input "55.87"
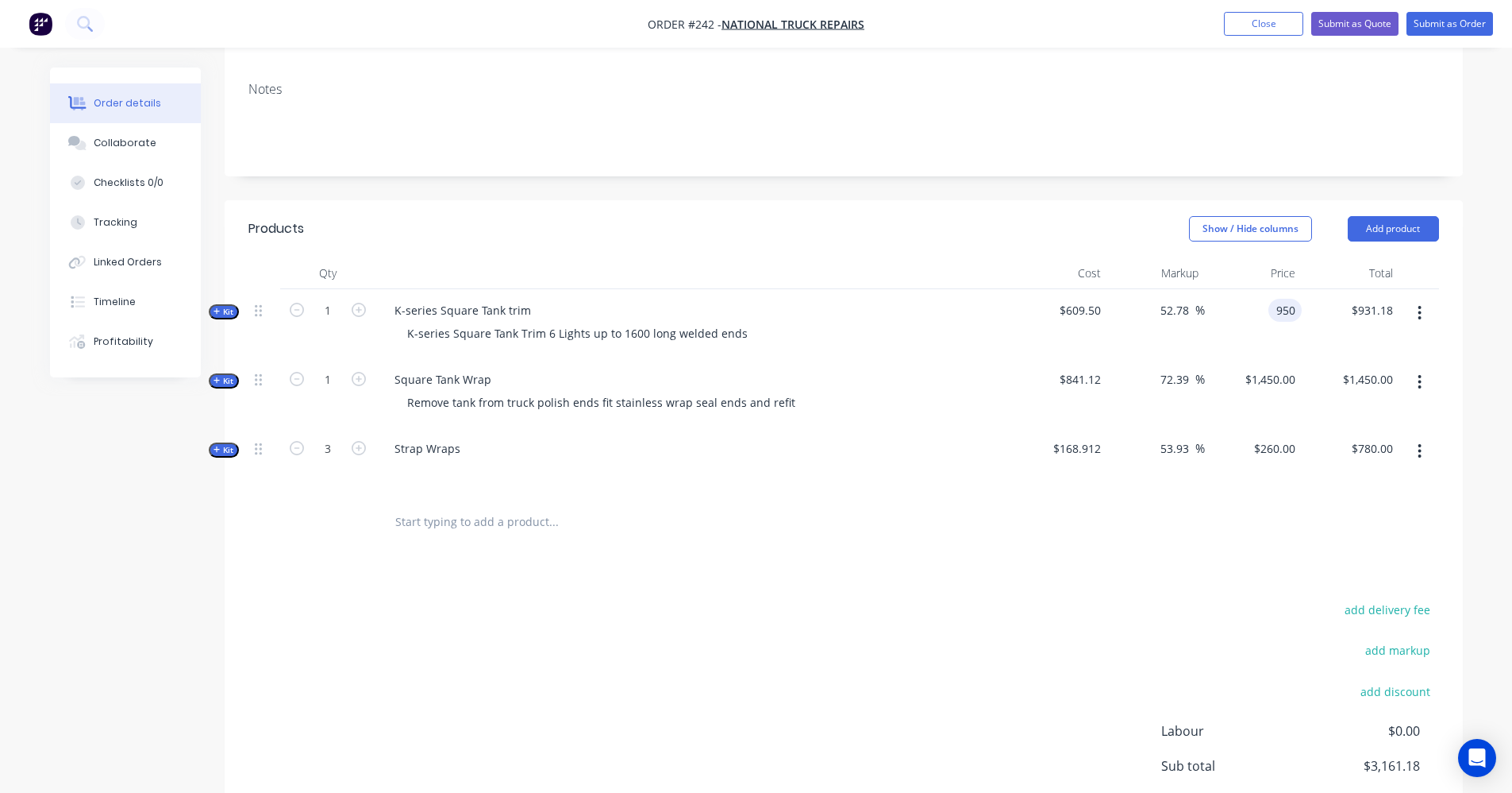
type input "$950.00"
click at [1243, 555] on div "Products Show / Hide columns Add product Qty Cost Markup Price Total Kit 1 K-se…" at bounding box center [844, 565] width 1238 height 729
click at [1290, 299] on input "950" at bounding box center [1277, 311] width 49 height 23
type input "980"
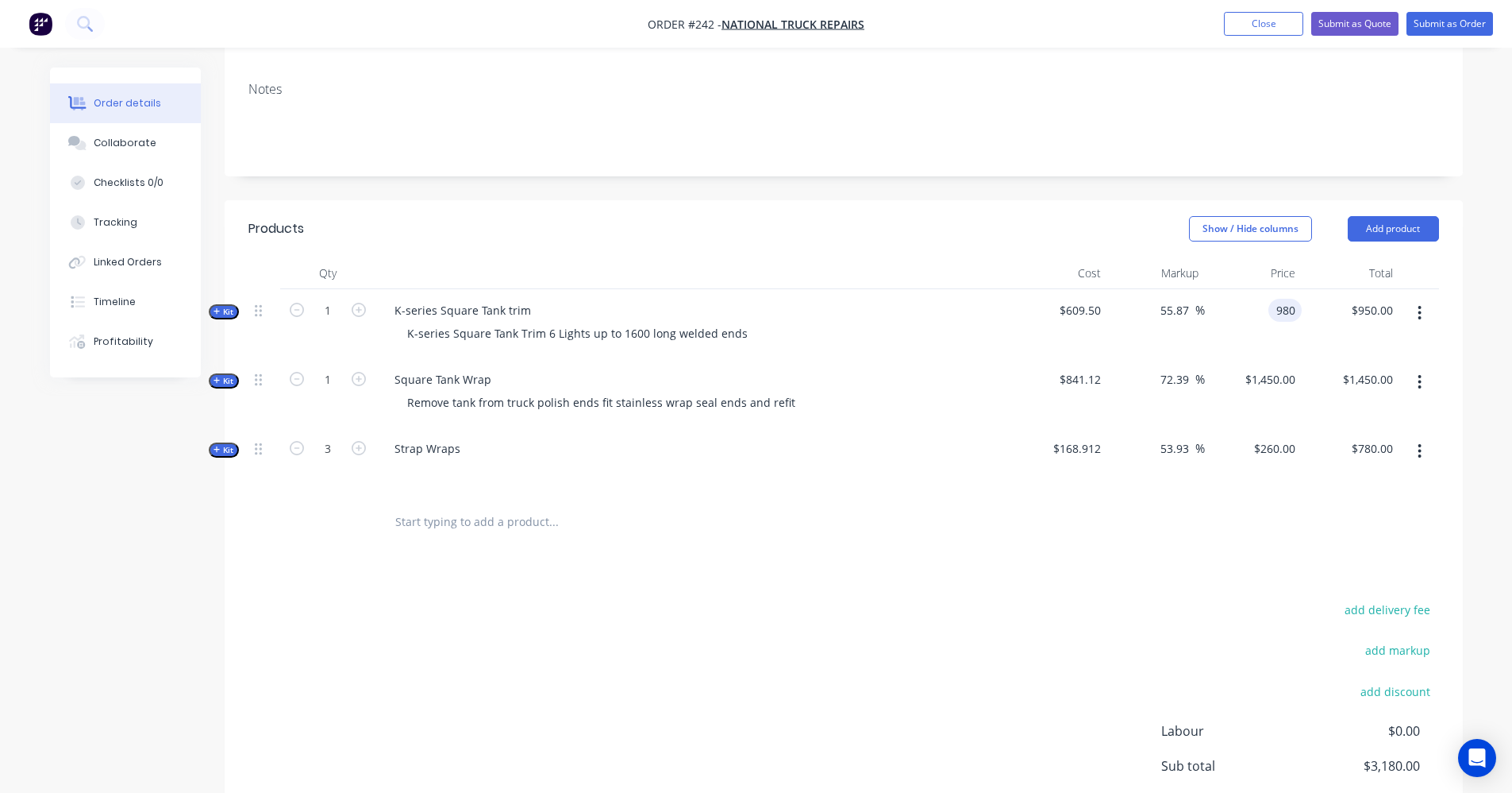
type input "60.79"
type input "$980.00"
click at [1266, 497] on div at bounding box center [843, 522] width 1191 height 51
click at [756, 570] on div "Products Show / Hide columns Add product Qty Cost Markup Price Total Kit 1 K-se…" at bounding box center [844, 565] width 1238 height 729
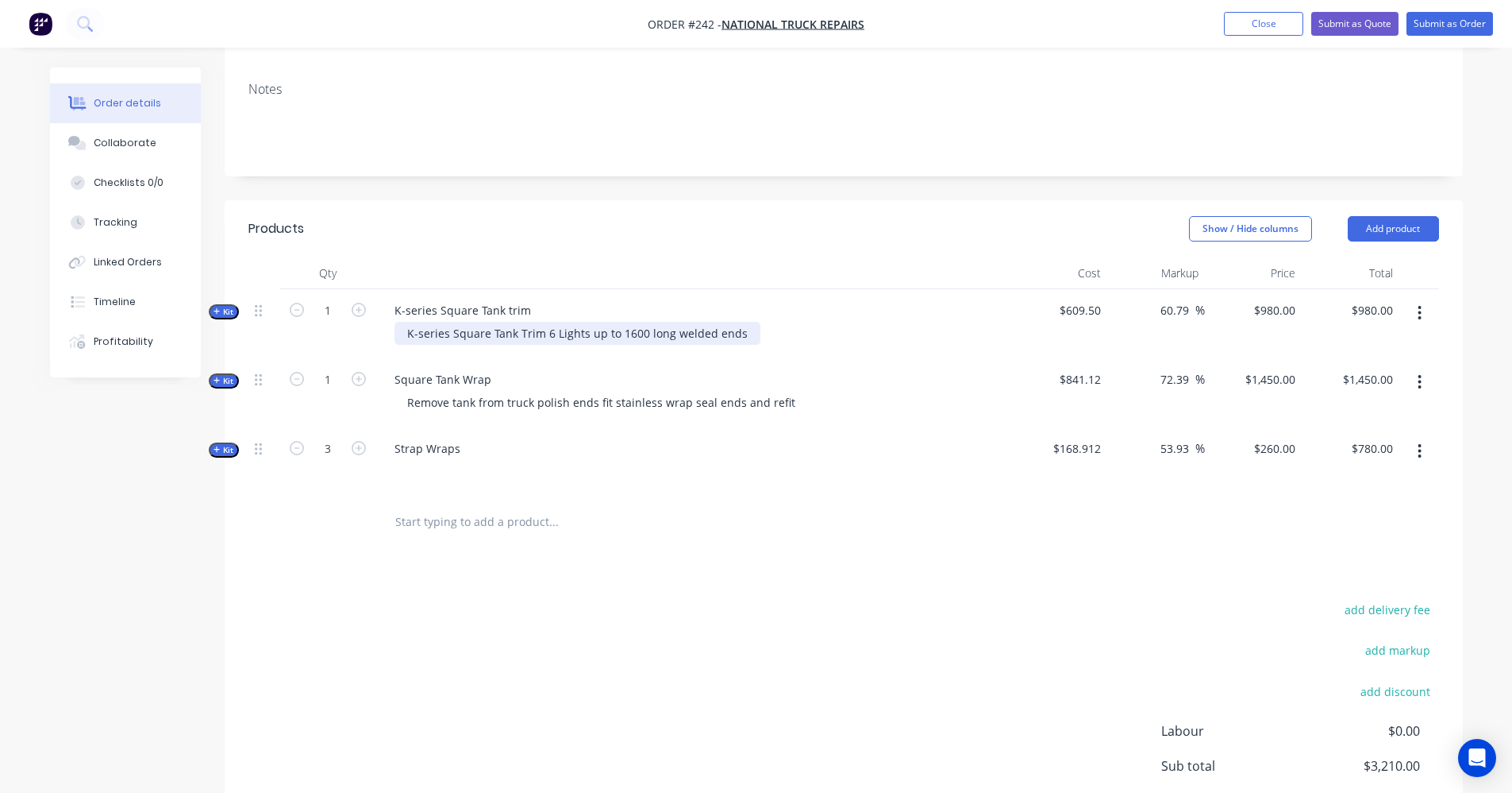
click at [550, 321] on div "K-series Square Tank Trim 6 Lights up to 1600 long welded ends" at bounding box center [577, 333] width 366 height 23
click at [711, 560] on div "Products Show / Hide columns Add product Qty Cost Markup Price Total Kit 1 K-se…" at bounding box center [844, 565] width 1238 height 729
click at [730, 545] on div "Products Show / Hide columns Add product Qty Cost Markup Price Total Kit 1 K-se…" at bounding box center [844, 565] width 1238 height 729
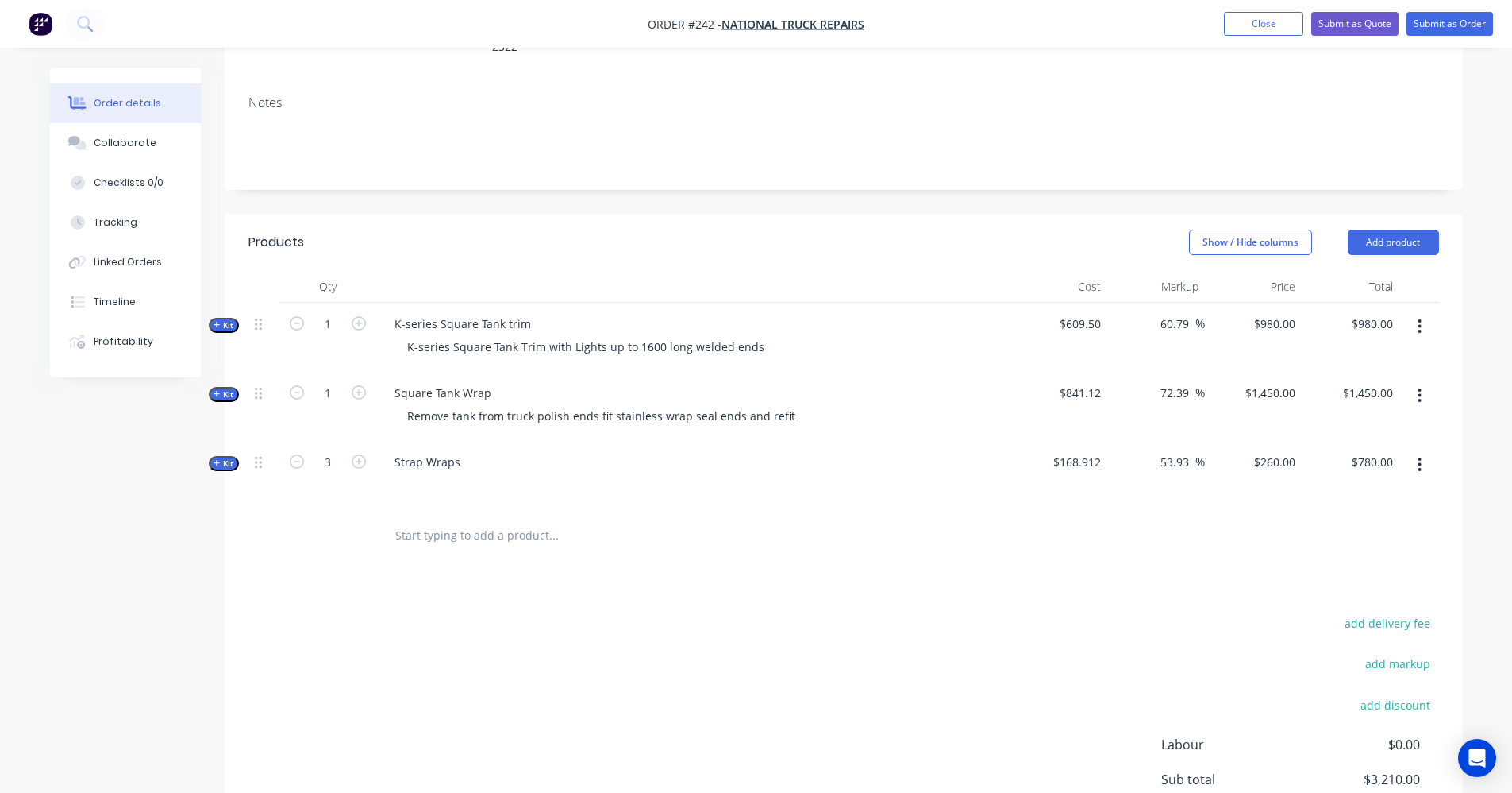
scroll to position [167, 0]
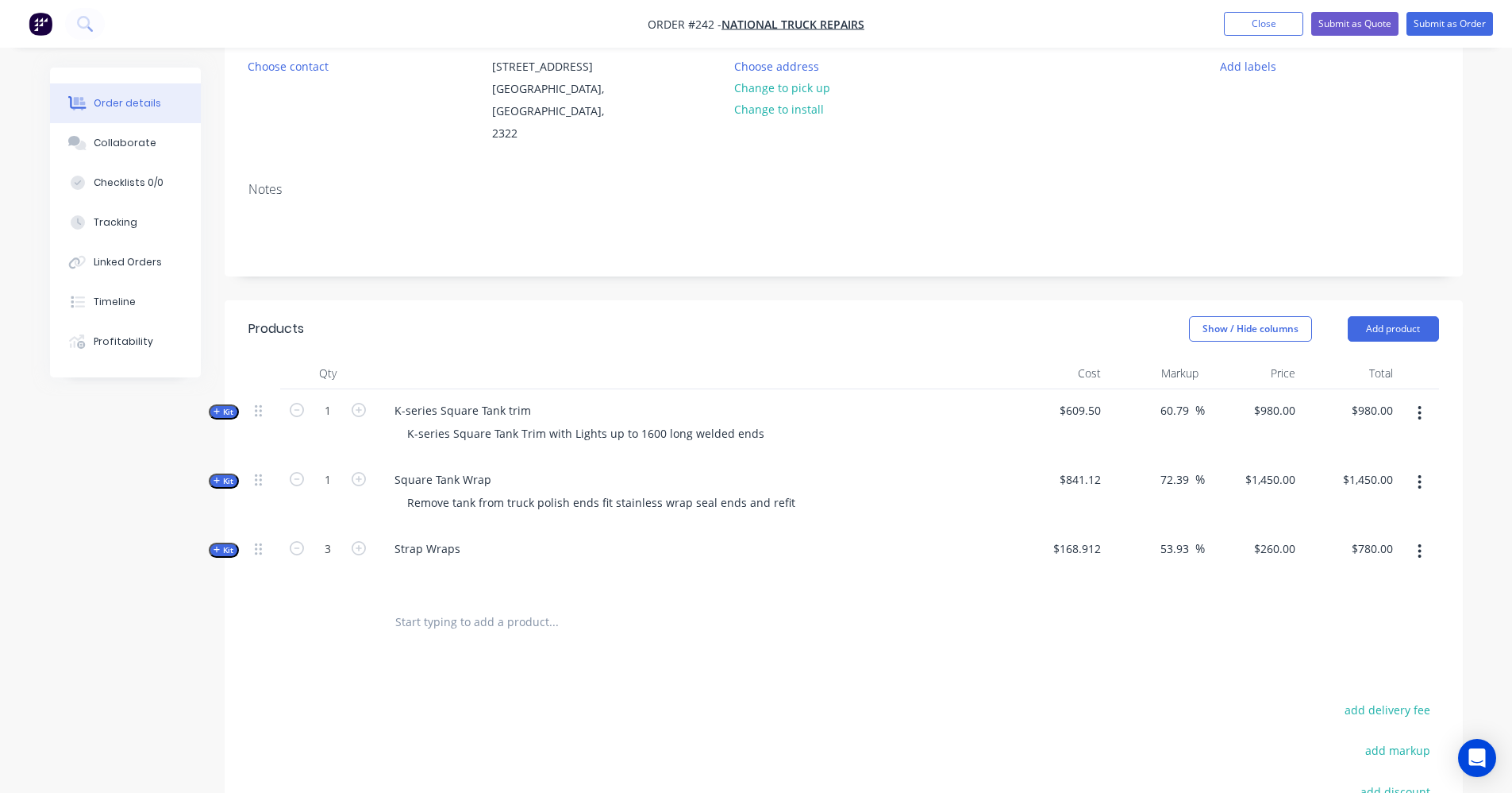
click at [1269, 624] on div at bounding box center [843, 622] width 1191 height 51
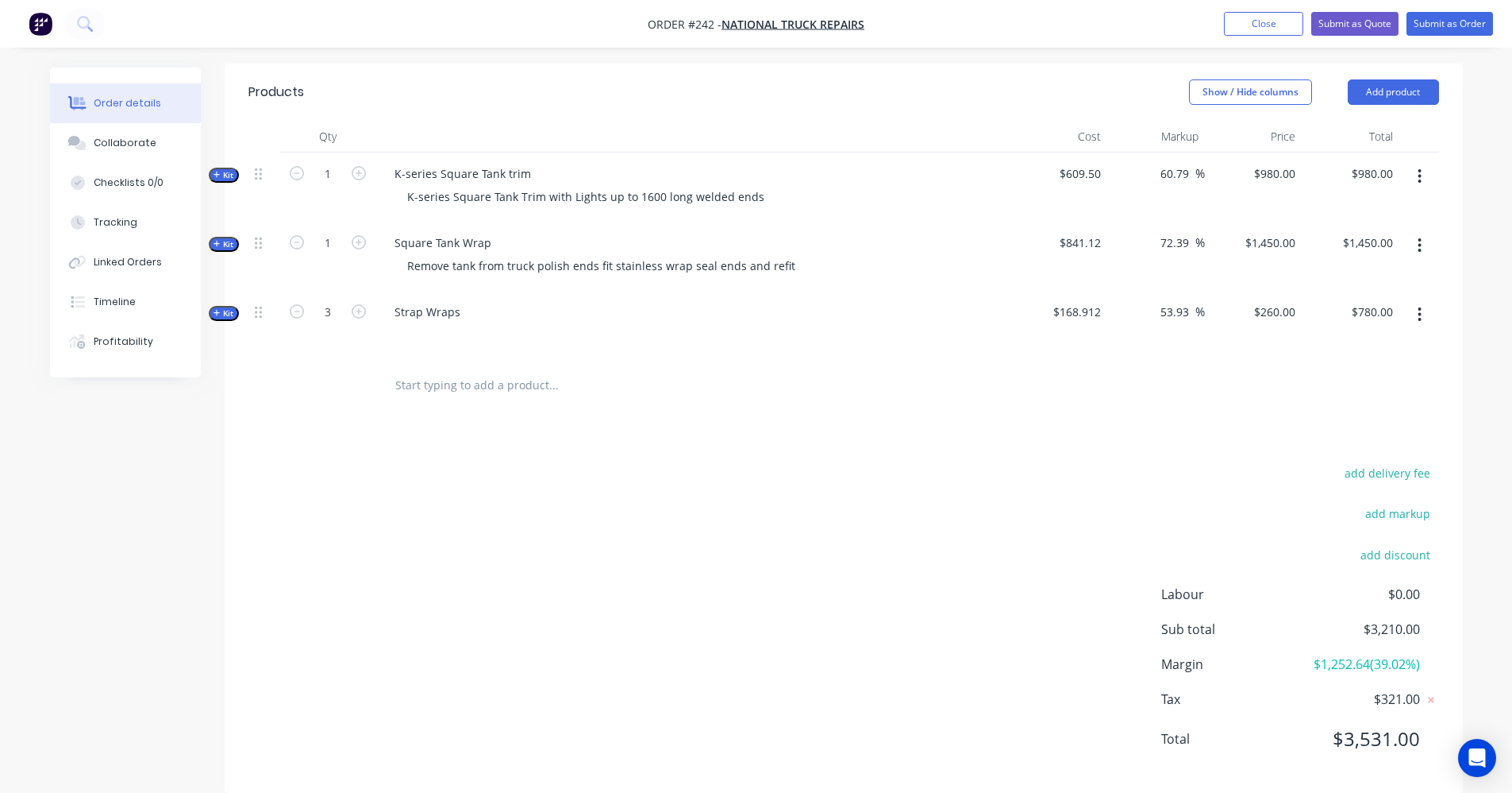
scroll to position [405, 0]
click at [1378, 27] on button "Submit as Quote" at bounding box center [1354, 23] width 87 height 24
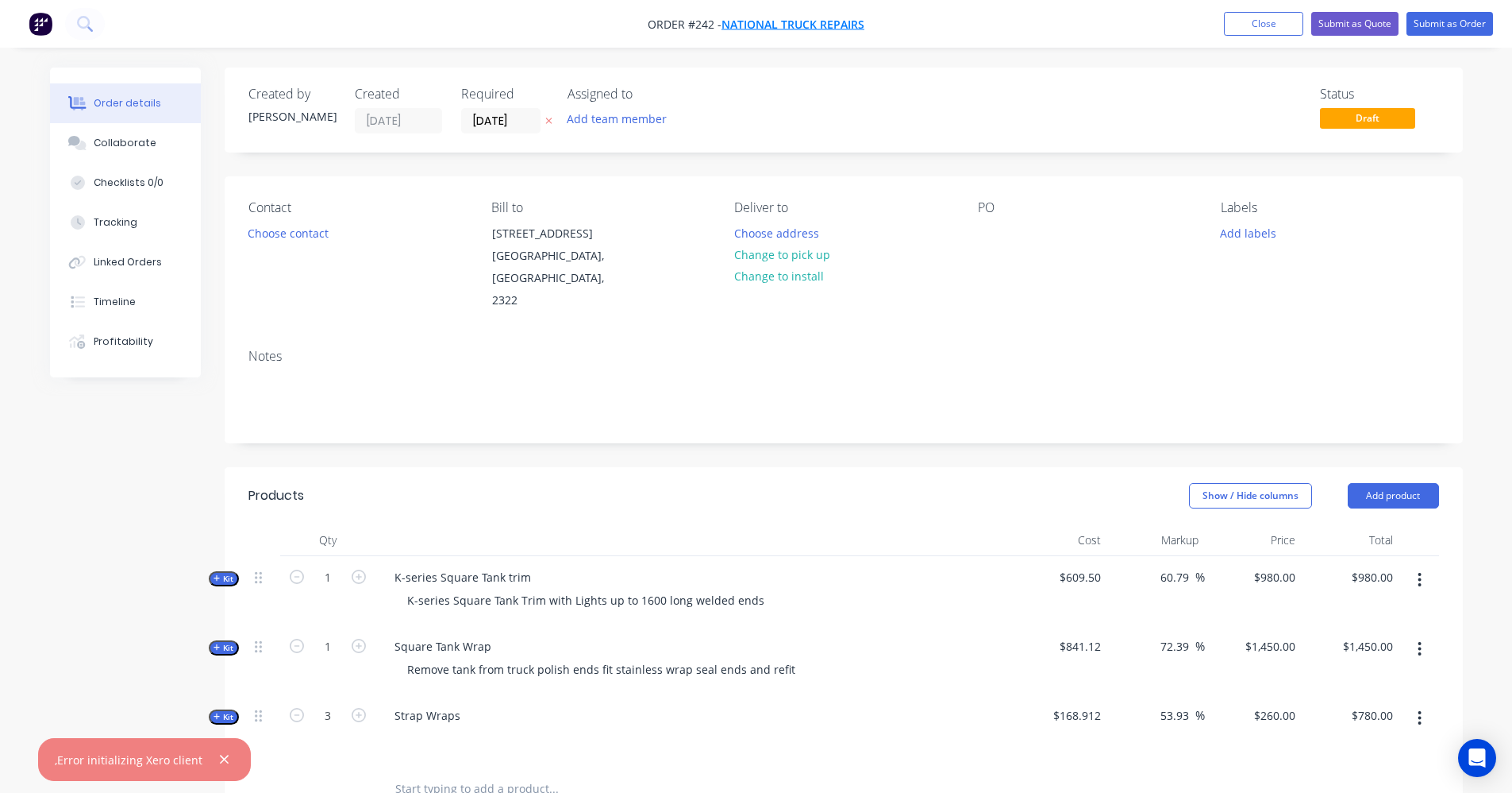
click at [749, 23] on span "National Truck Repairs" at bounding box center [793, 24] width 143 height 15
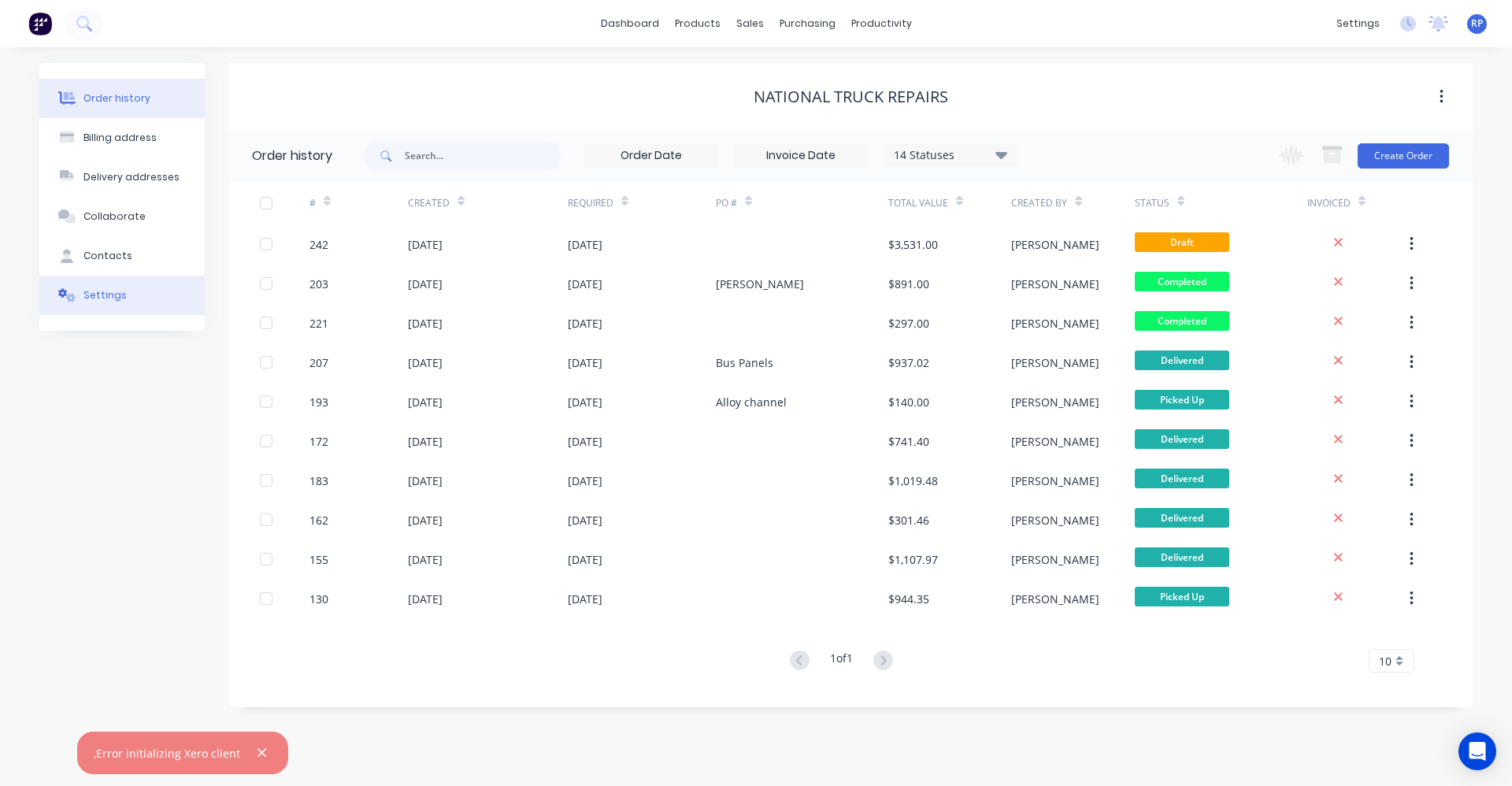
click at [126, 289] on button "Settings" at bounding box center [122, 295] width 165 height 40
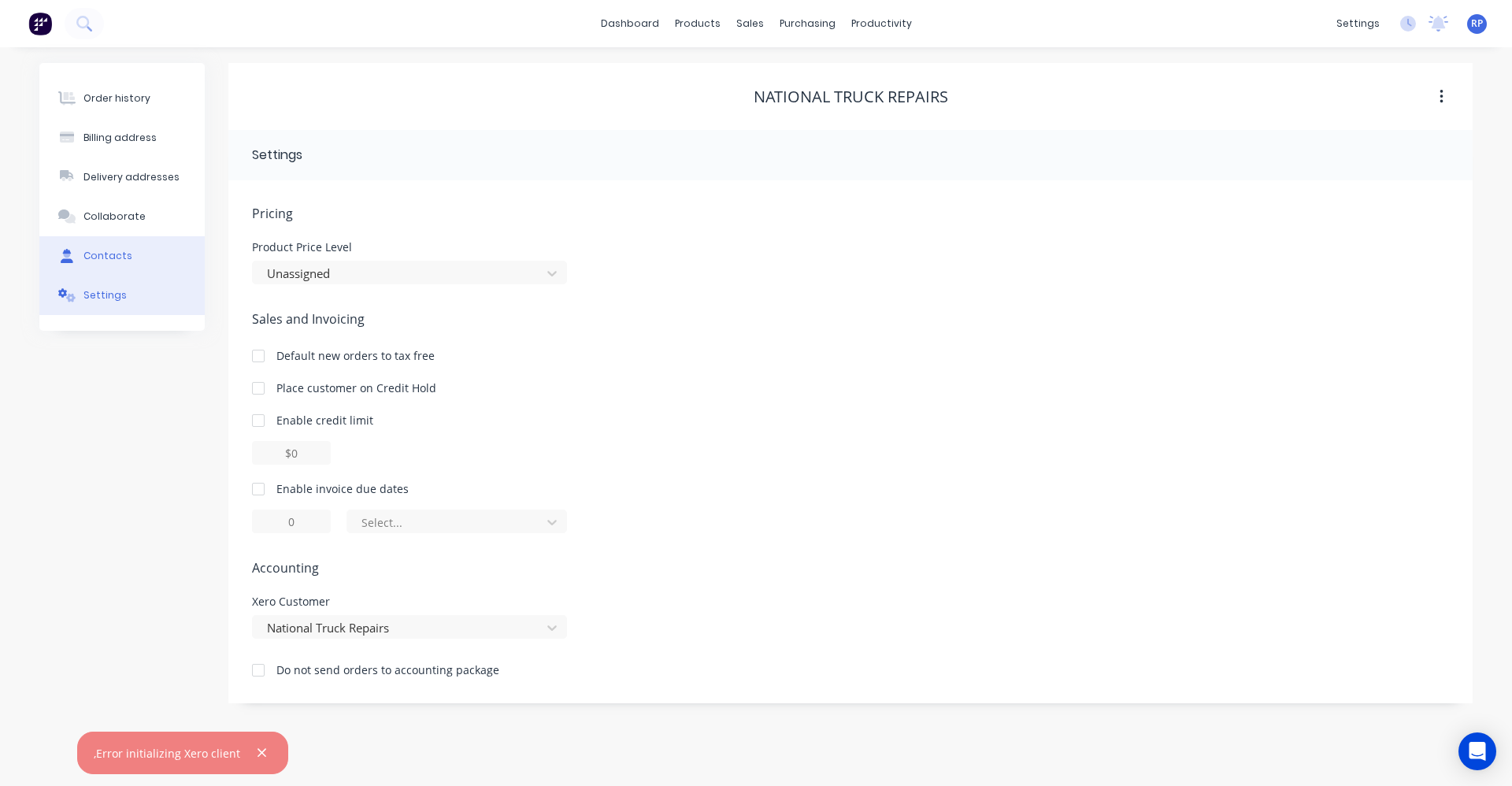
click at [105, 247] on button "Contacts" at bounding box center [122, 256] width 165 height 40
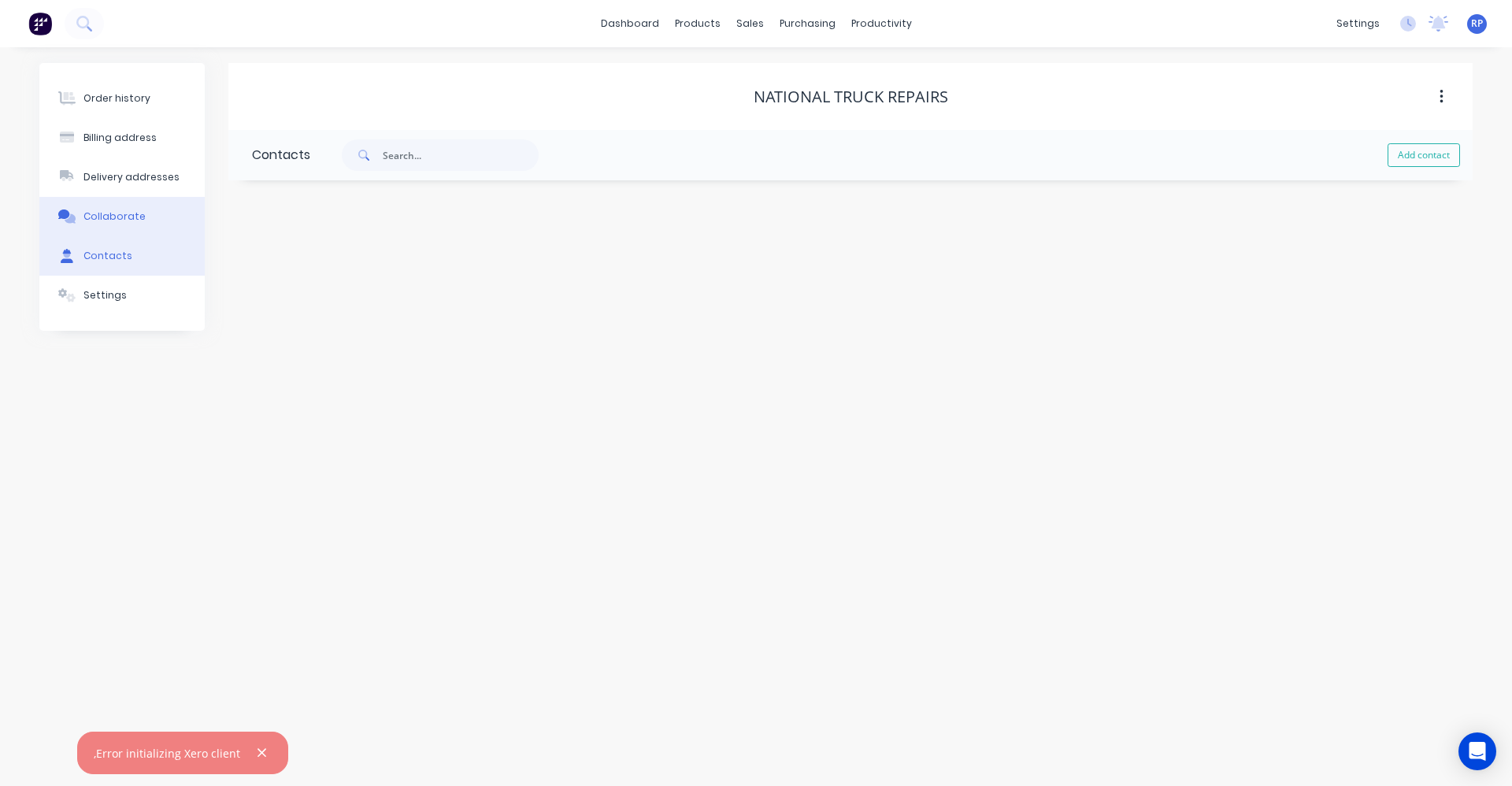
click at [112, 210] on div "Collaborate" at bounding box center [114, 216] width 63 height 14
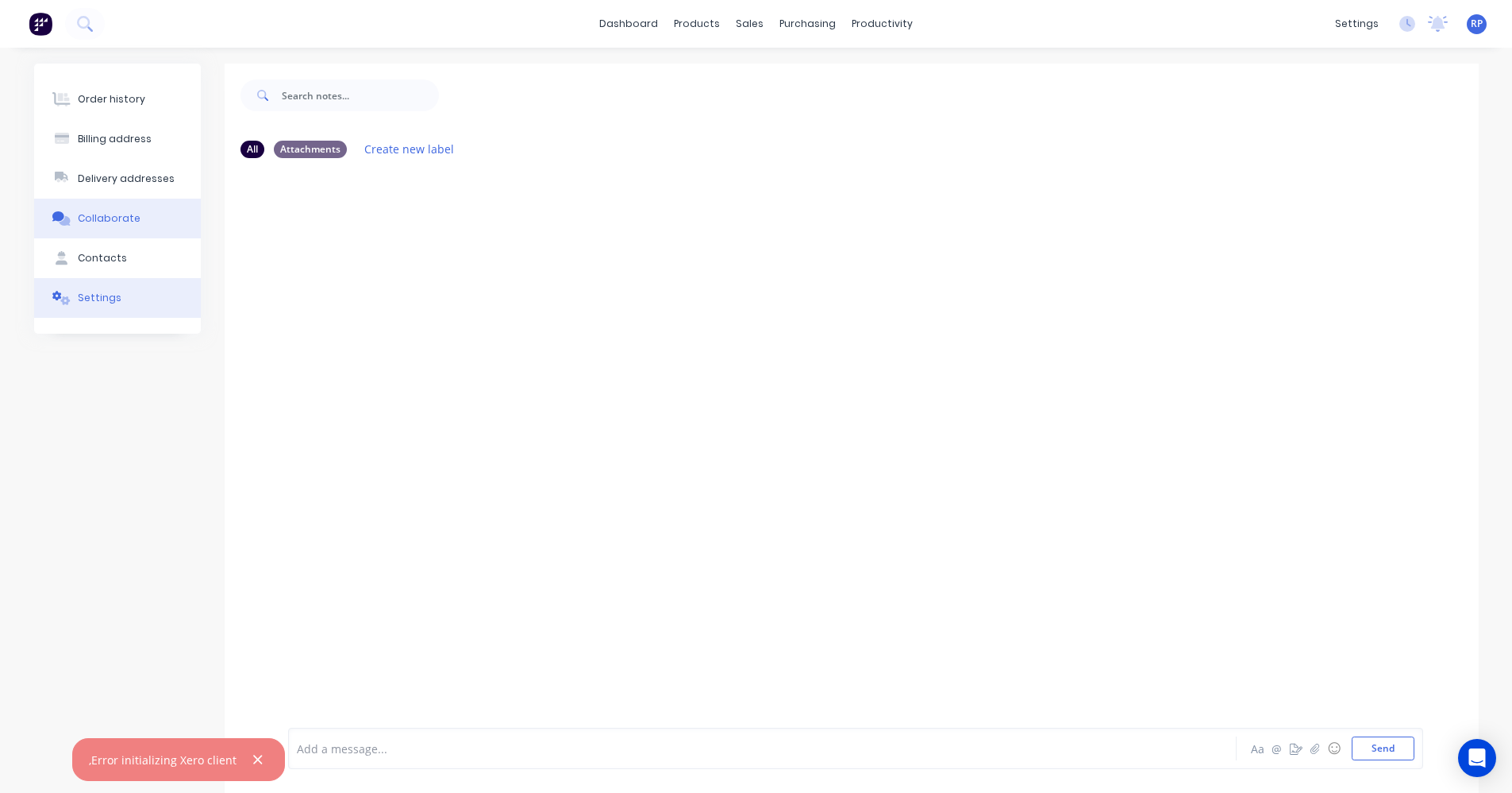
click at [115, 300] on div "Settings" at bounding box center [100, 297] width 44 height 14
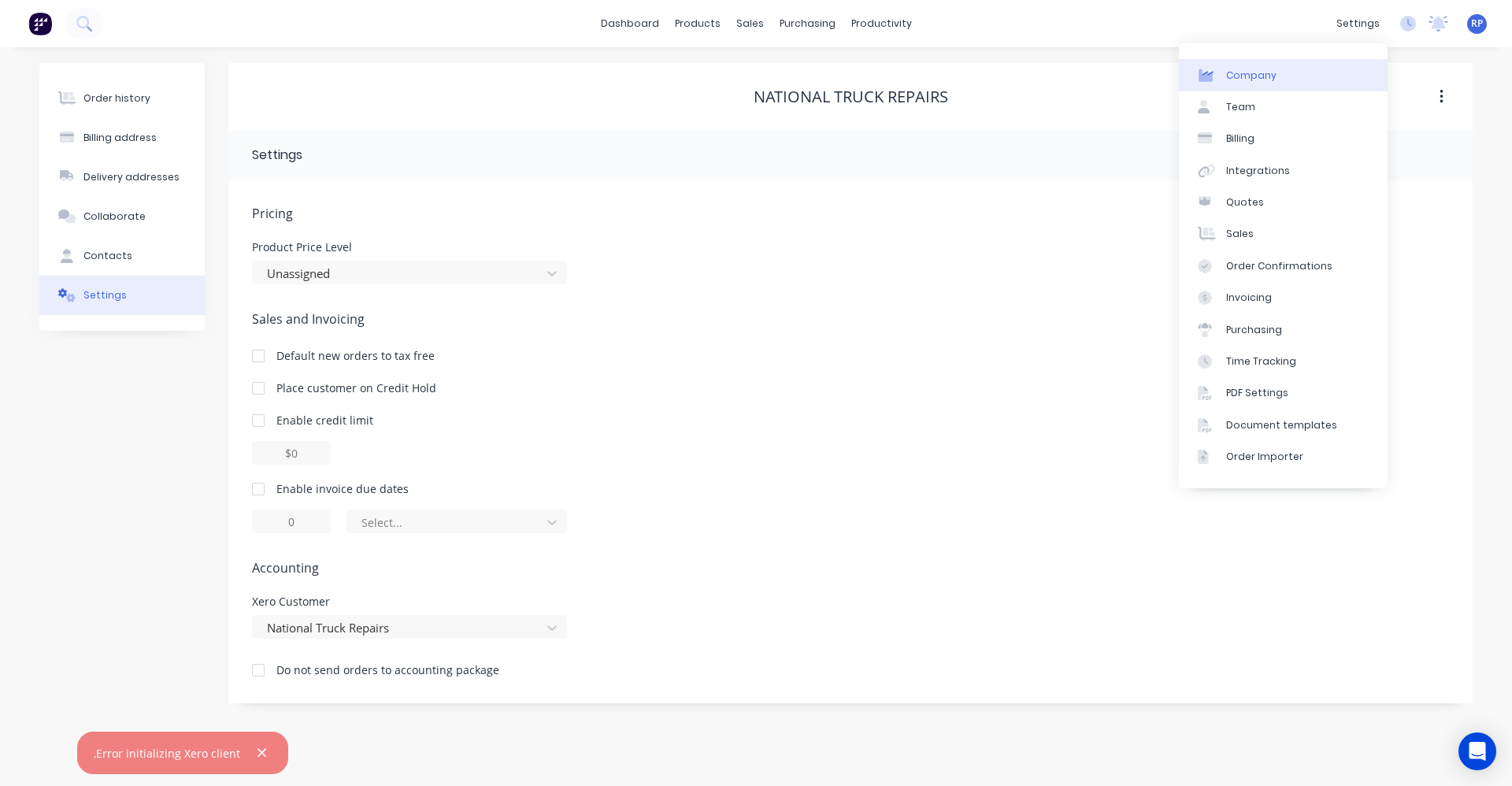
click at [1240, 83] on link "Company" at bounding box center [1283, 75] width 209 height 31
select select "AU"
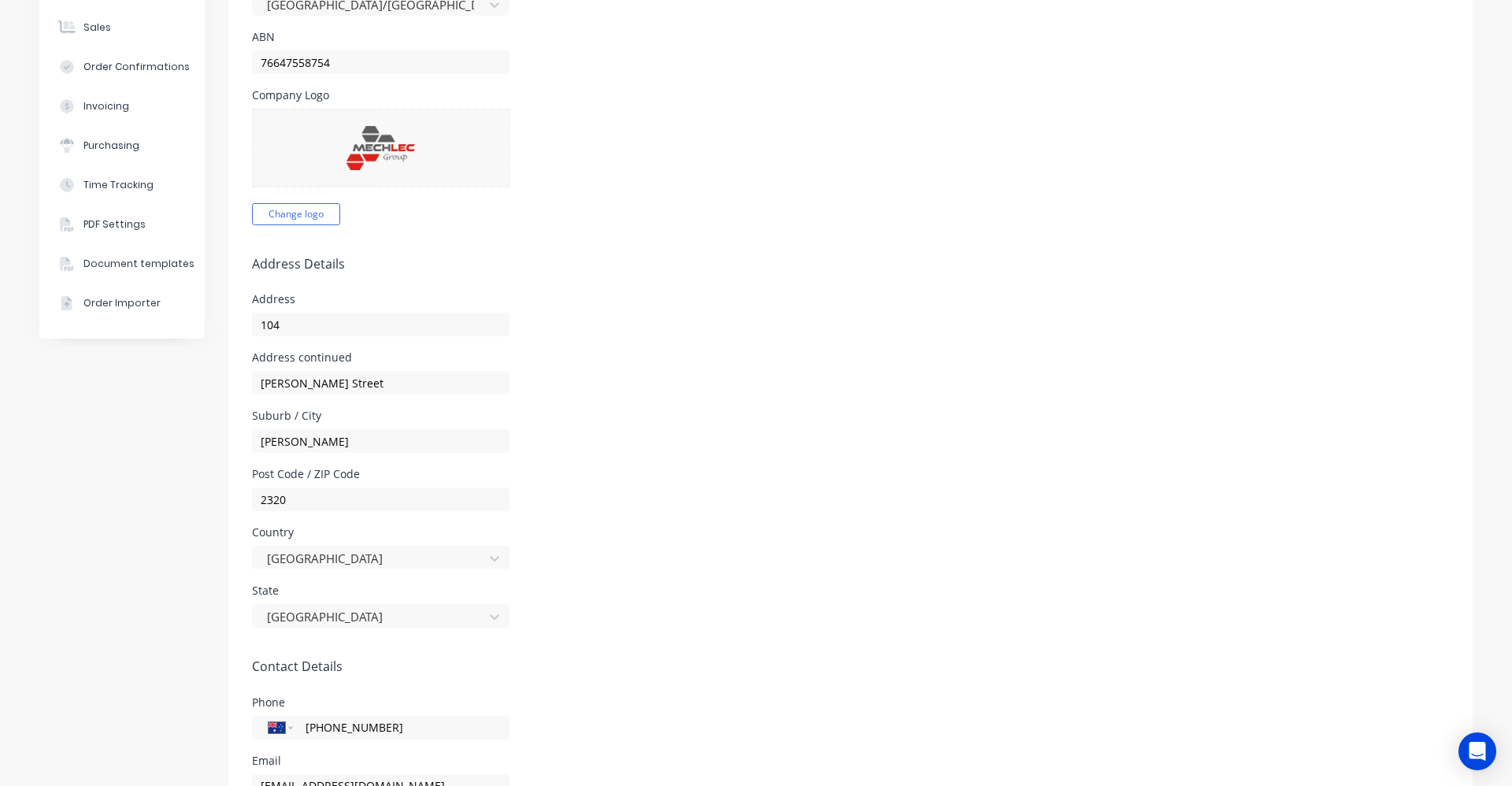
scroll to position [105, 0]
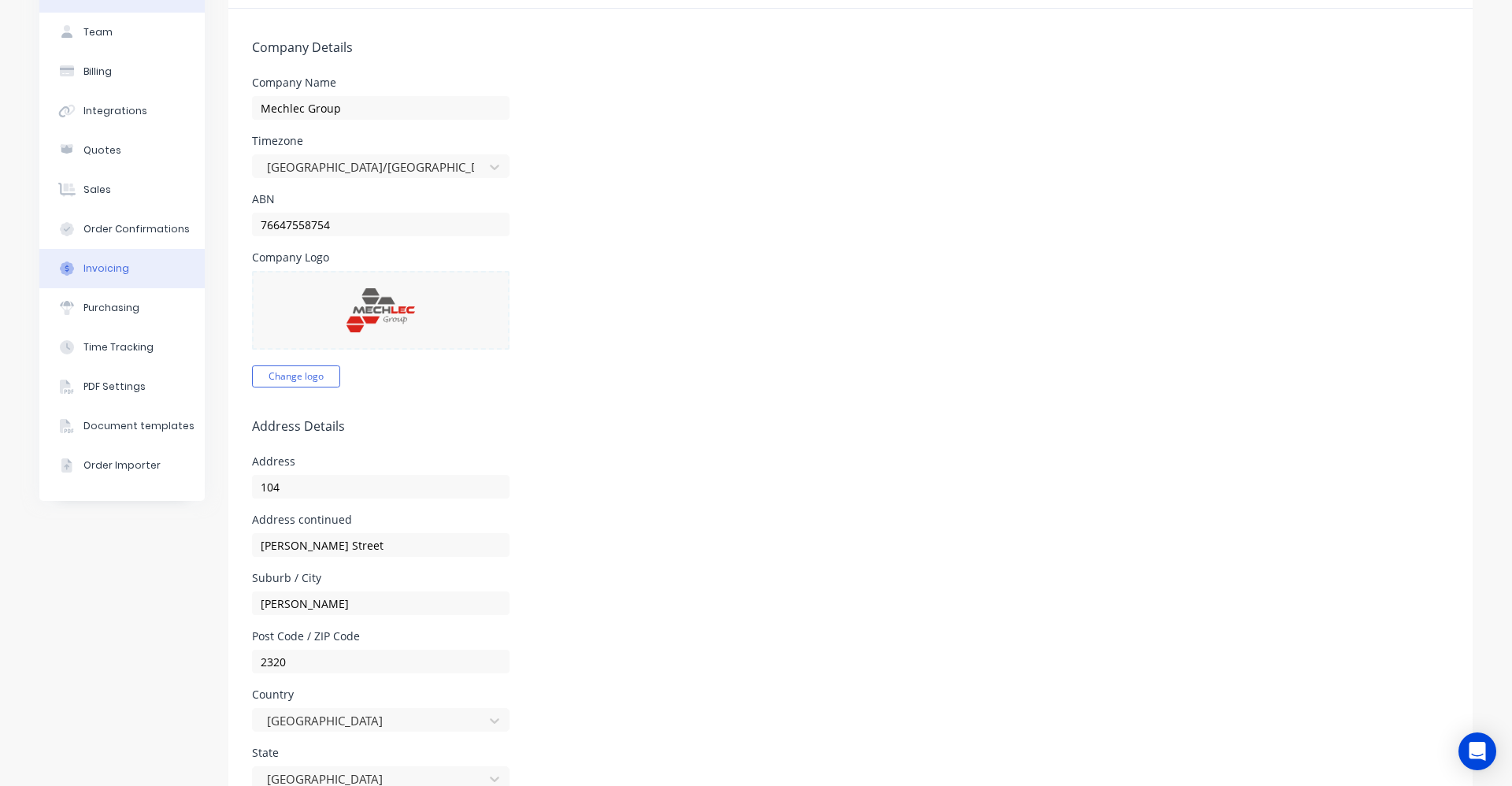
click at [128, 267] on button "Invoicing" at bounding box center [122, 268] width 165 height 40
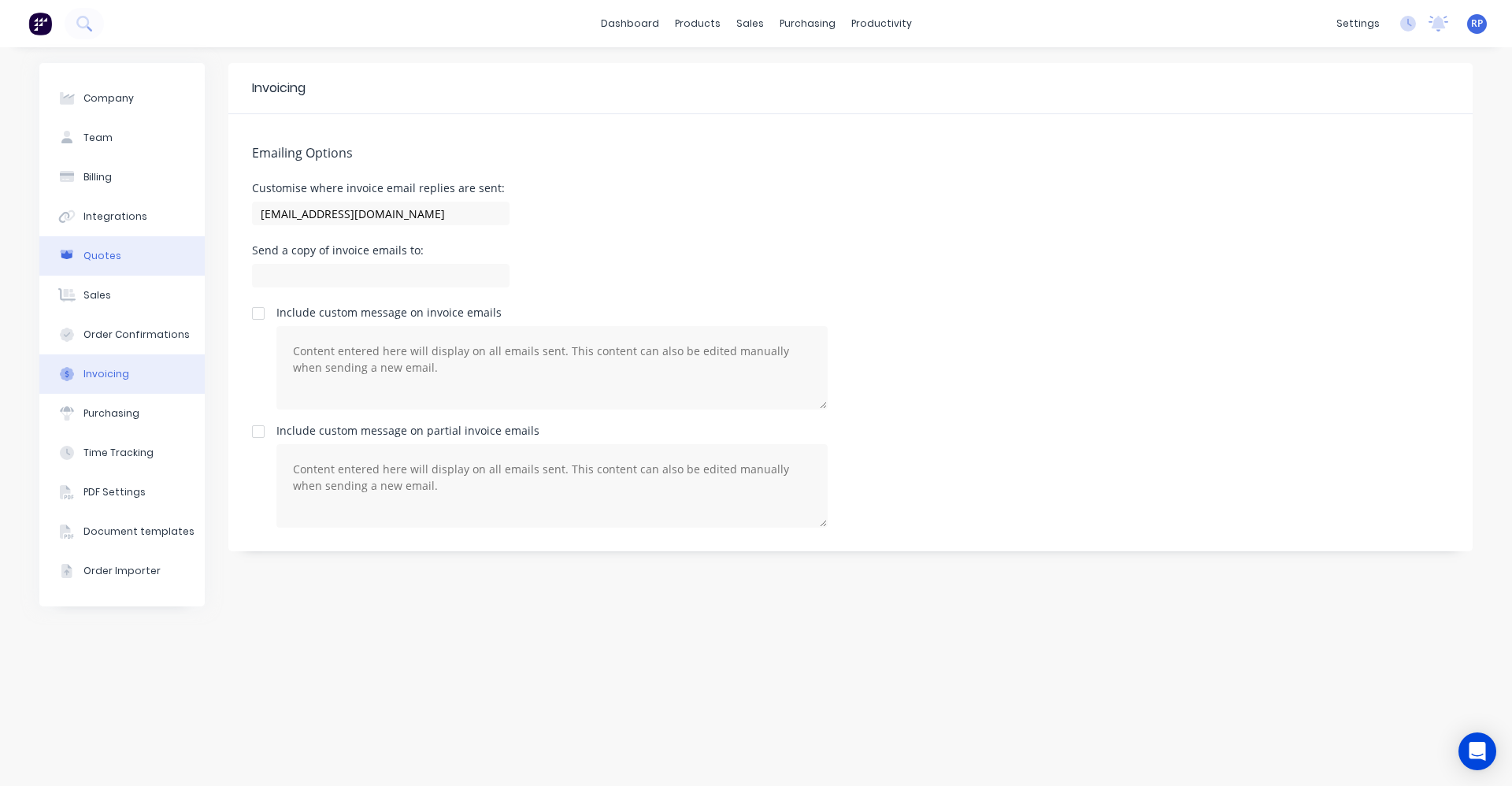
click at [95, 258] on div "Quotes" at bounding box center [102, 255] width 38 height 14
click at [112, 226] on button "Integrations" at bounding box center [122, 216] width 165 height 40
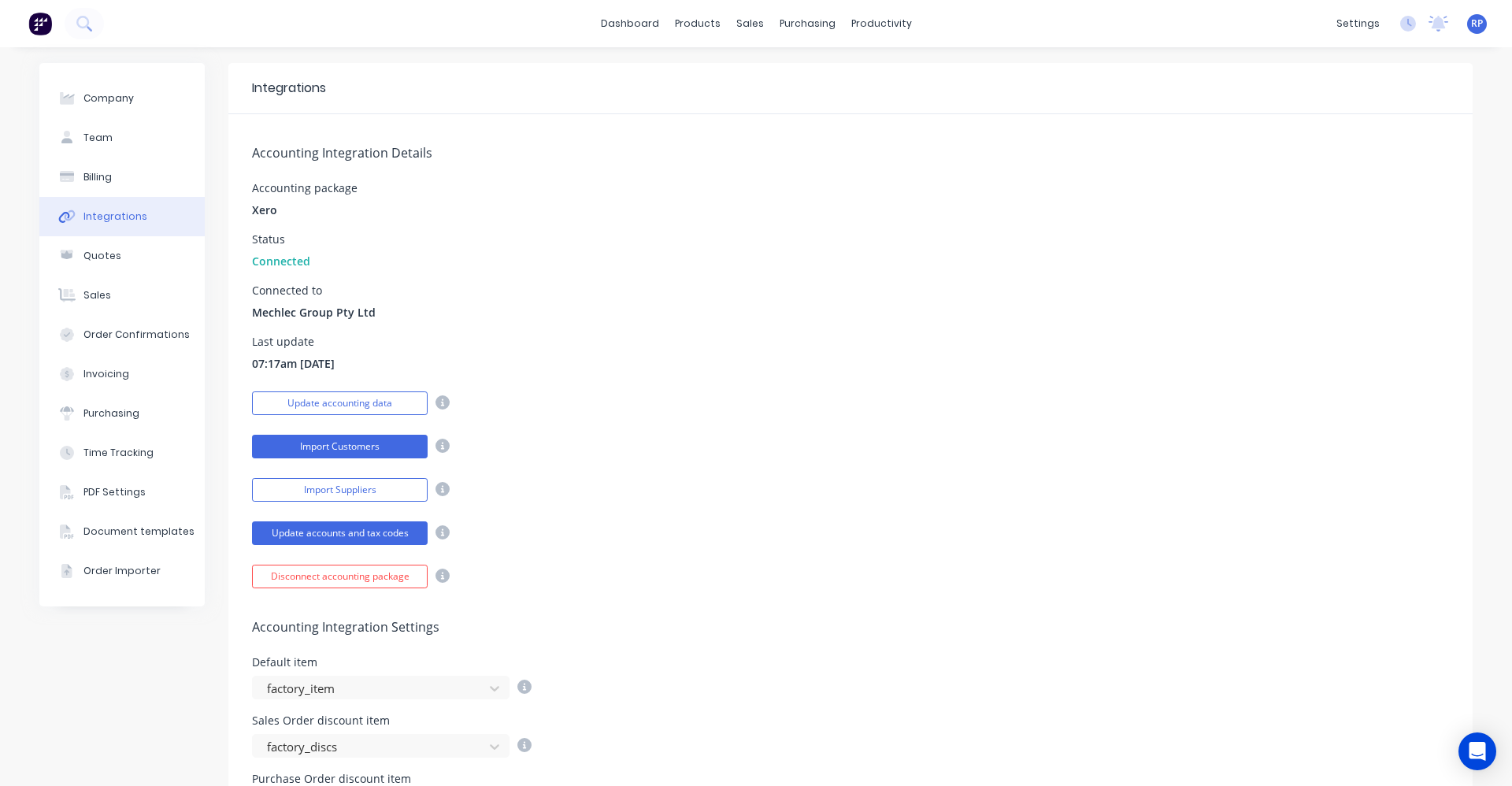
click at [360, 451] on button "Import Customers" at bounding box center [339, 446] width 175 height 24
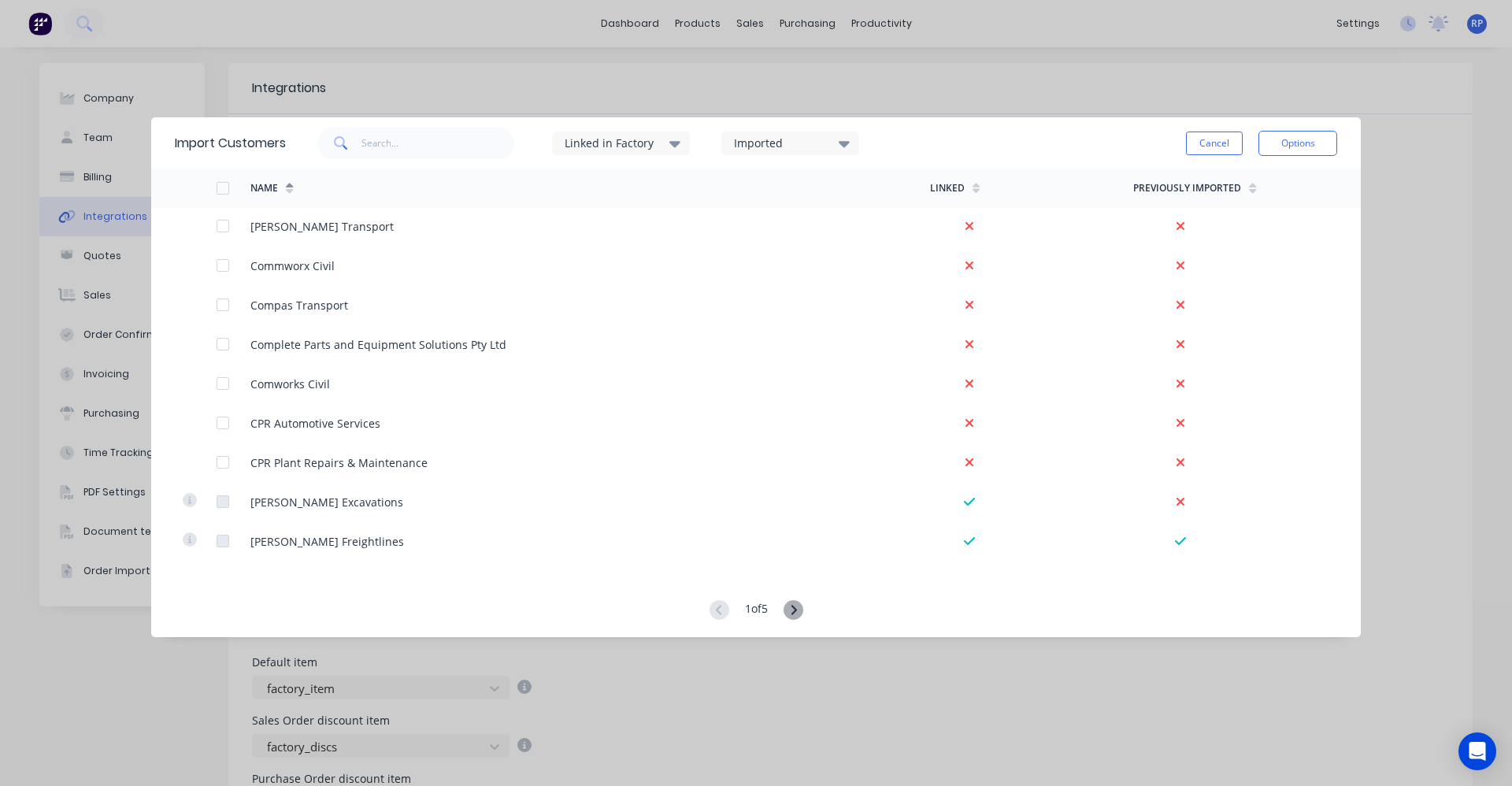
scroll to position [3576, 0]
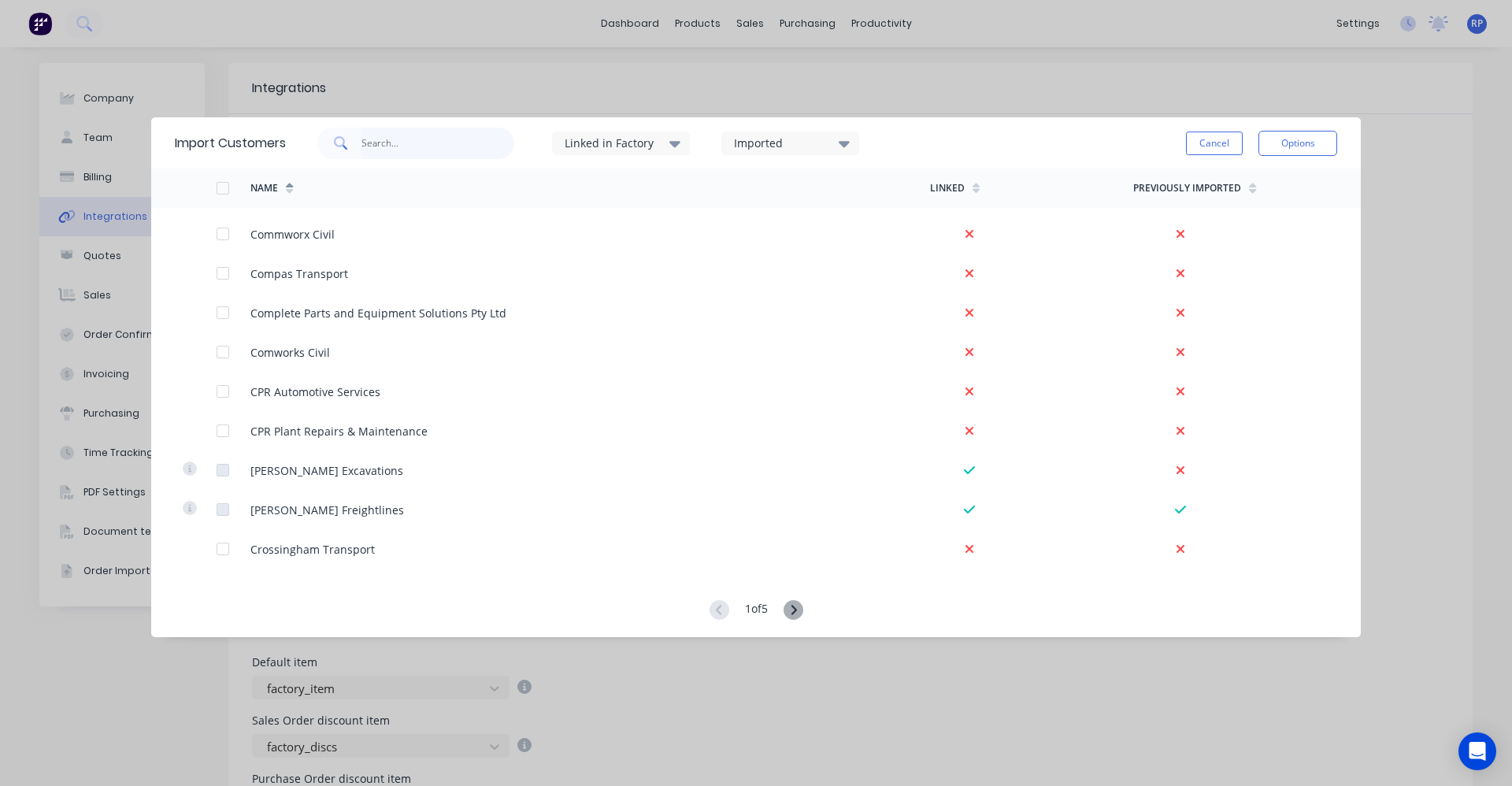
click at [374, 148] on input "text" at bounding box center [438, 143] width 154 height 31
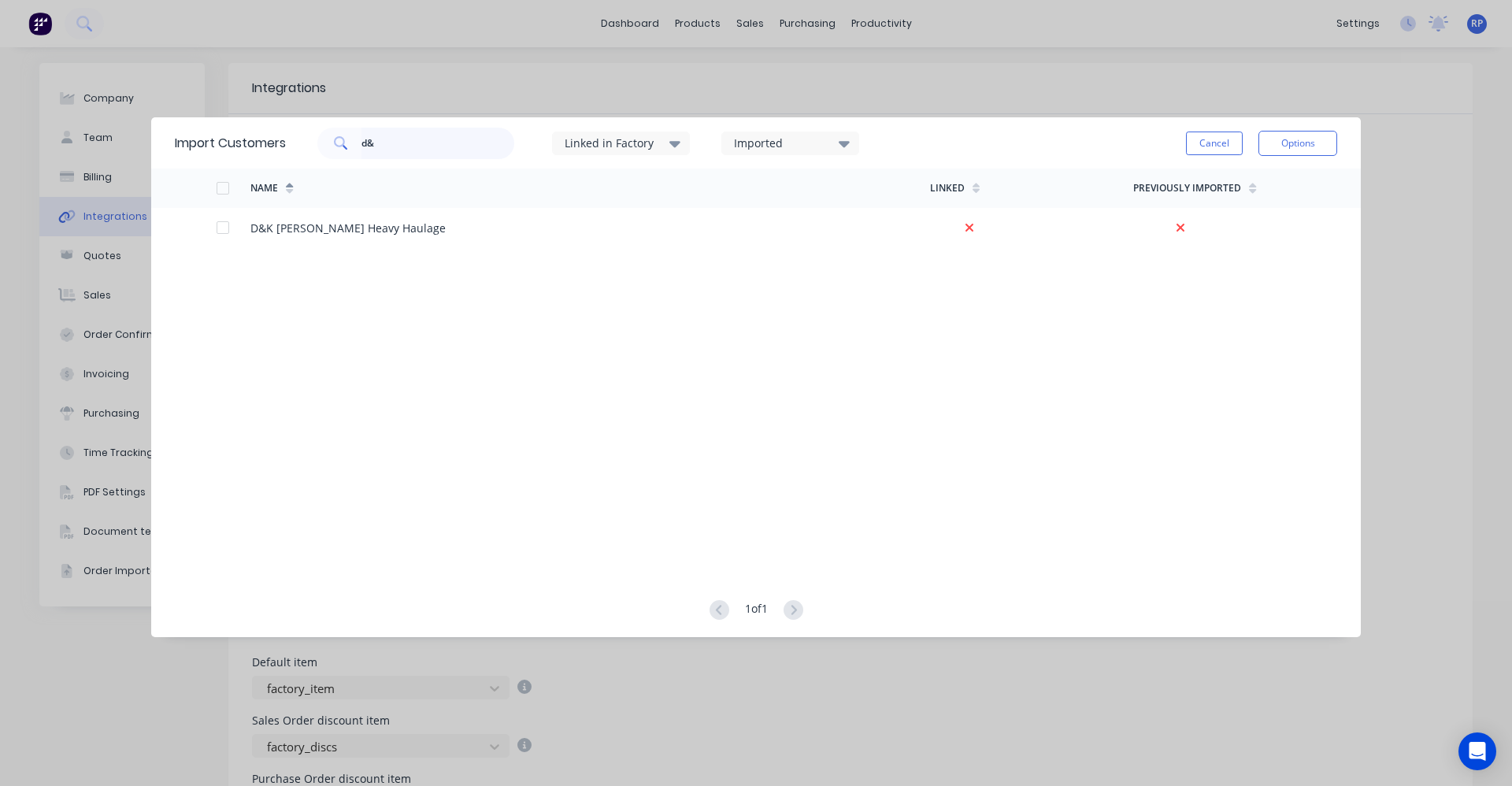
type input "d"
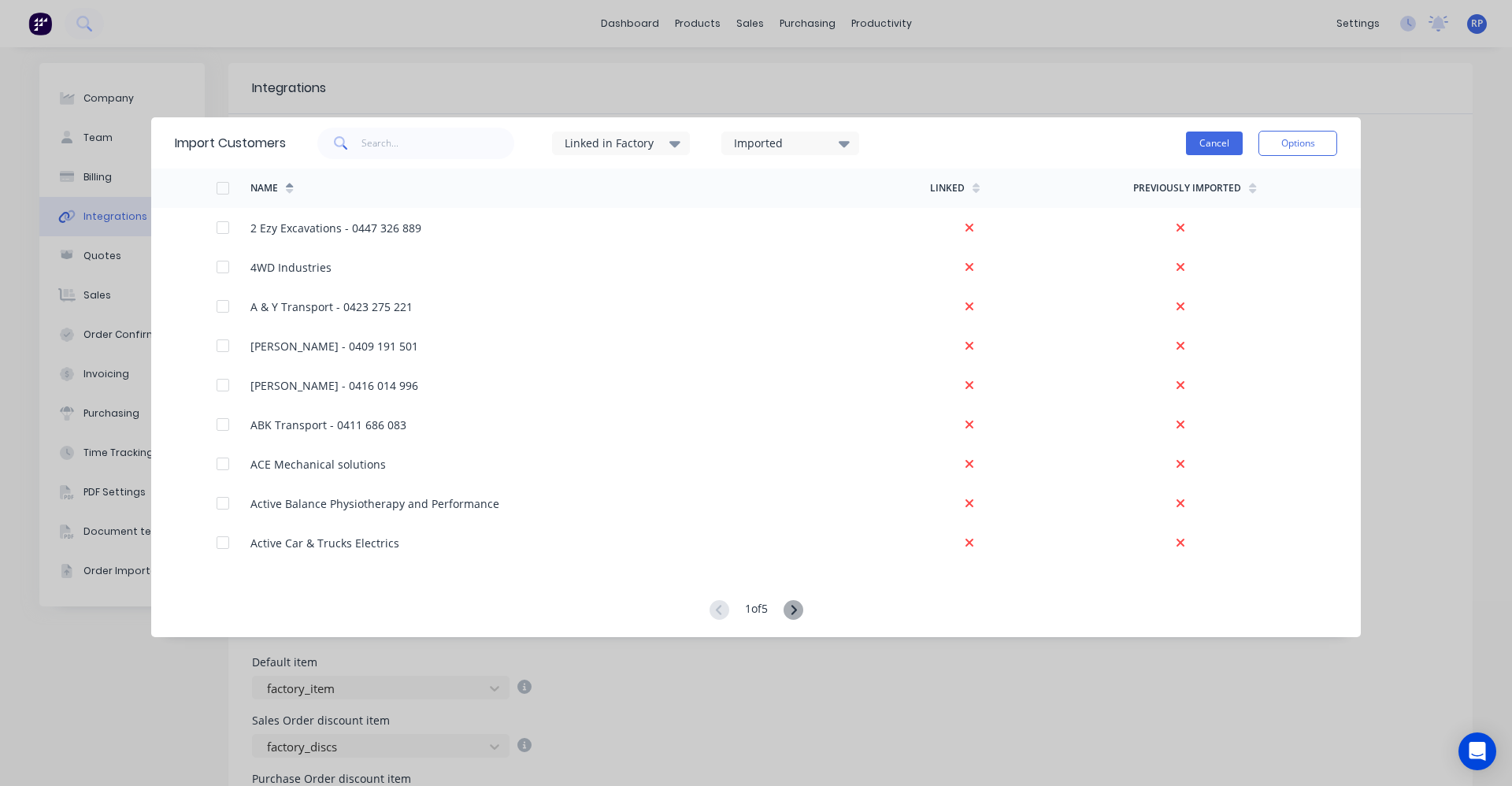
click at [1211, 138] on button "Cancel" at bounding box center [1214, 143] width 57 height 24
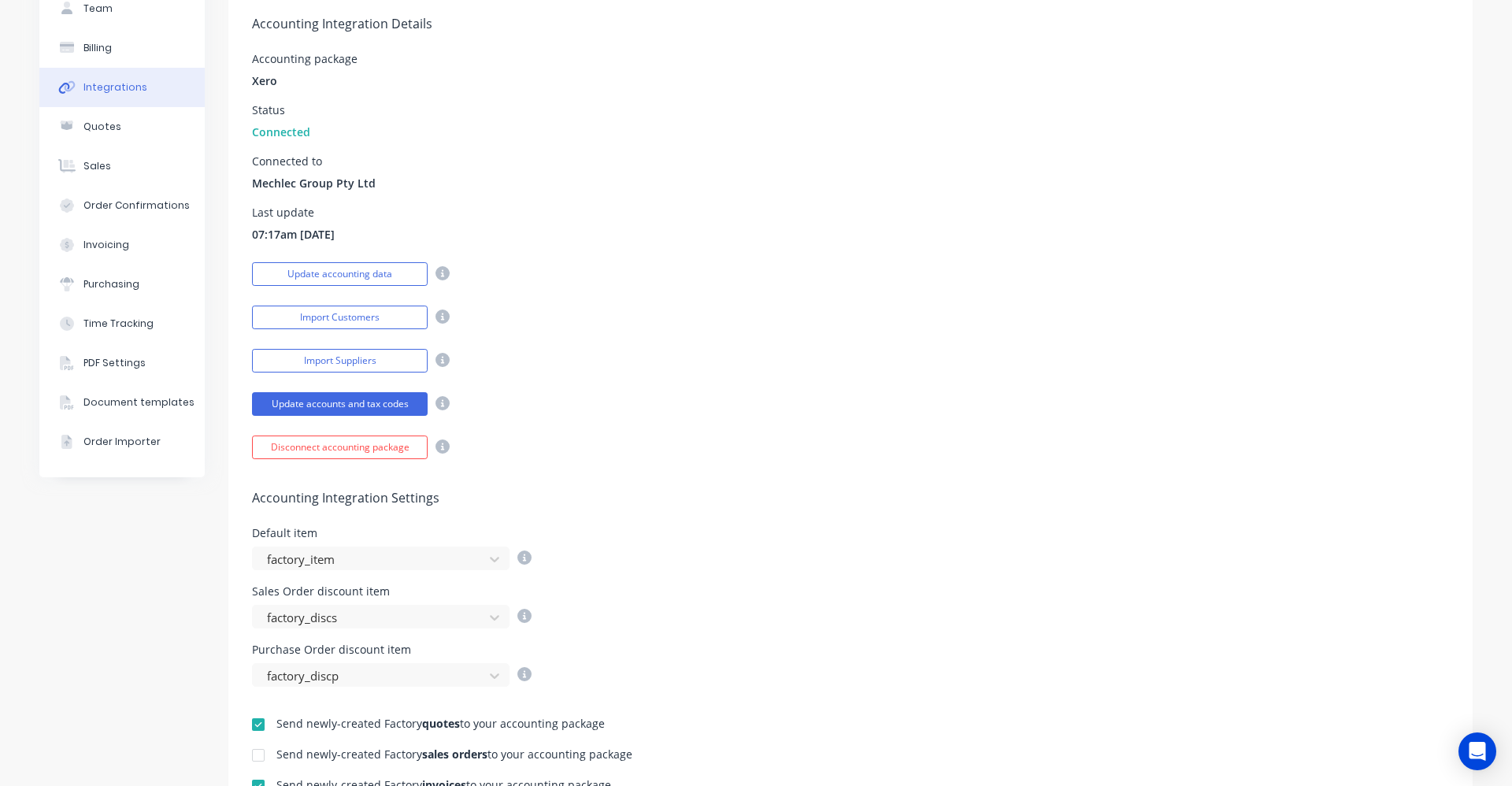
scroll to position [157, 0]
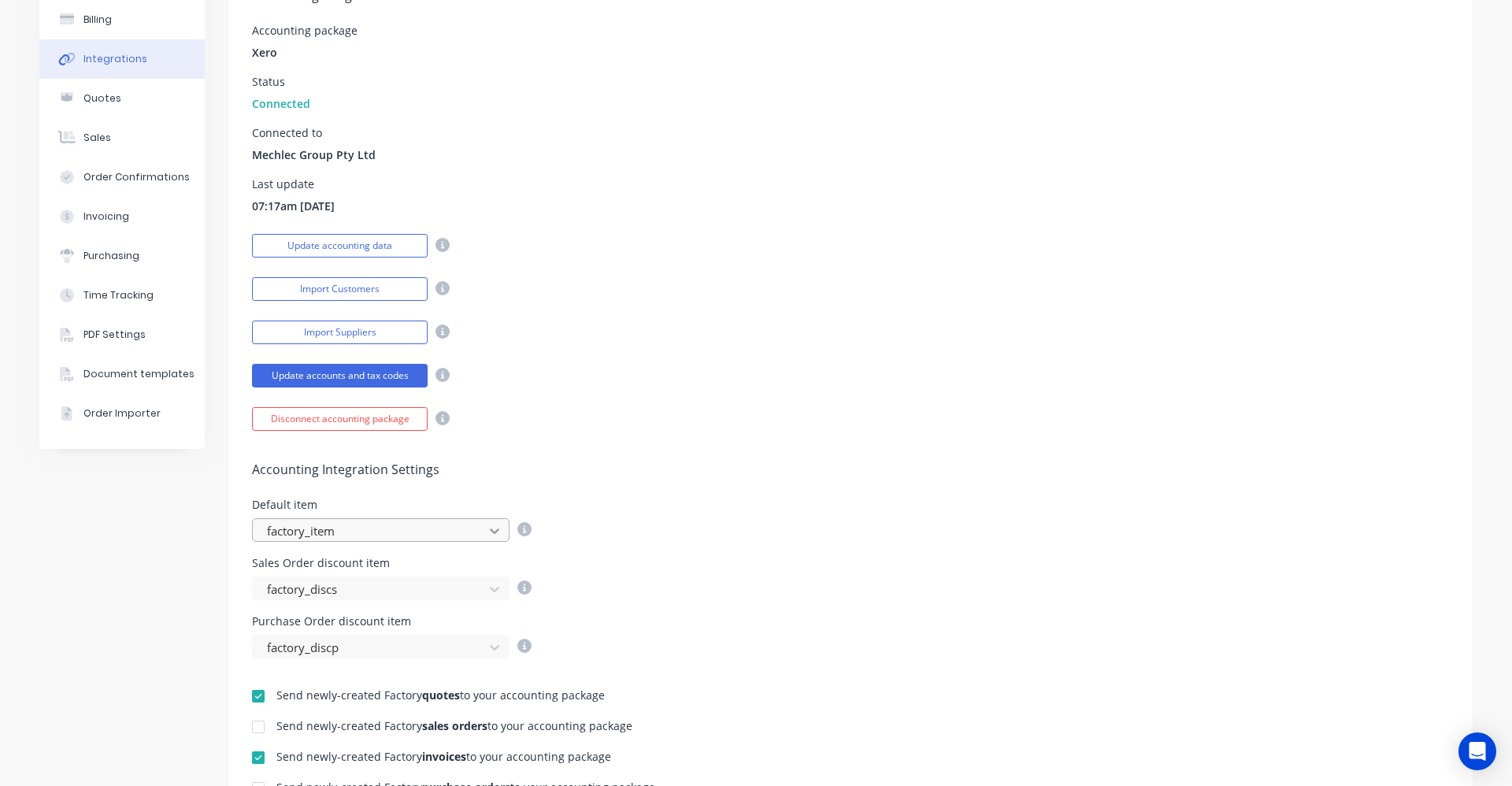
click at [495, 528] on icon at bounding box center [494, 530] width 16 height 16
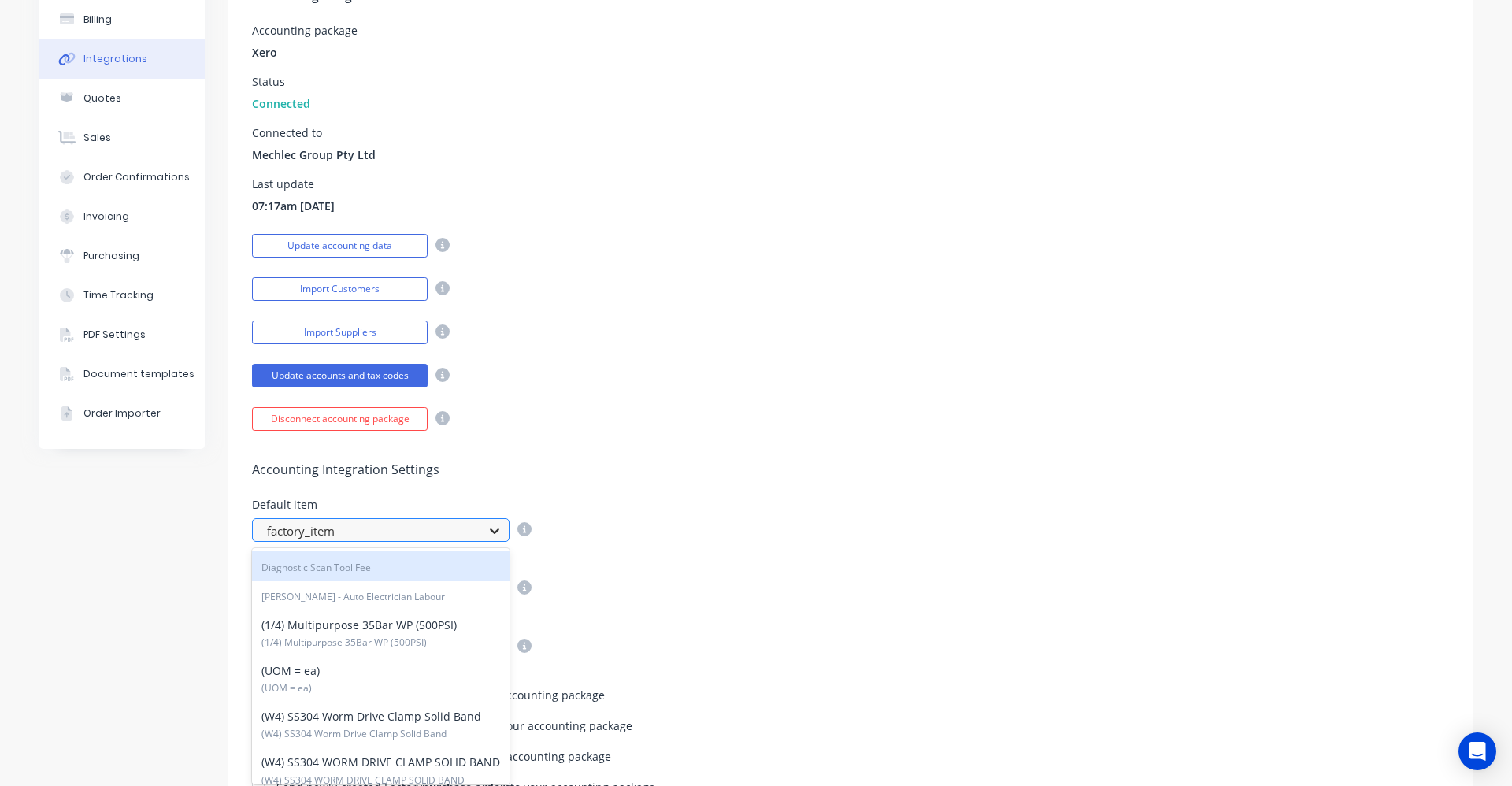
click at [494, 530] on icon at bounding box center [494, 530] width 16 height 16
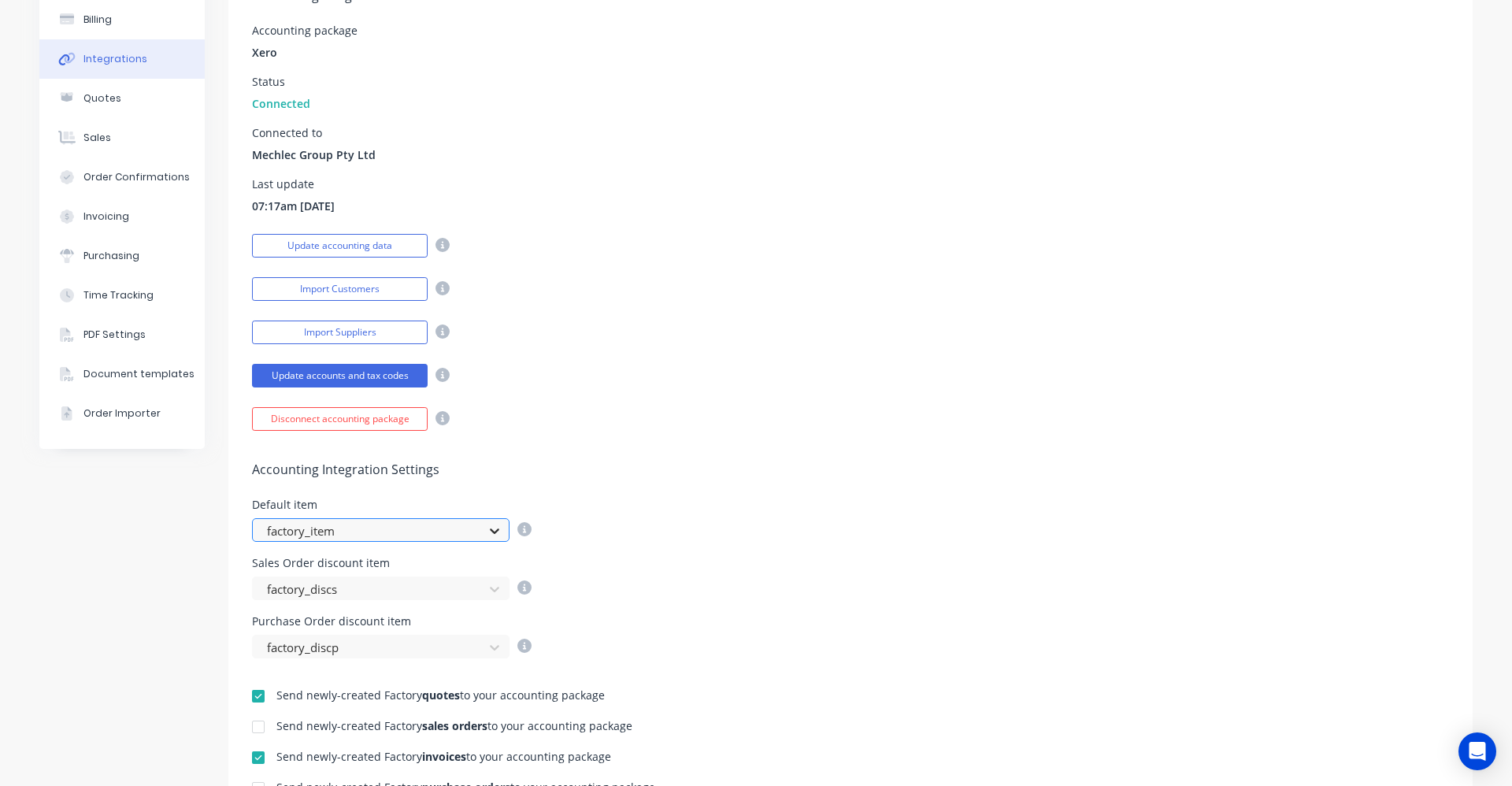
click at [494, 530] on icon at bounding box center [494, 530] width 16 height 16
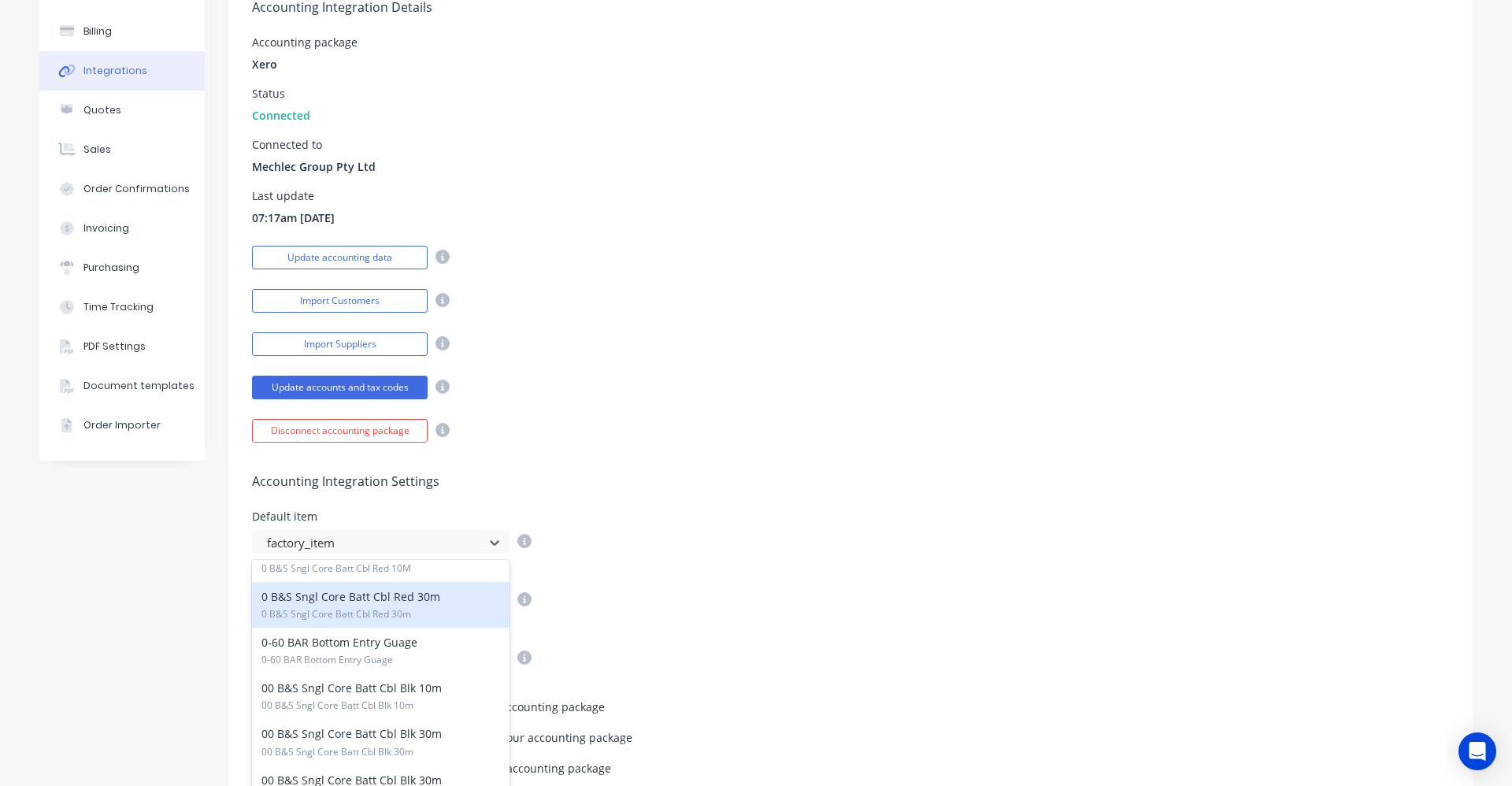
scroll to position [0, 0]
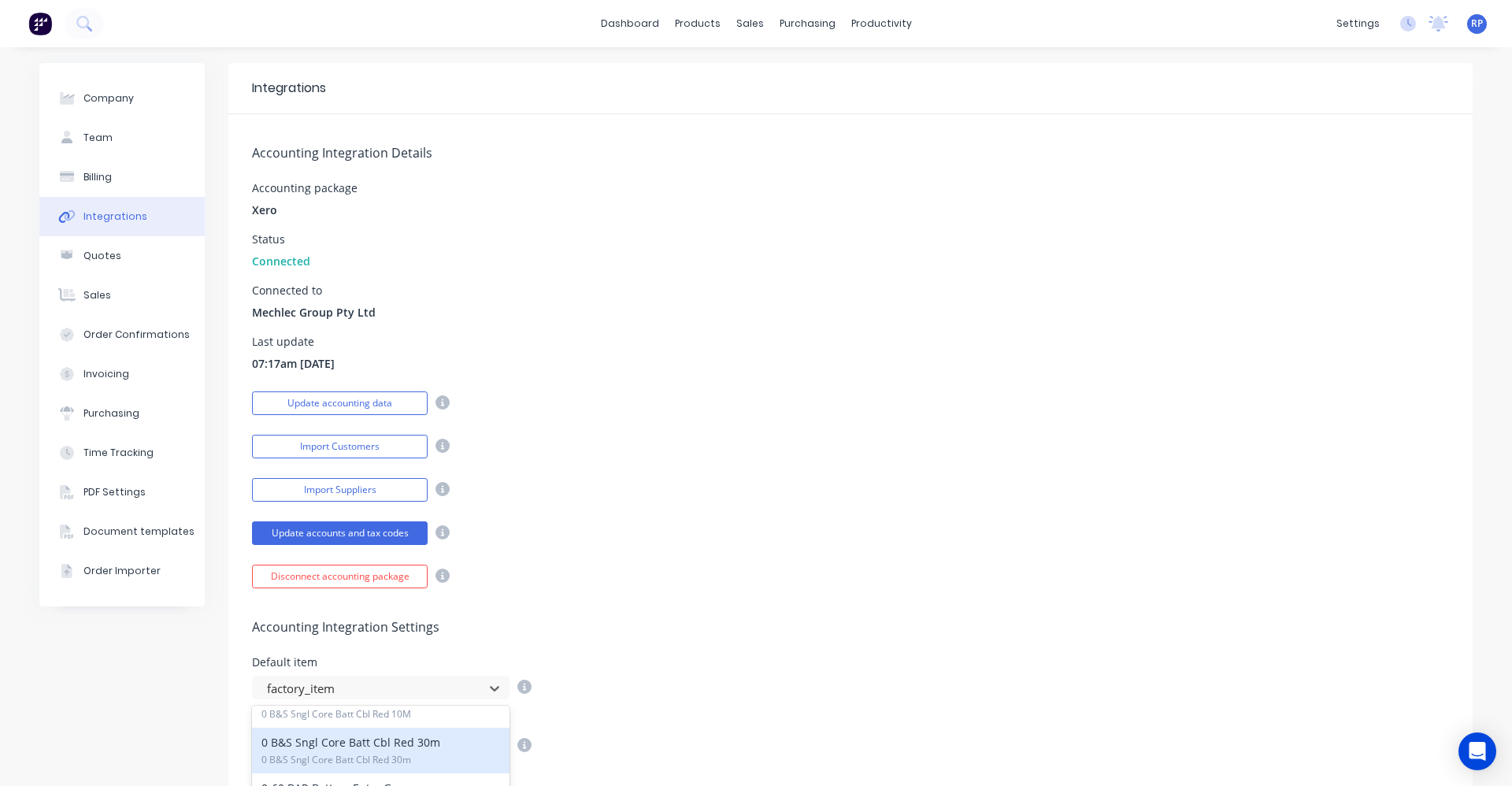
click at [594, 532] on div "Update accounts and tax codes" at bounding box center [850, 531] width 1197 height 27
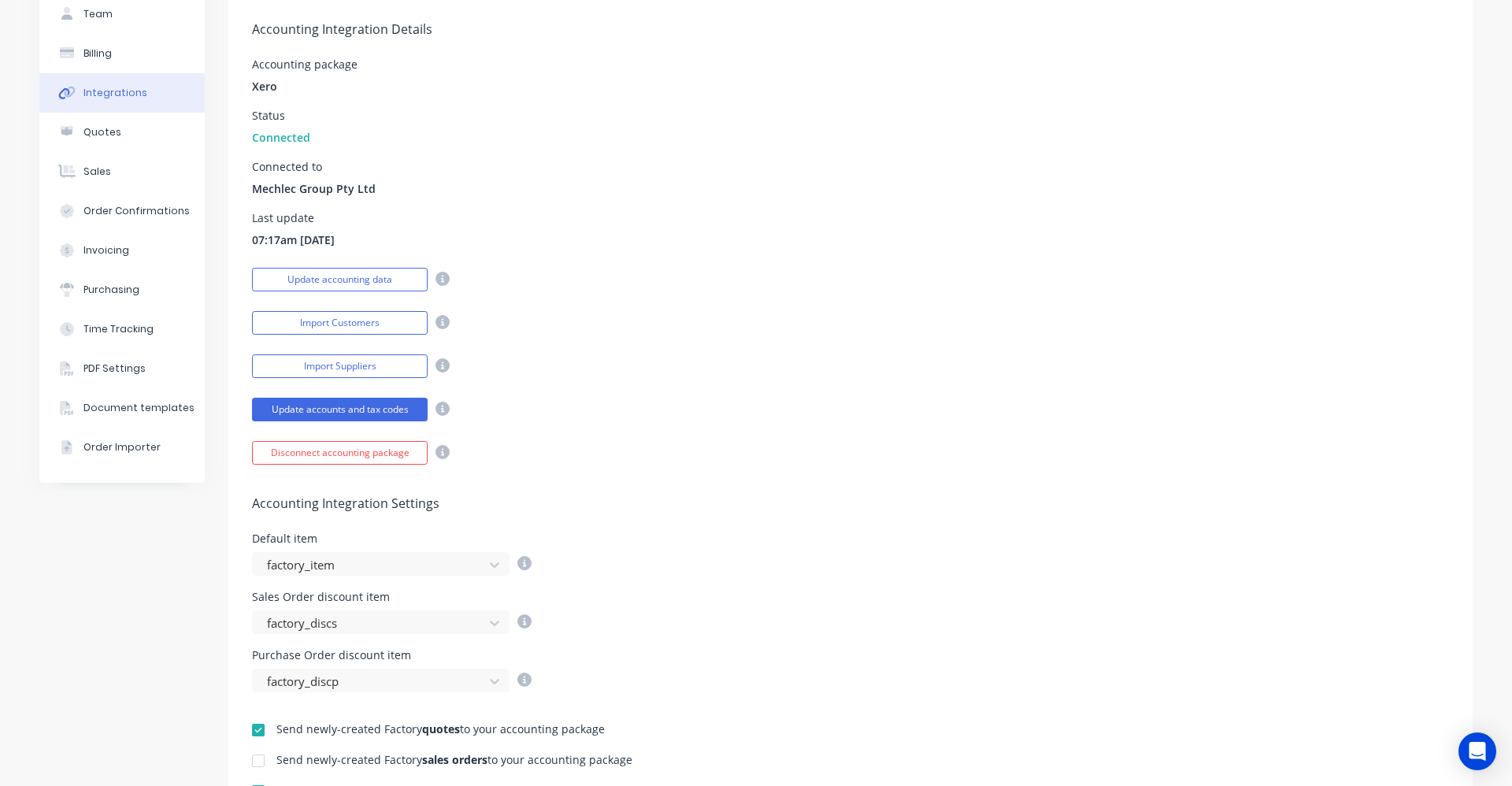
scroll to position [157, 0]
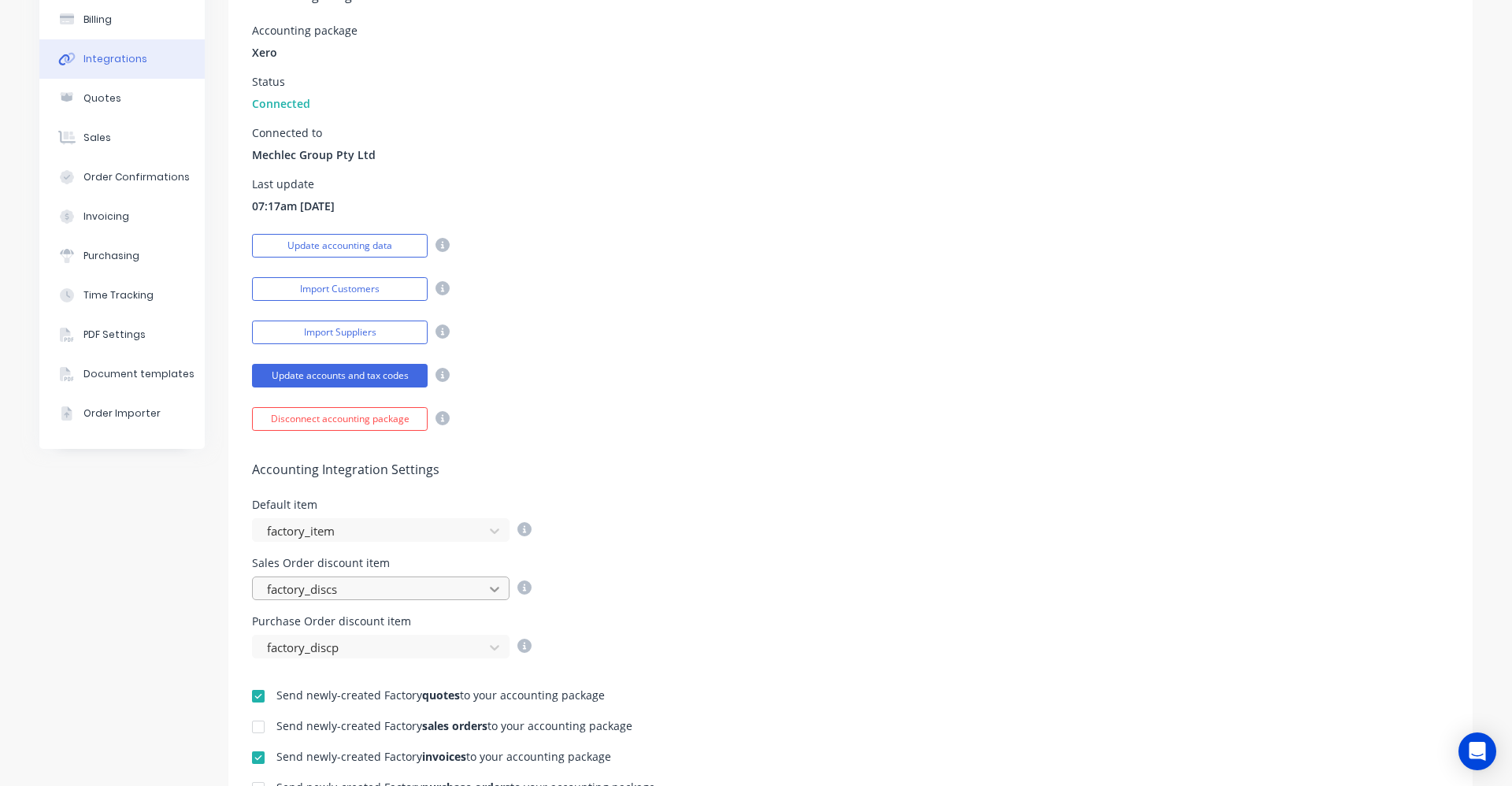
click at [489, 589] on icon at bounding box center [494, 588] width 16 height 16
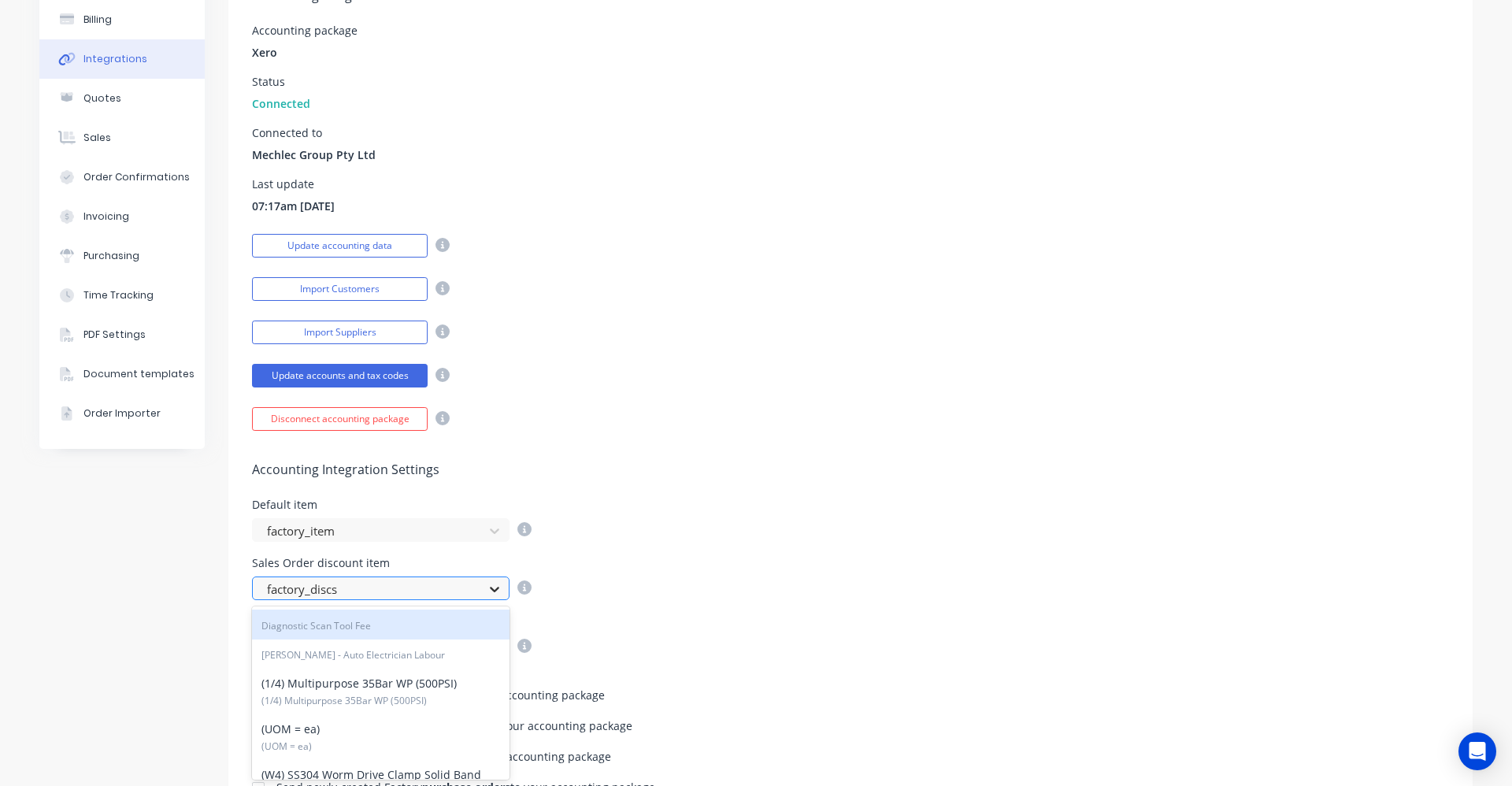
click at [489, 589] on icon at bounding box center [494, 588] width 16 height 16
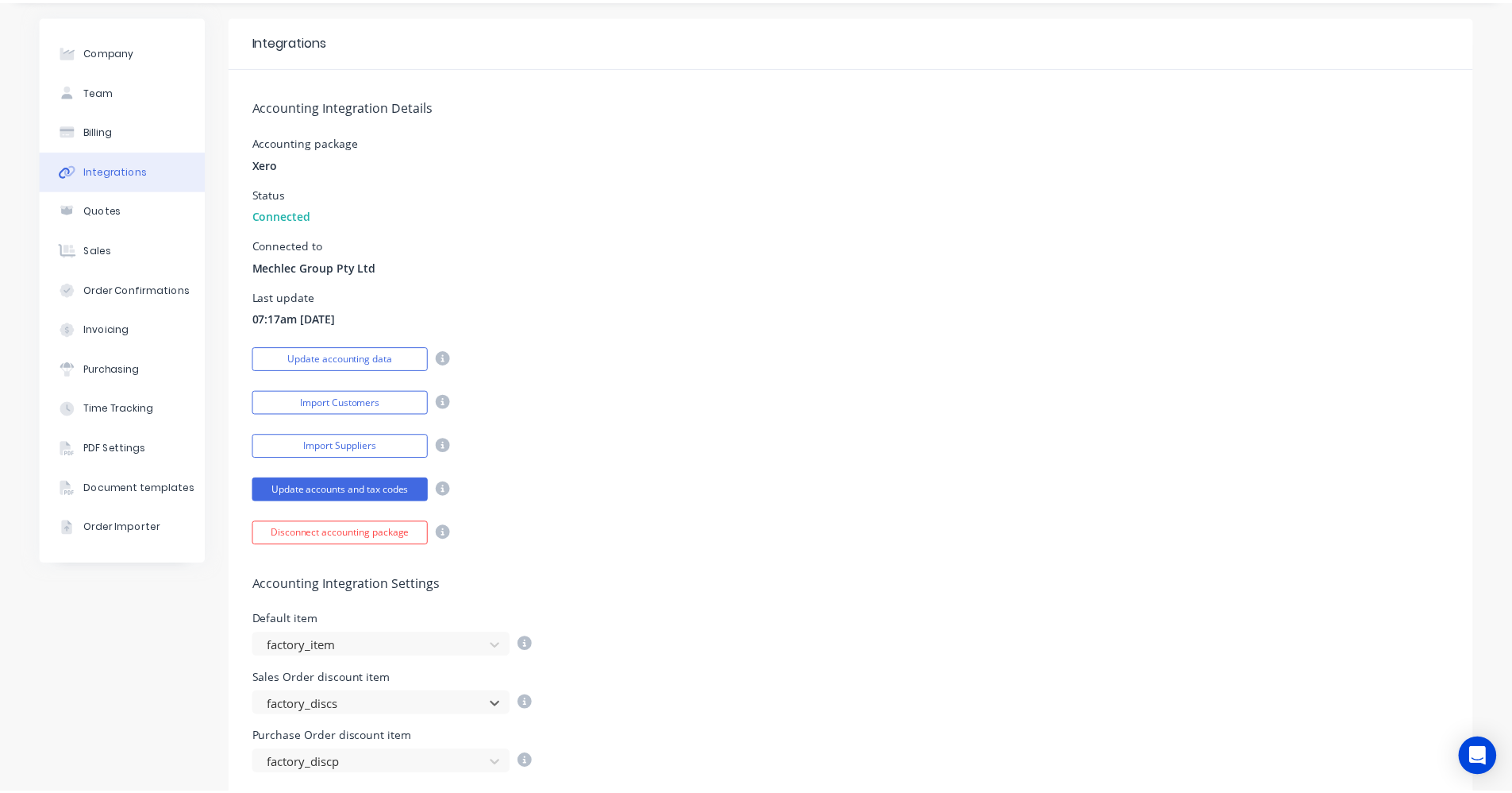
scroll to position [0, 0]
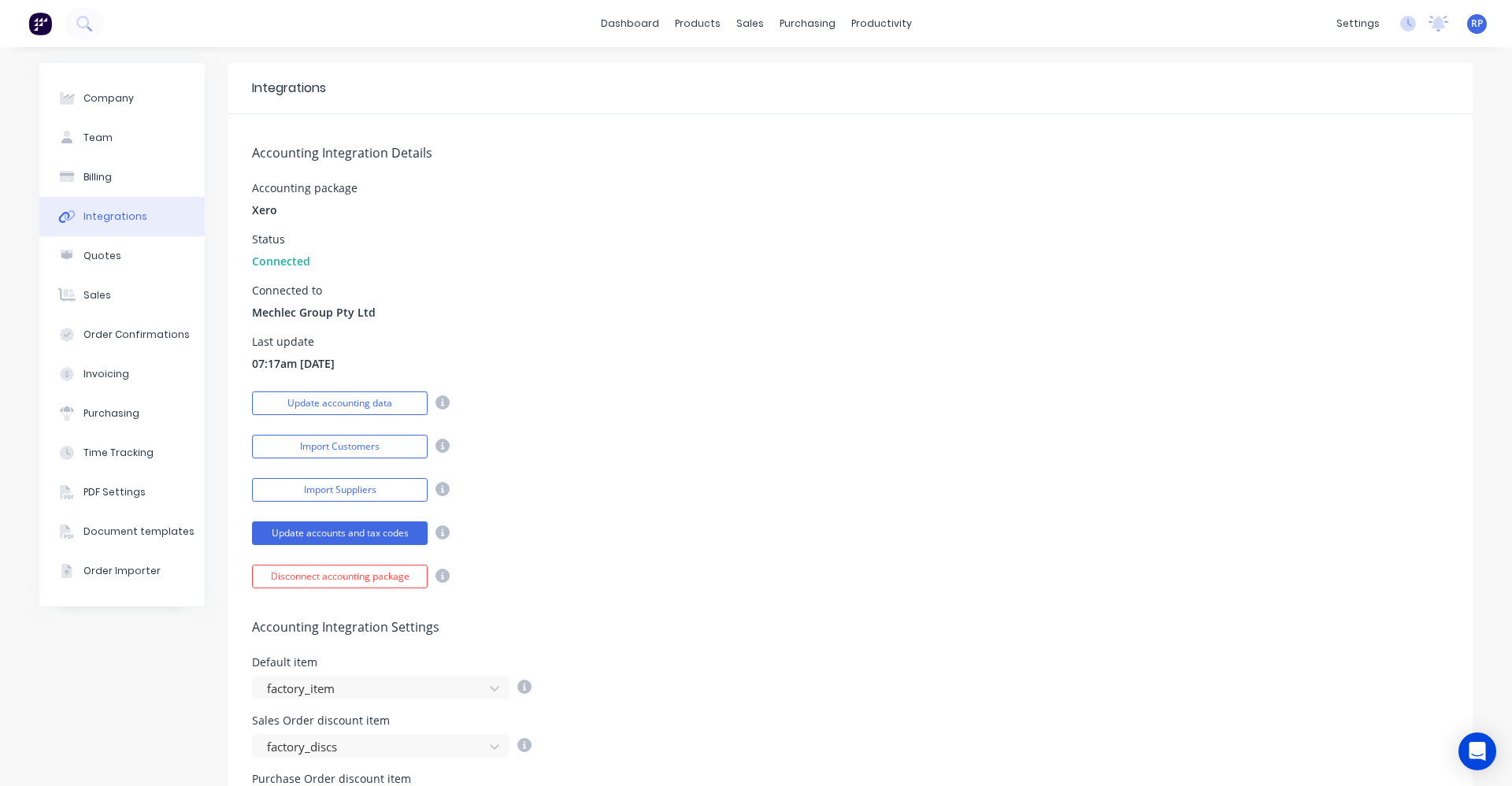
click at [471, 258] on div "Status Connected" at bounding box center [850, 251] width 1197 height 35
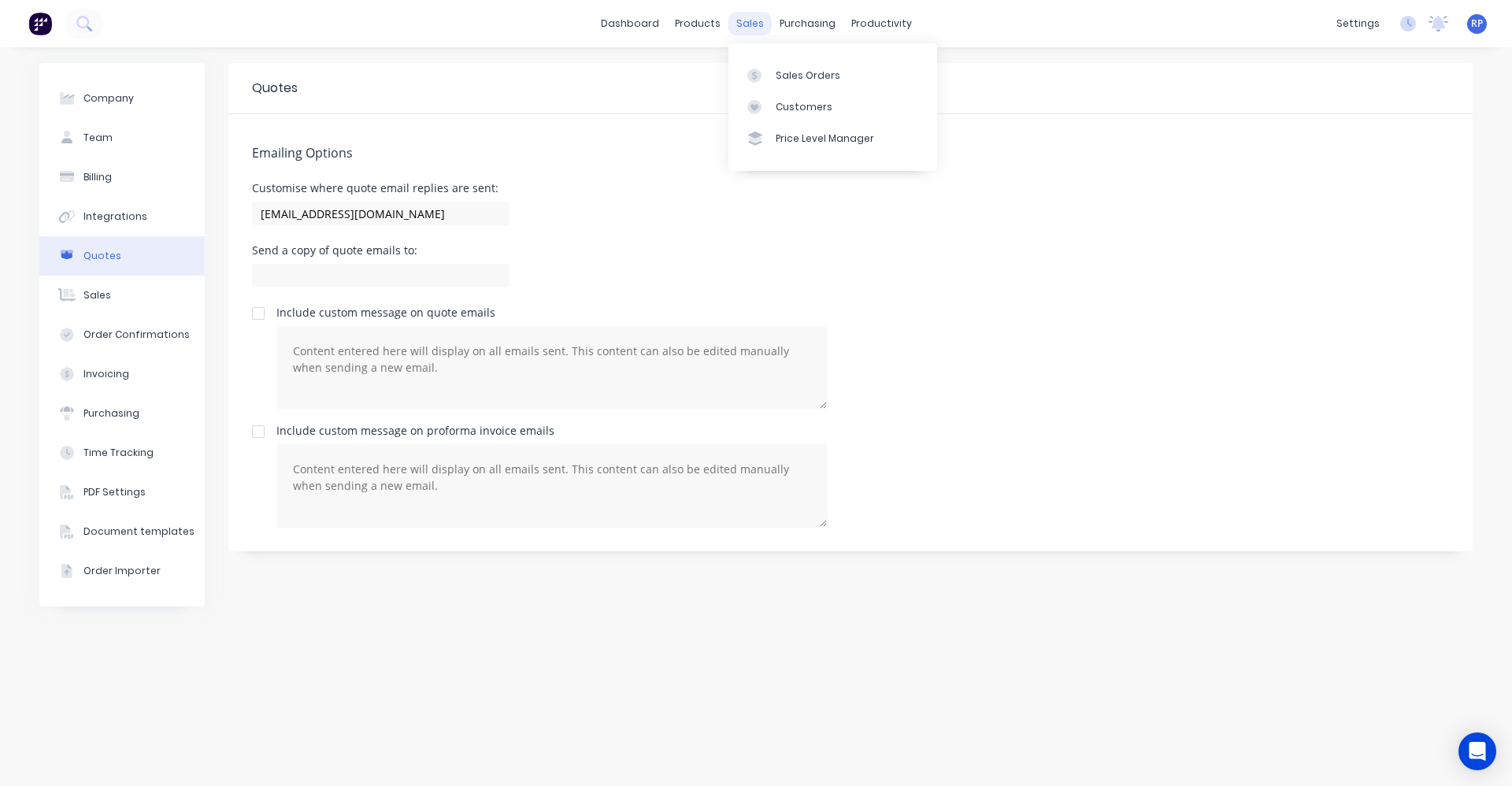
click at [748, 32] on div "sales" at bounding box center [750, 23] width 44 height 24
click at [800, 76] on div "Sales Orders" at bounding box center [807, 75] width 64 height 14
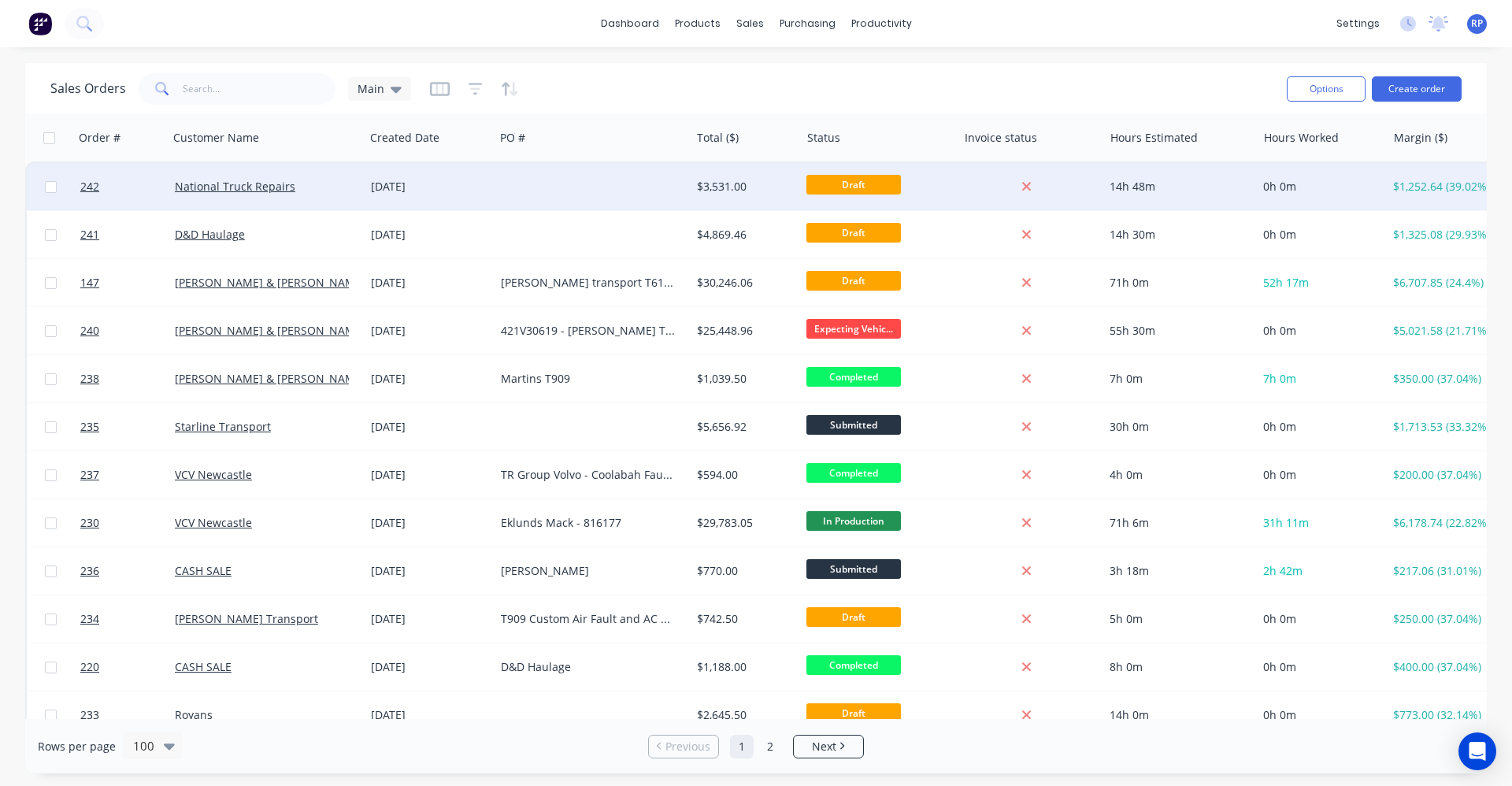
click at [416, 198] on div "[DATE]" at bounding box center [430, 186] width 130 height 47
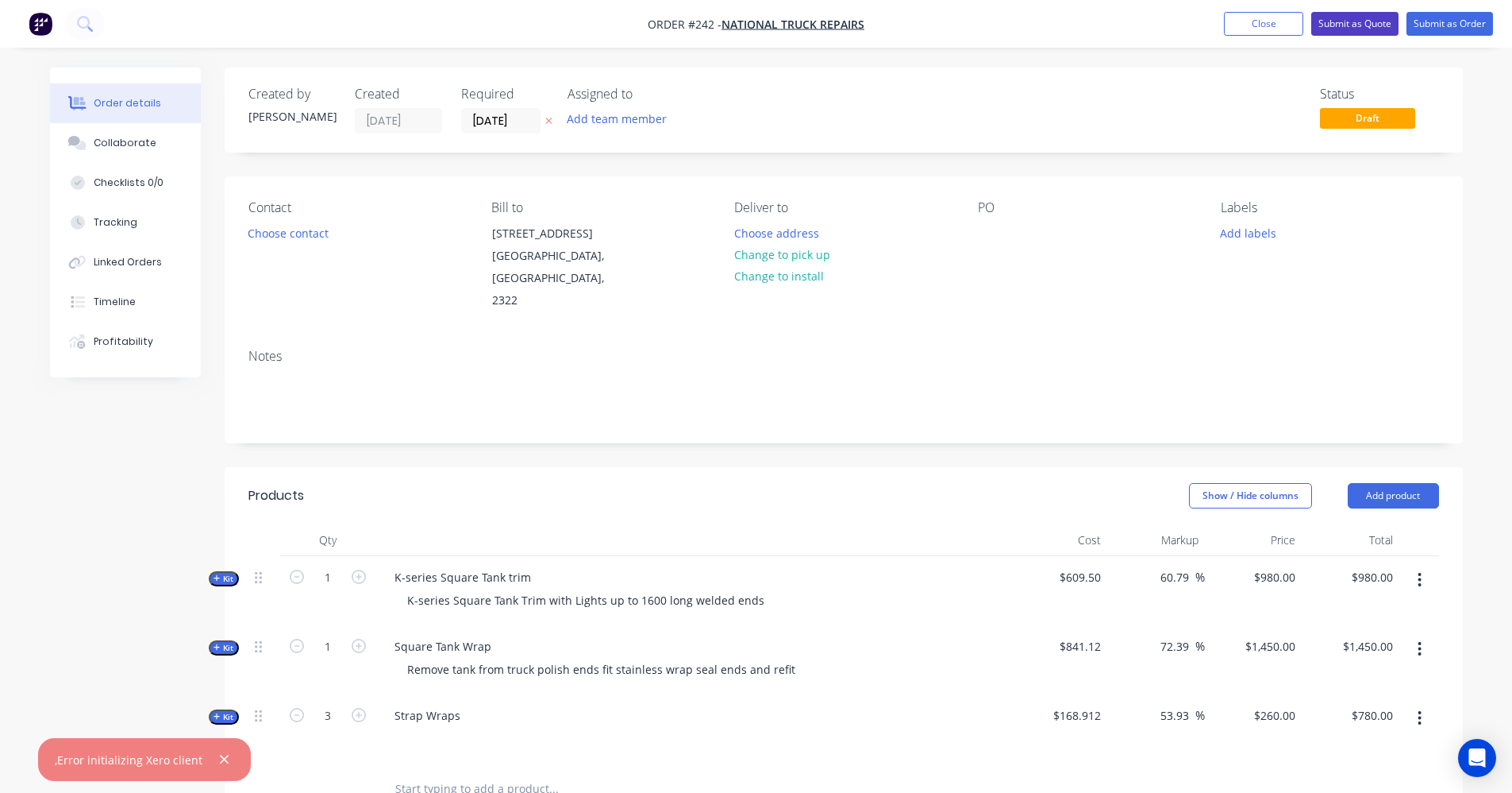
click at [1347, 24] on button "Submit as Quote" at bounding box center [1354, 23] width 87 height 24
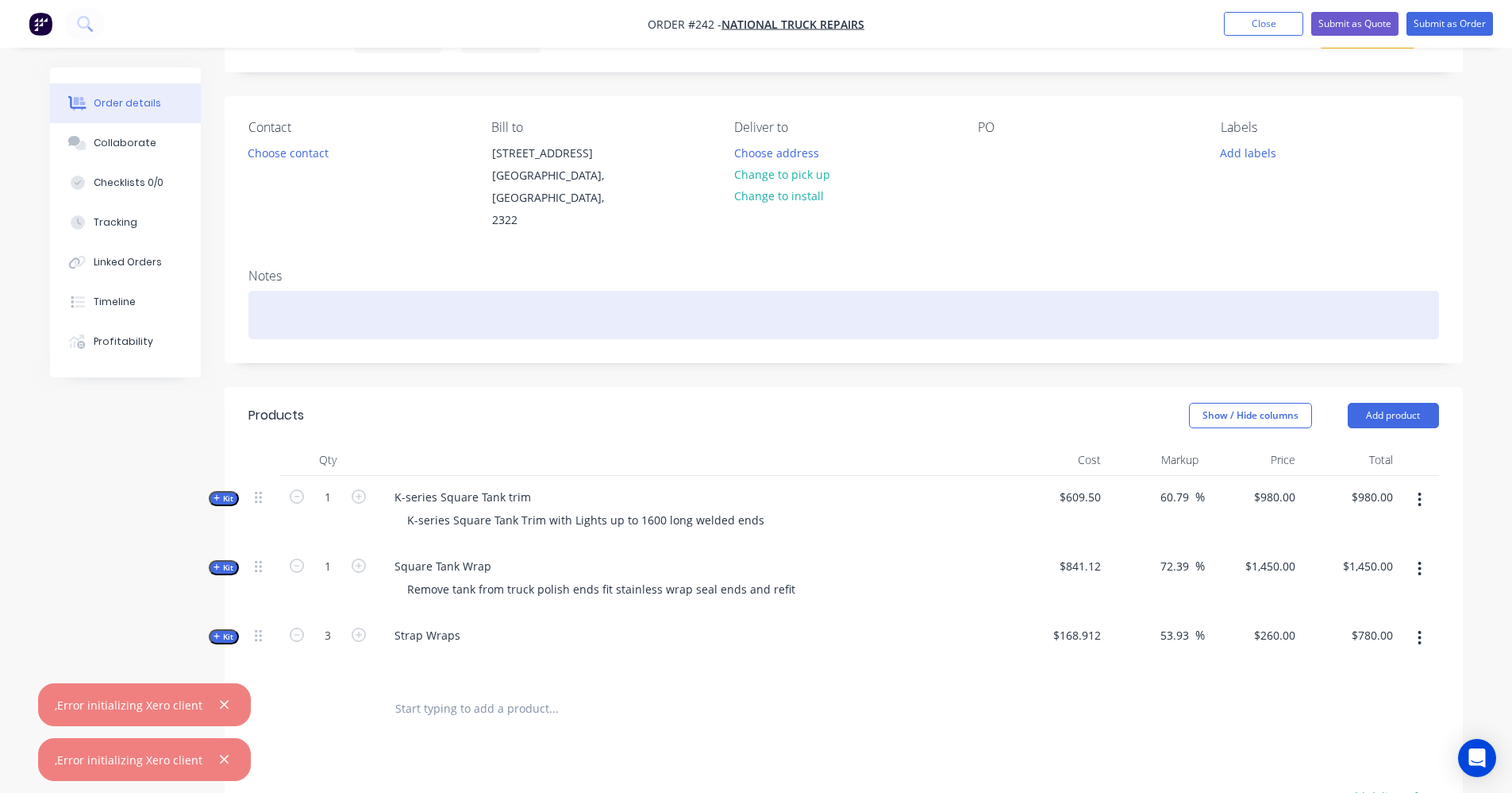
scroll to position [80, 0]
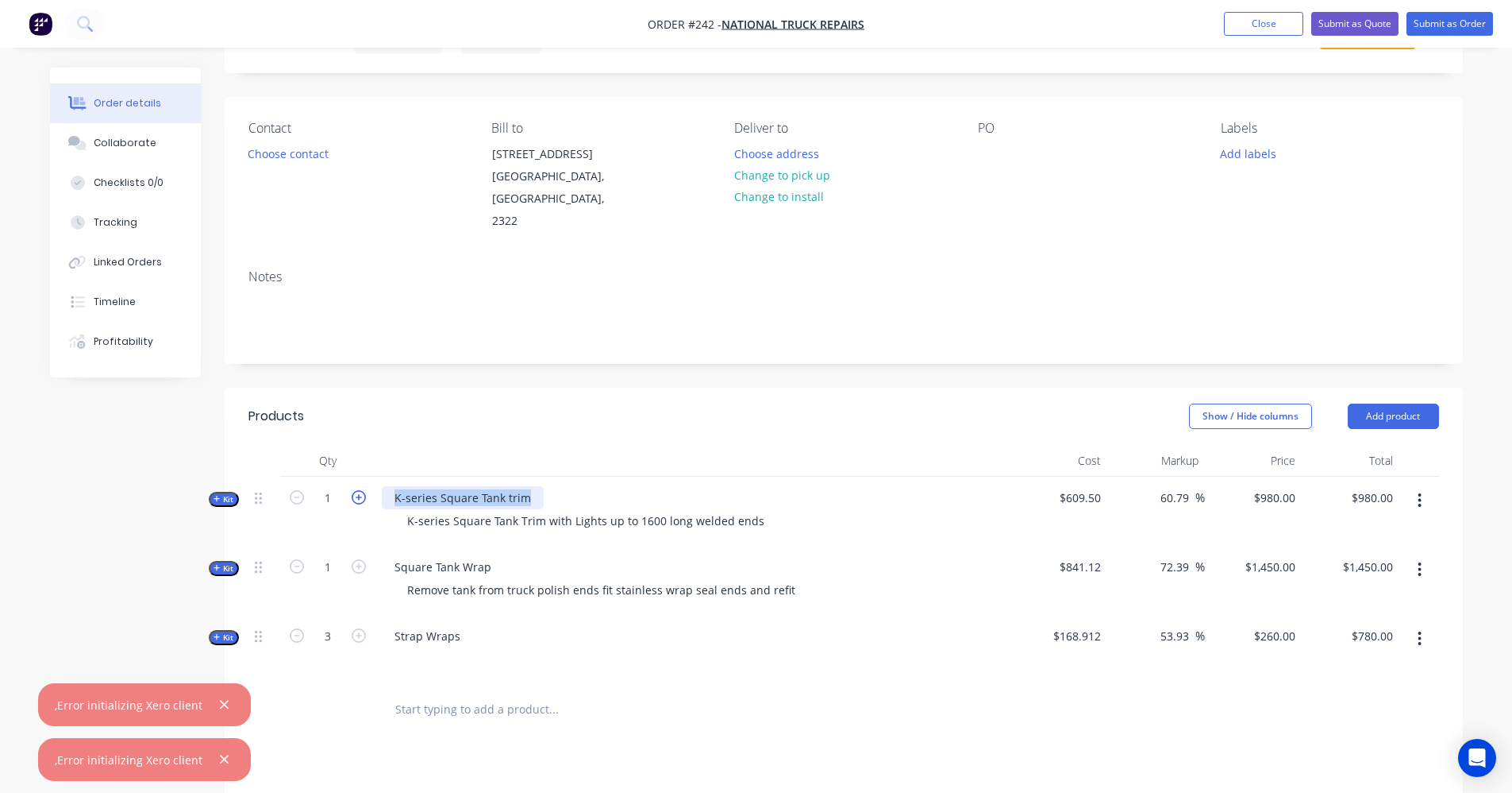
drag, startPoint x: 517, startPoint y: 471, endPoint x: 365, endPoint y: 475, distance: 152.1
click at [365, 477] on div "Kit 1 K-series Square Tank trim K-series Square Tank Trim with Lights up to 160…" at bounding box center [843, 511] width 1191 height 69
copy div "K-series Square Tank trim"
drag, startPoint x: 491, startPoint y: 541, endPoint x: 383, endPoint y: 539, distance: 108.0
click at [383, 556] on div "Square Tank Wrap" at bounding box center [442, 567] width 122 height 23
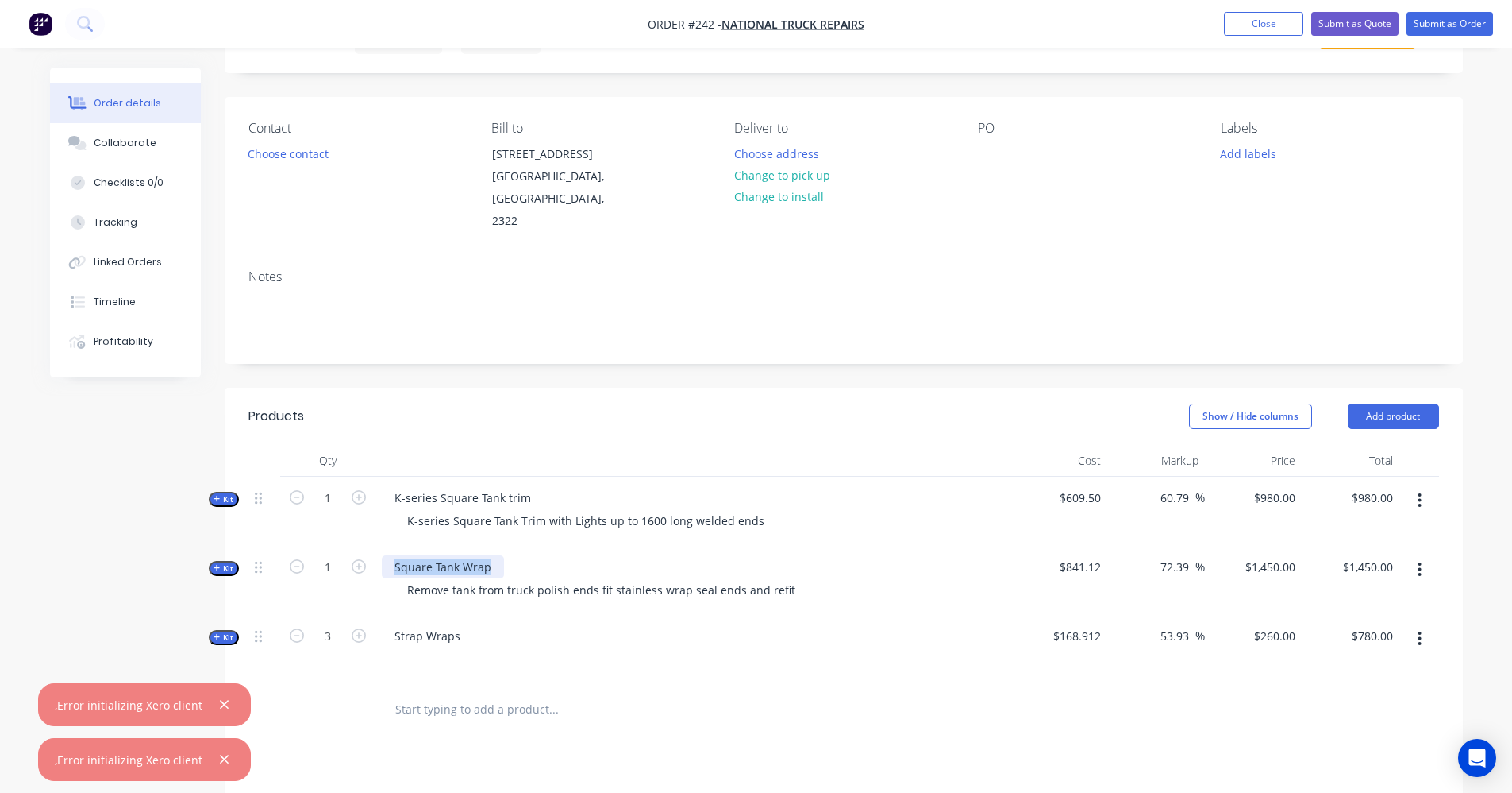
copy div "Square Tank Wrap"
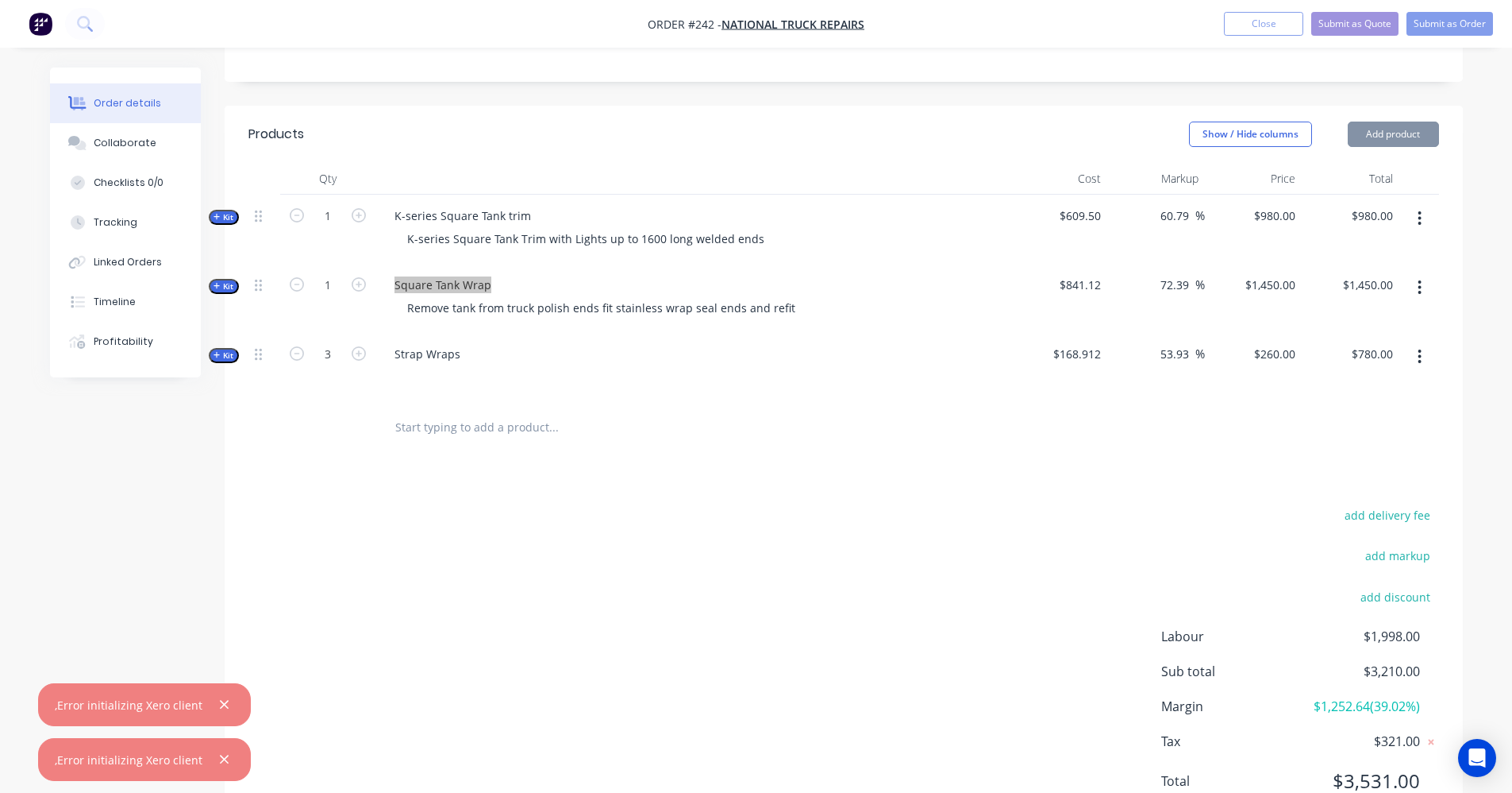
scroll to position [405, 0]
